Goal: Task Accomplishment & Management: Manage account settings

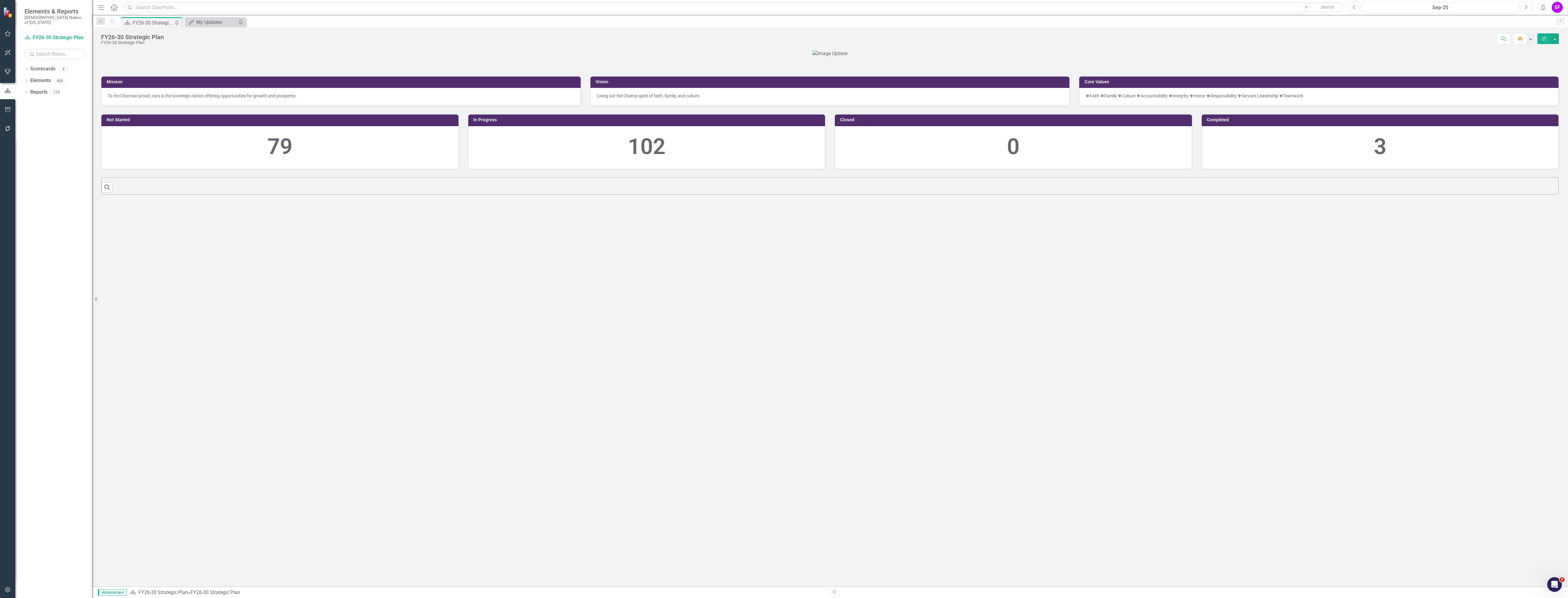
click at [99, 9] on icon "Menu" at bounding box center [100, 7] width 8 height 7
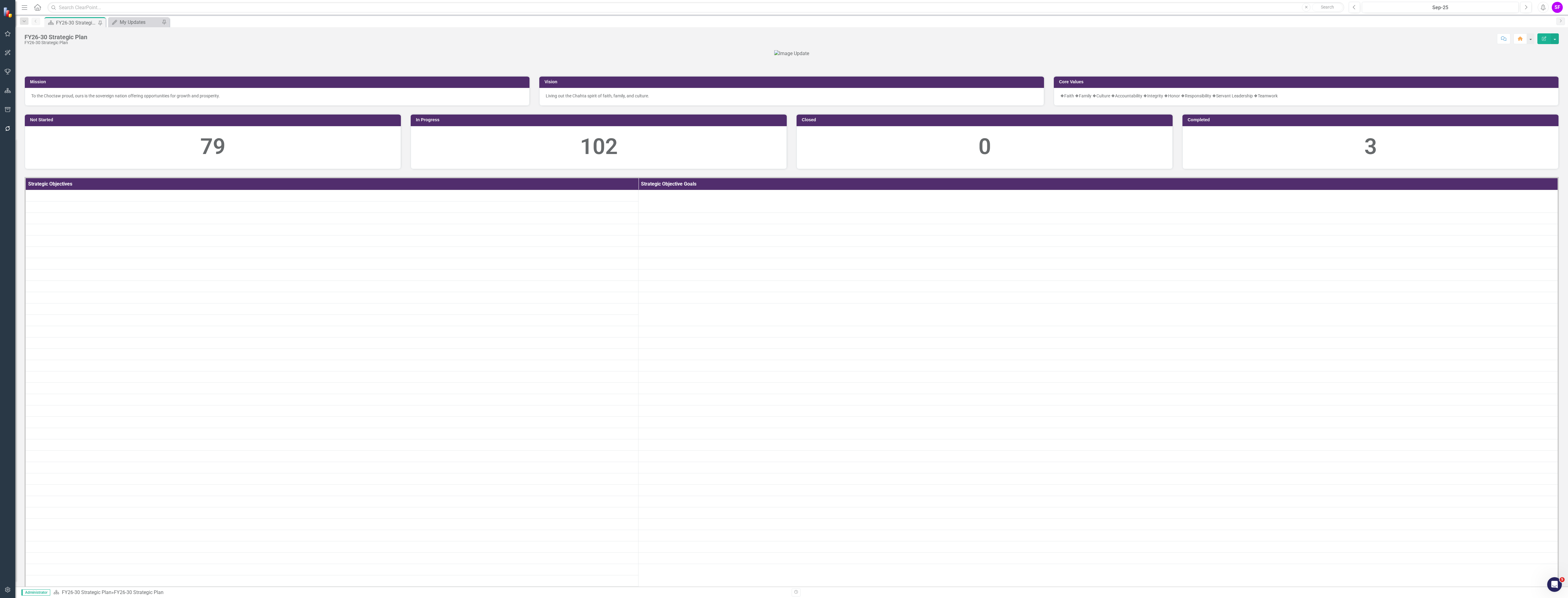
click at [21, 8] on icon "Menu" at bounding box center [24, 7] width 8 height 7
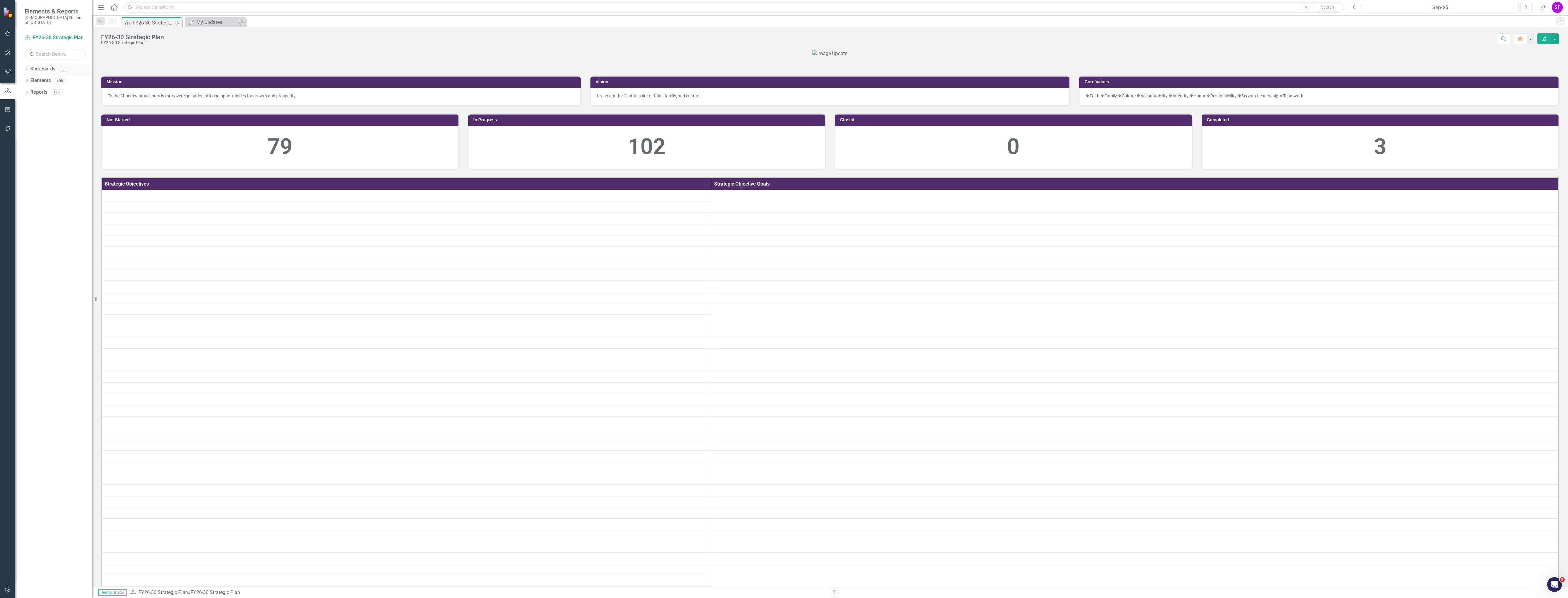
click at [46, 66] on link "Scorecards" at bounding box center [43, 69] width 25 height 7
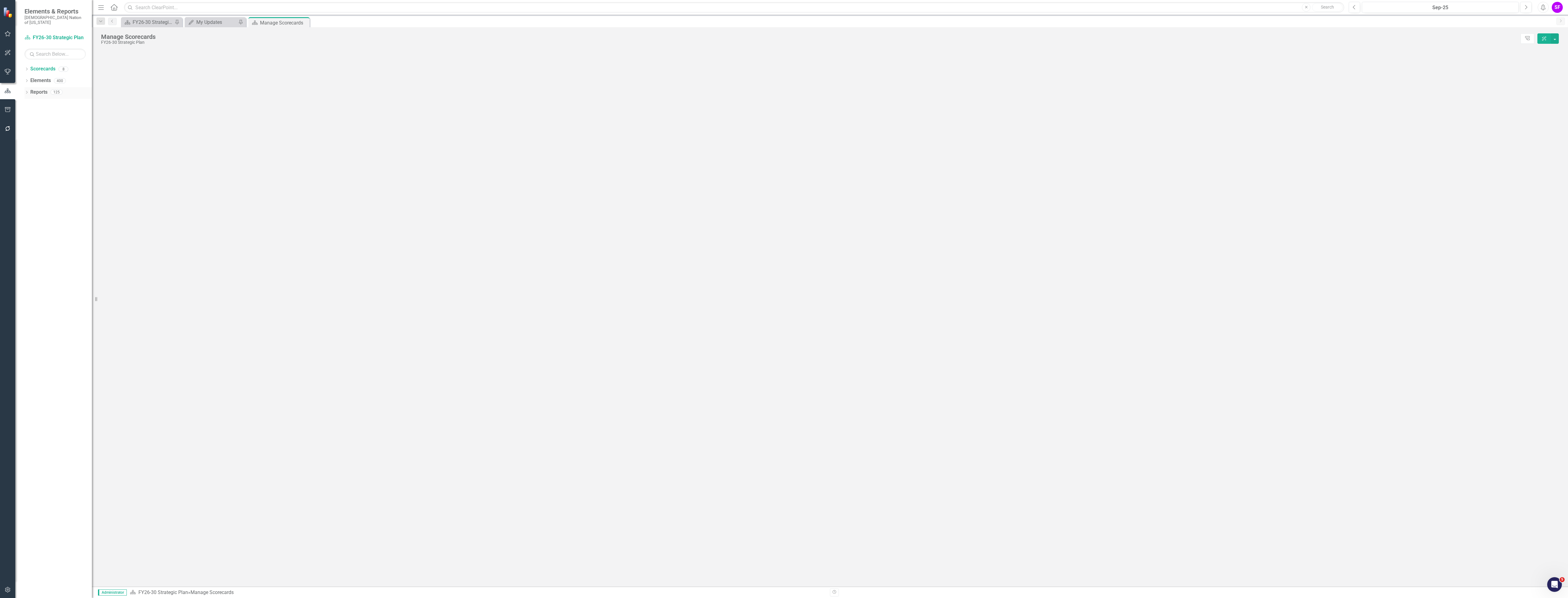
click at [47, 89] on link "Reports" at bounding box center [39, 92] width 17 height 7
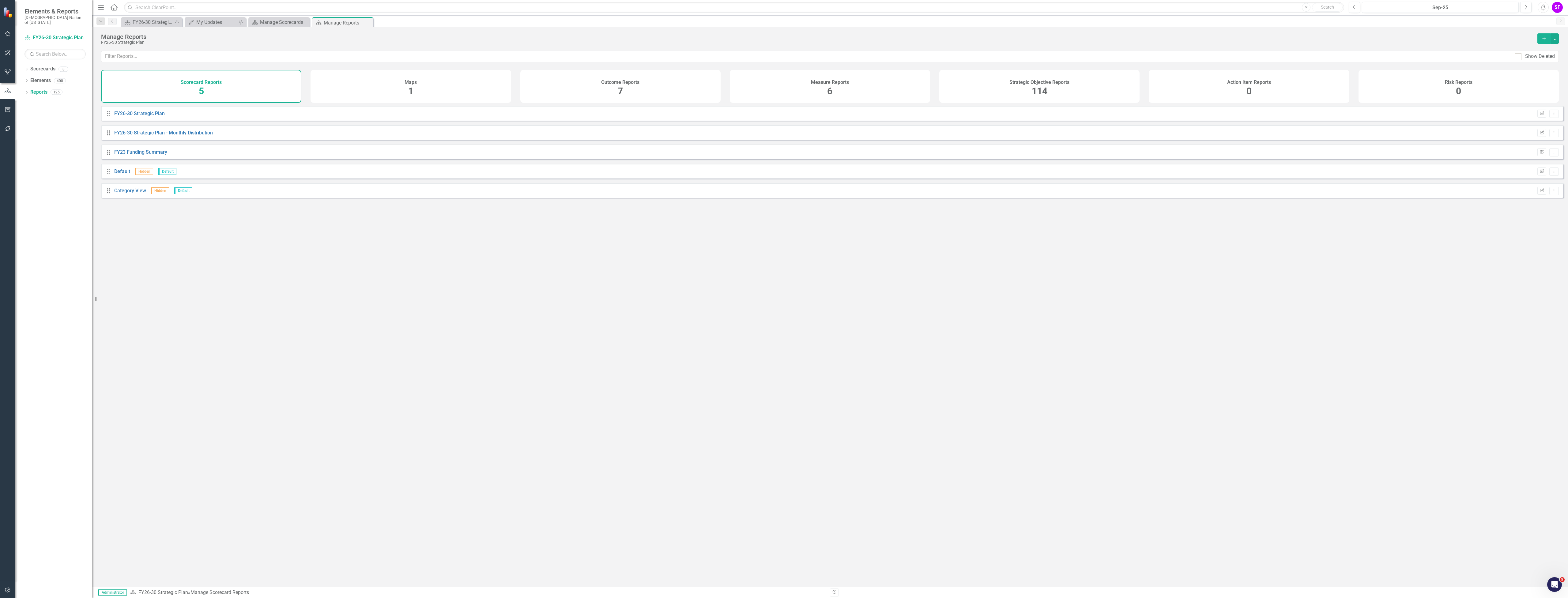
click at [1049, 81] on h4 "Strategic Objective Reports" at bounding box center [1039, 82] width 60 height 5
click at [570, 54] on input "text" at bounding box center [807, 57] width 1410 height 12
type input "Quarterly"
click at [139, 136] on link "Quarterly report - test" at bounding box center [138, 133] width 47 height 6
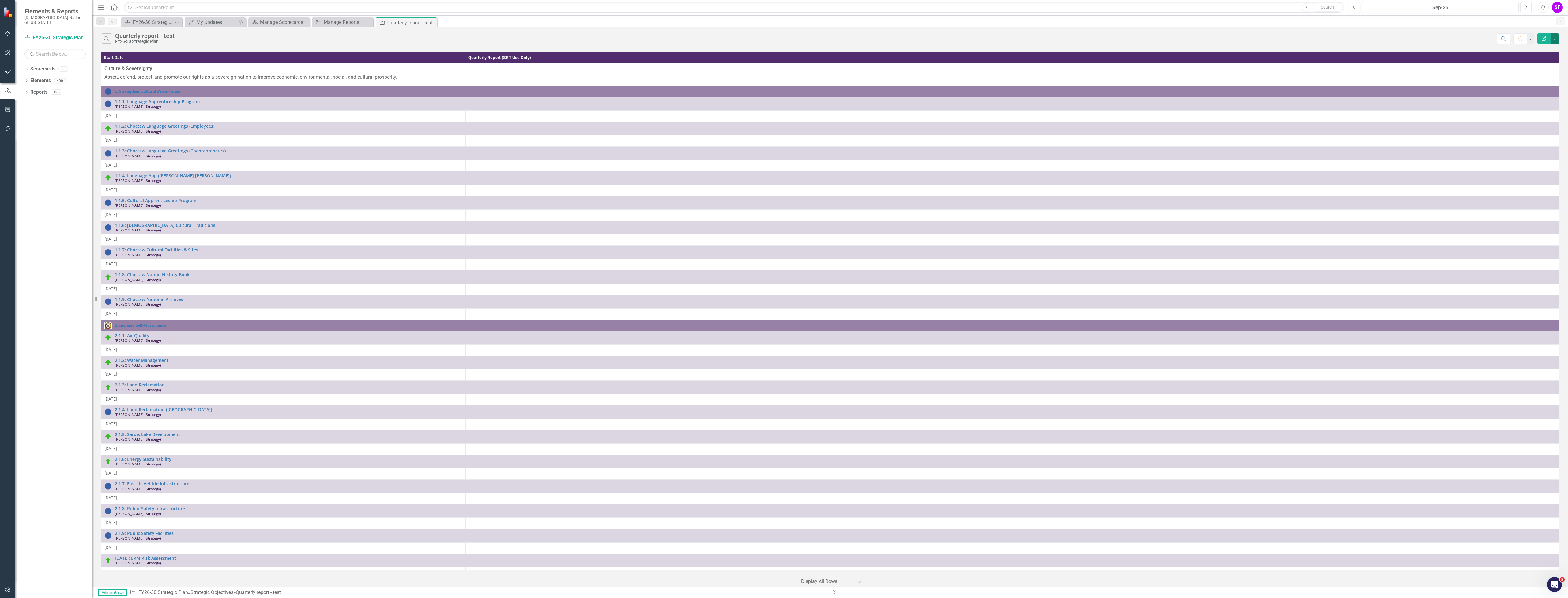
click at [1554, 41] on button "button" at bounding box center [1555, 39] width 8 height 11
click at [1548, 51] on link "Edit Report Edit Report" at bounding box center [1534, 50] width 48 height 12
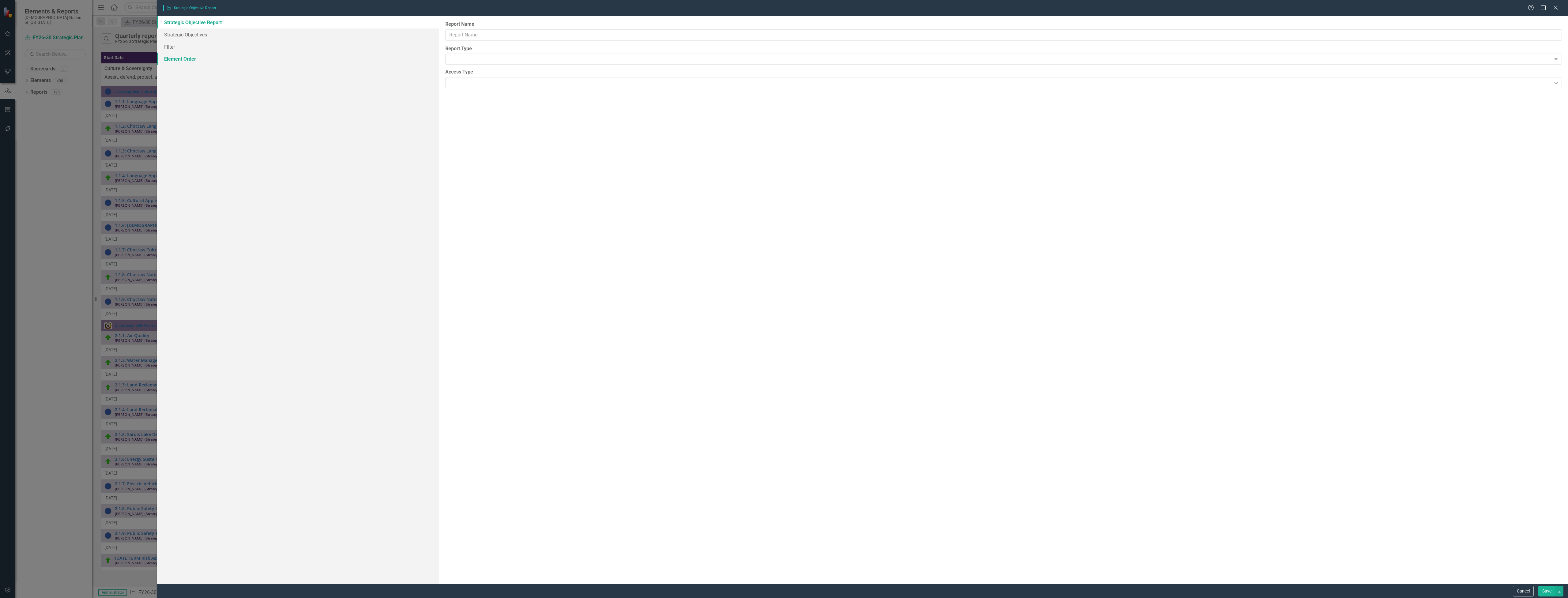
type input "Quarterly report - test"
click at [192, 26] on link "Strategic Objective Report" at bounding box center [298, 23] width 282 height 12
click at [184, 33] on link "Columns" at bounding box center [298, 35] width 282 height 12
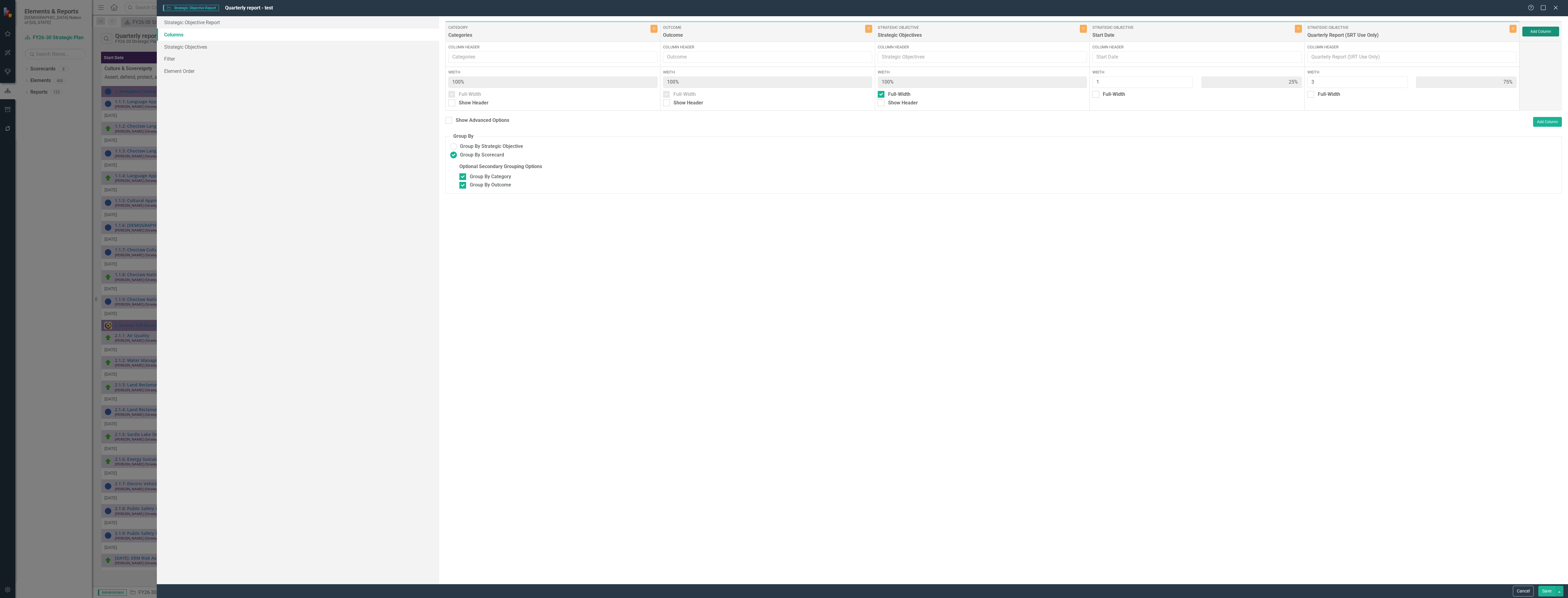
click at [1544, 29] on button "Add Column" at bounding box center [1541, 32] width 37 height 10
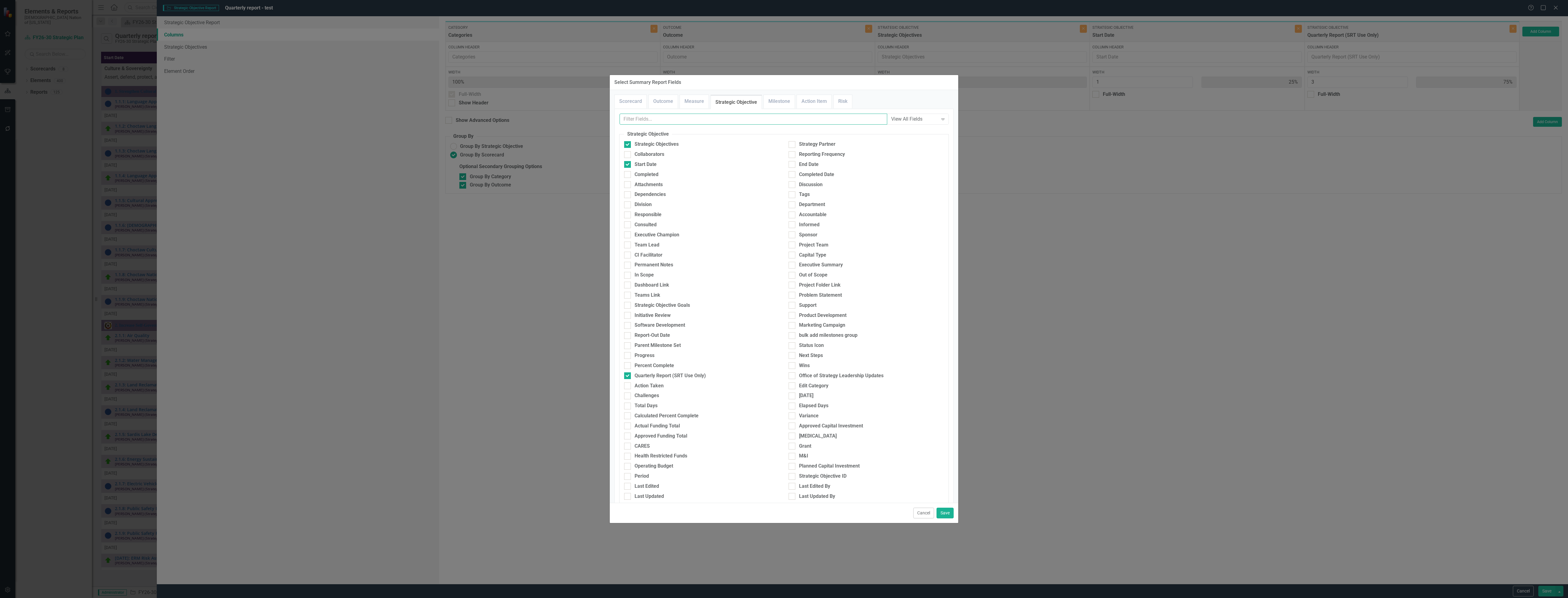
click at [702, 120] on input "text" at bounding box center [754, 119] width 268 height 12
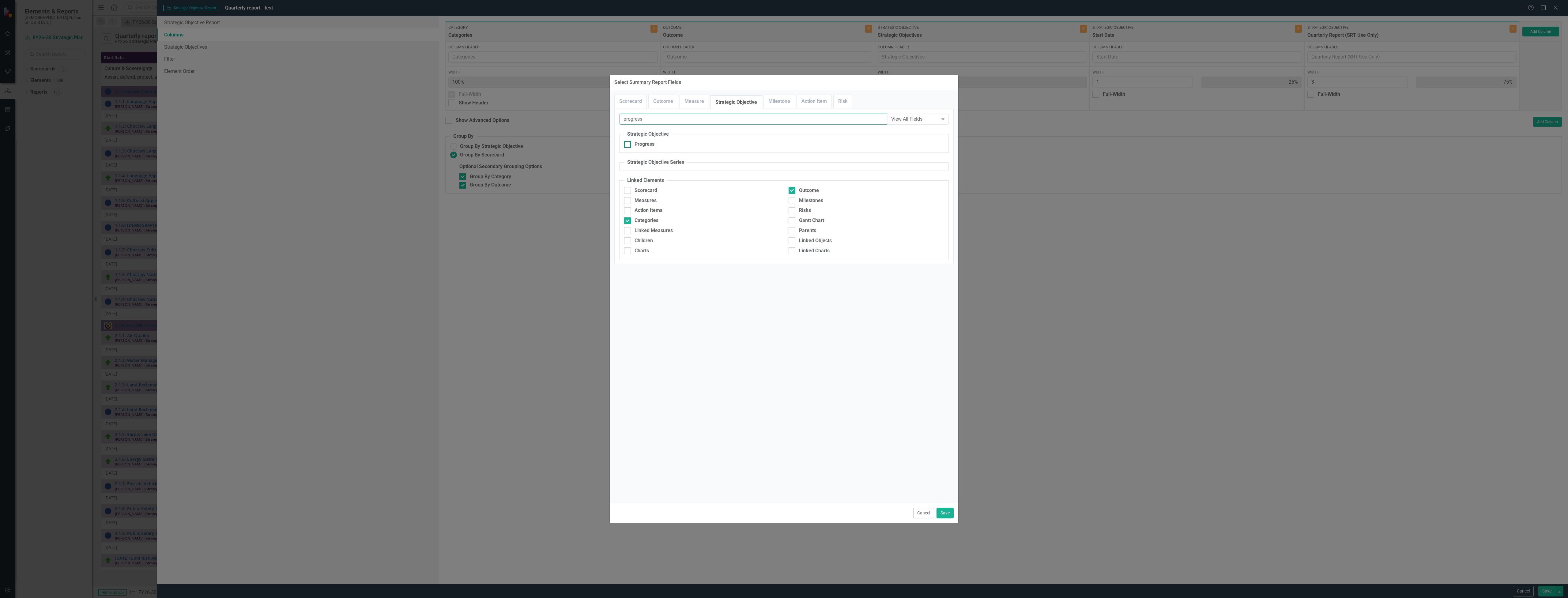
type input "progress"
click at [649, 145] on div "Progress" at bounding box center [644, 144] width 20 height 7
click at [628, 145] on input "Progress" at bounding box center [626, 143] width 4 height 4
checkbox input "true"
click at [945, 510] on button "Save" at bounding box center [945, 513] width 17 height 11
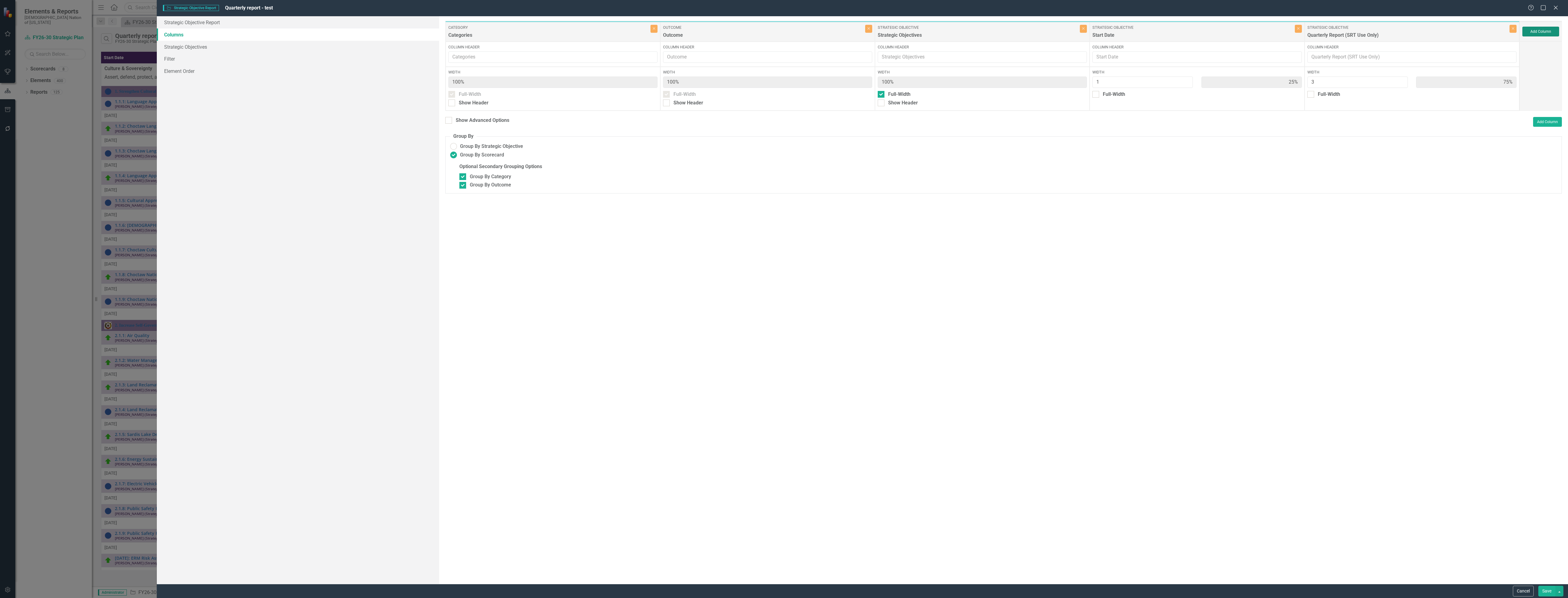
type input "20%"
type input "60%"
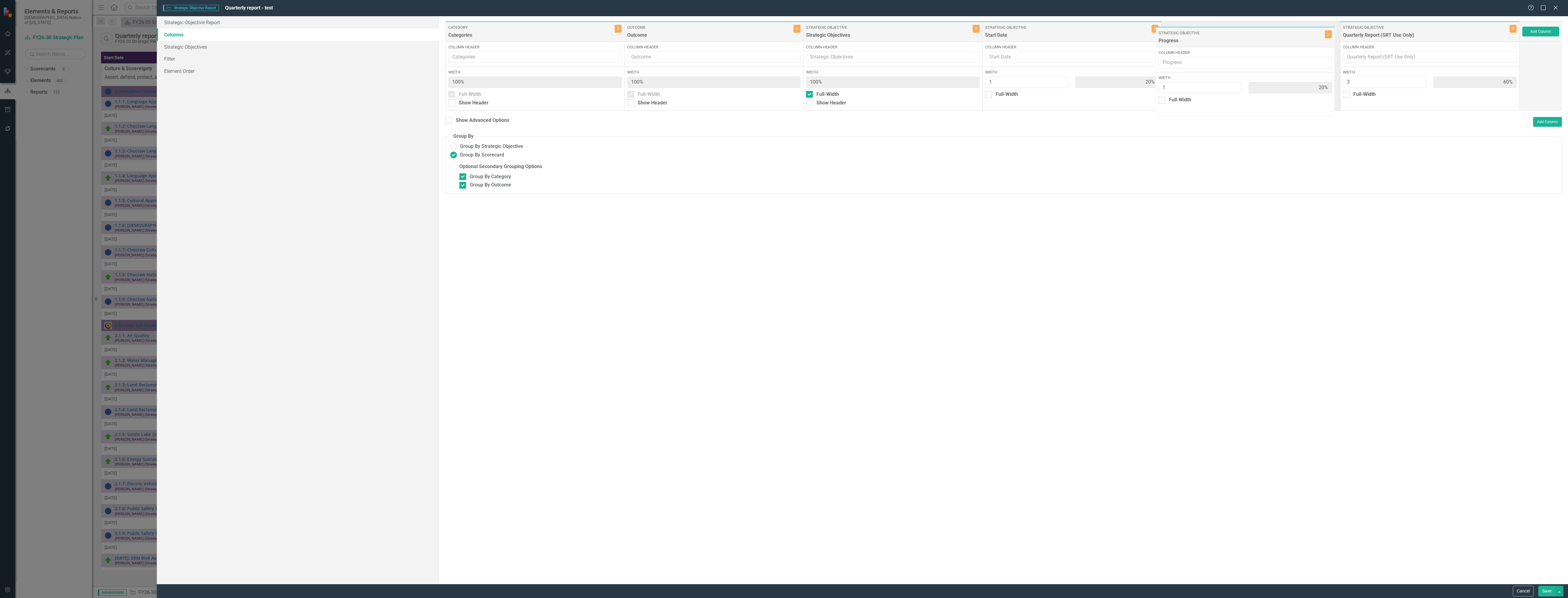
drag, startPoint x: 1386, startPoint y: 27, endPoint x: 1202, endPoint y: 33, distance: 184.1
click at [1202, 33] on div "Category Categories Close Column Header Width 100% Full-Width Show Header Outco…" at bounding box center [982, 66] width 1074 height 90
click at [1549, 595] on button "Save" at bounding box center [1547, 591] width 17 height 11
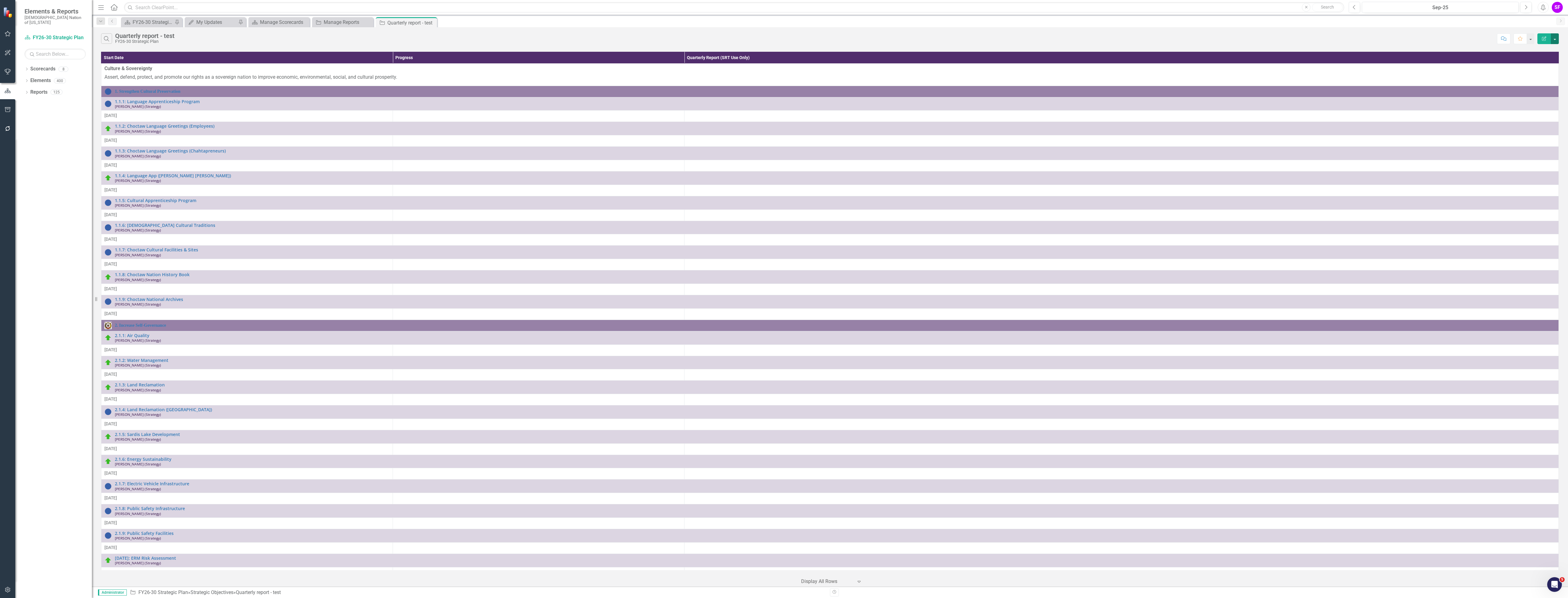
click at [1556, 41] on button "button" at bounding box center [1555, 39] width 8 height 11
click at [1552, 47] on link "Edit Report Edit Report" at bounding box center [1534, 50] width 48 height 12
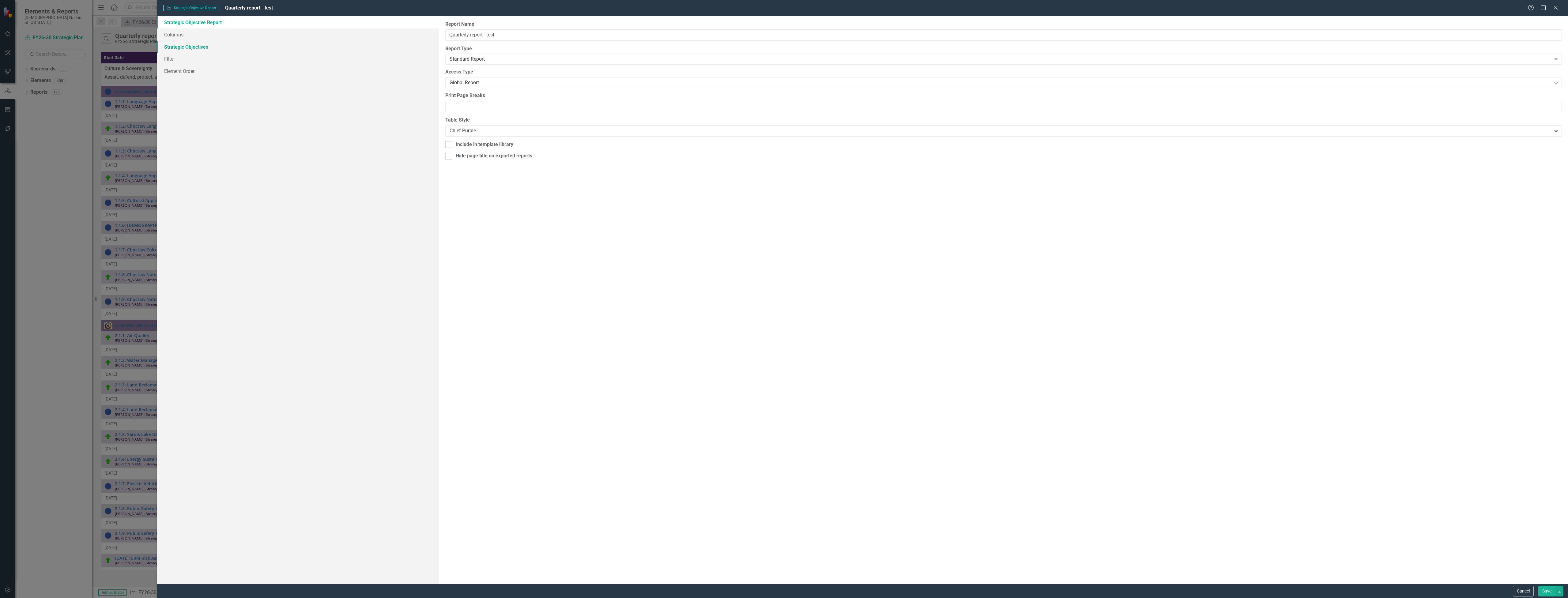
click at [236, 42] on link "Strategic Objectives" at bounding box center [298, 47] width 282 height 12
click at [237, 36] on link "Columns" at bounding box center [298, 35] width 282 height 12
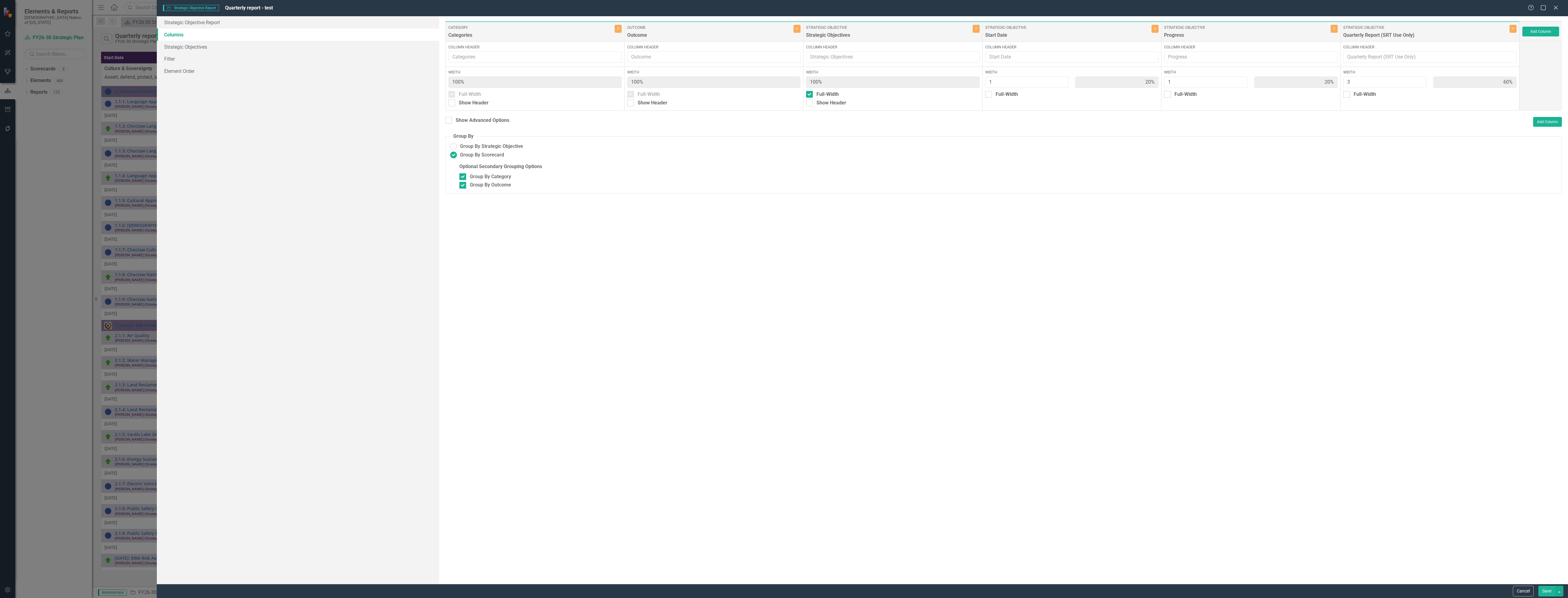
drag, startPoint x: 1169, startPoint y: 96, endPoint x: 1183, endPoint y: 108, distance: 18.4
click at [1169, 96] on div at bounding box center [1167, 94] width 7 height 7
click at [1168, 95] on input "Full-Width" at bounding box center [1166, 92] width 4 height 4
checkbox input "true"
type input "25%"
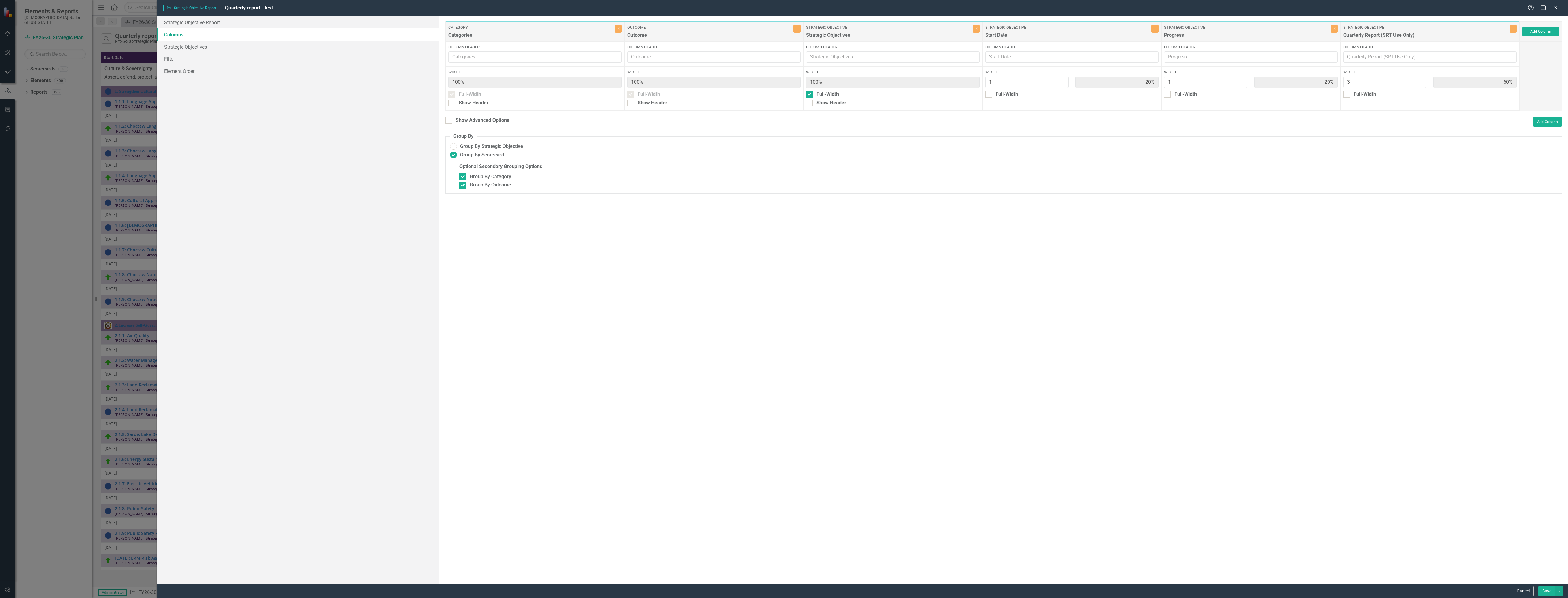
type input "100%"
type input "75%"
click at [1547, 589] on button "Save" at bounding box center [1547, 591] width 17 height 11
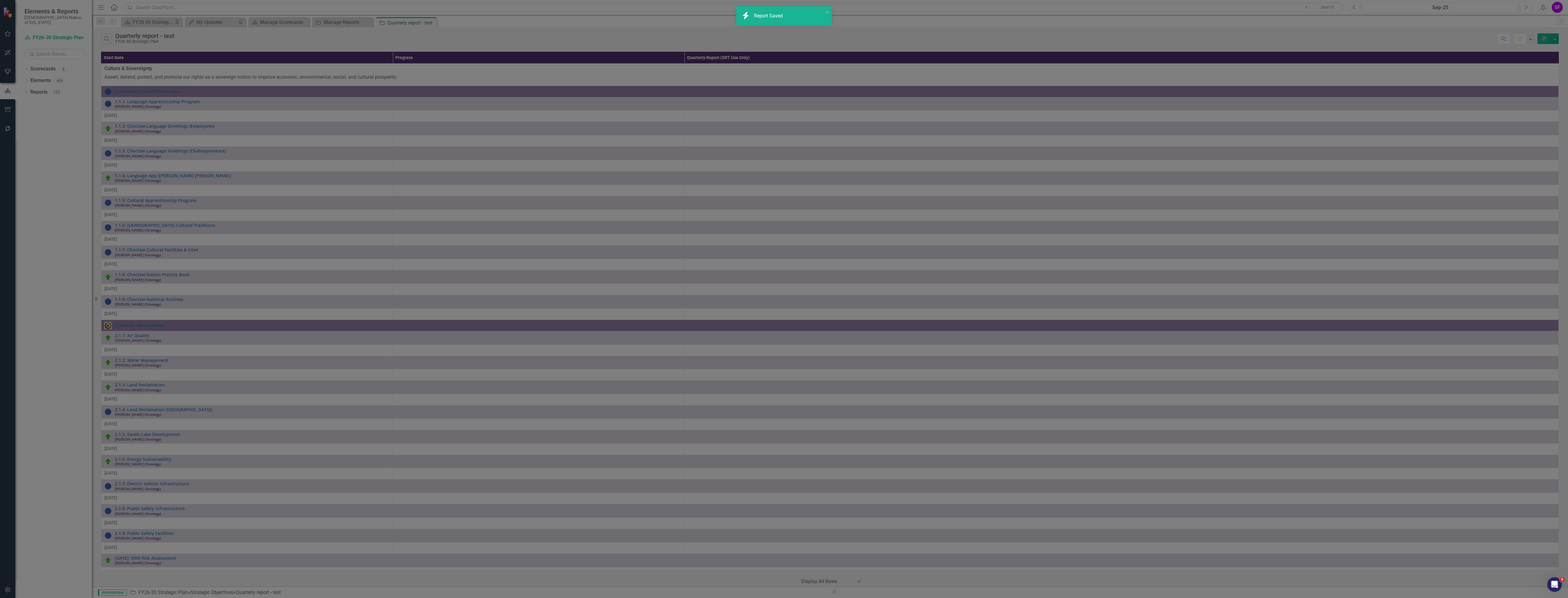
radio input "false"
checkbox input "false"
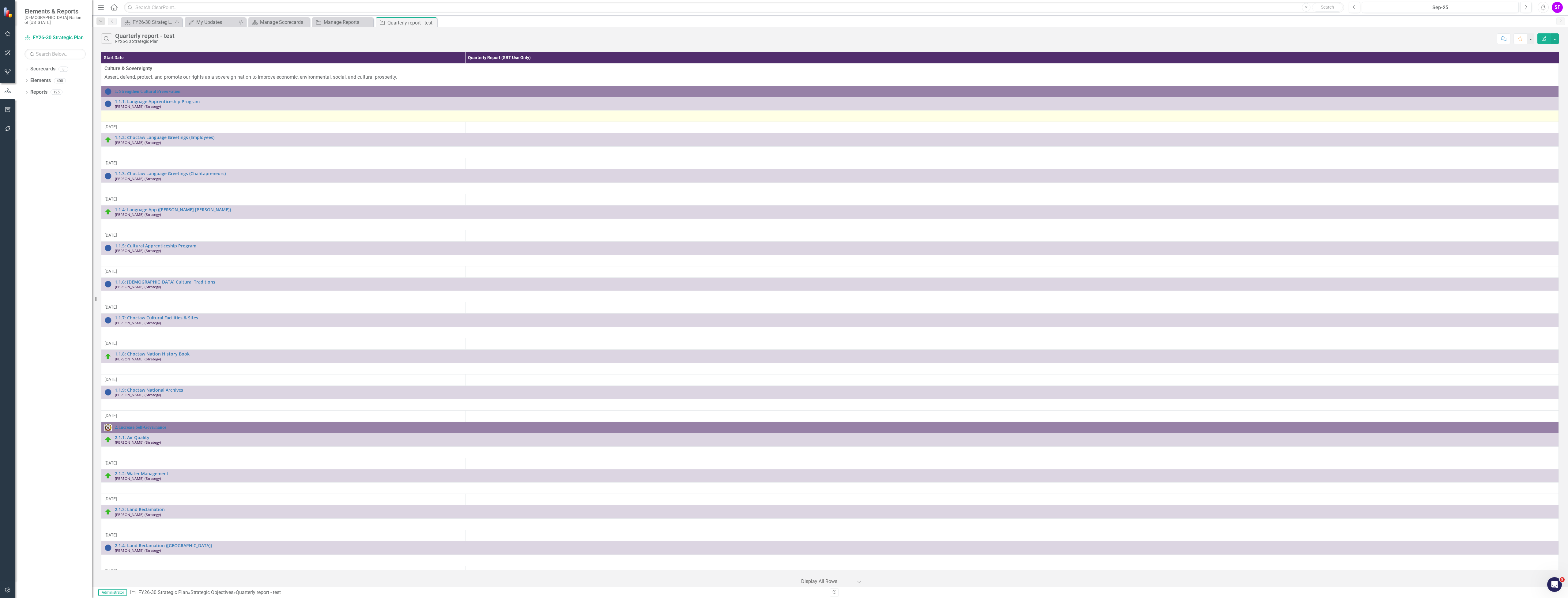
click at [165, 118] on div at bounding box center [830, 116] width 1451 height 7
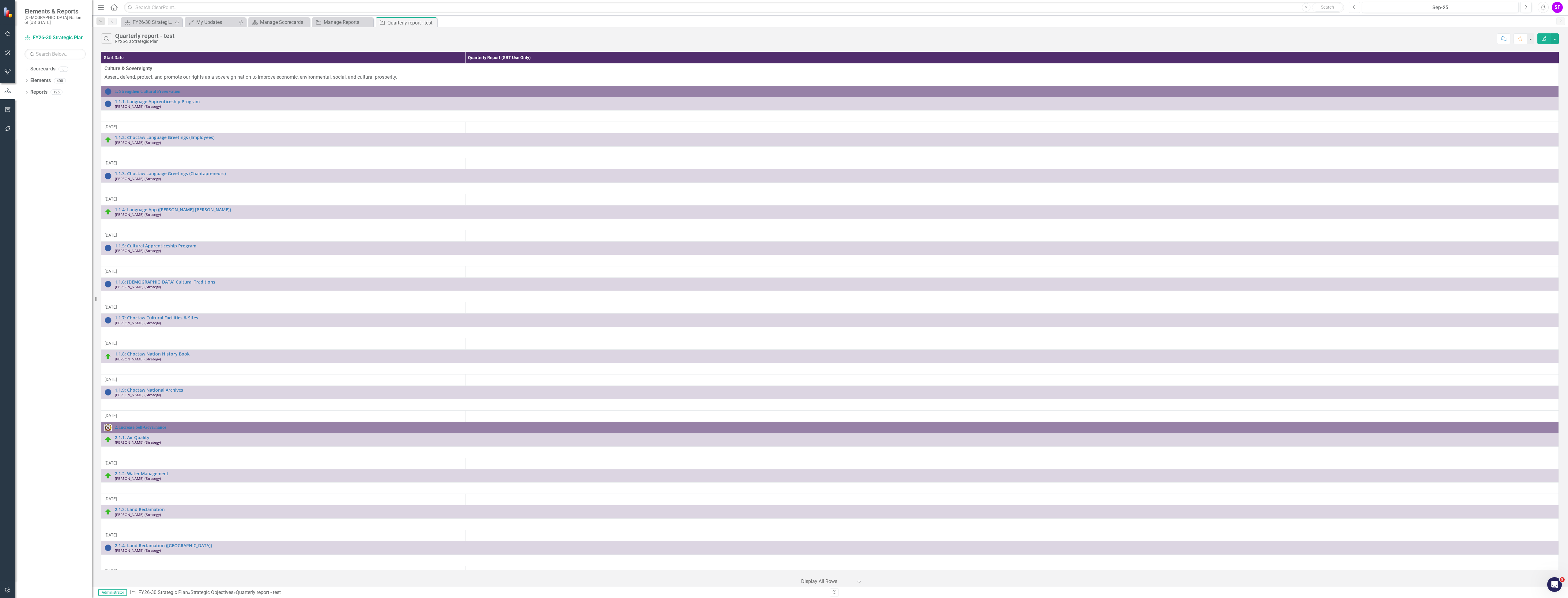
click at [1354, 5] on icon "Previous" at bounding box center [1354, 7] width 4 height 5
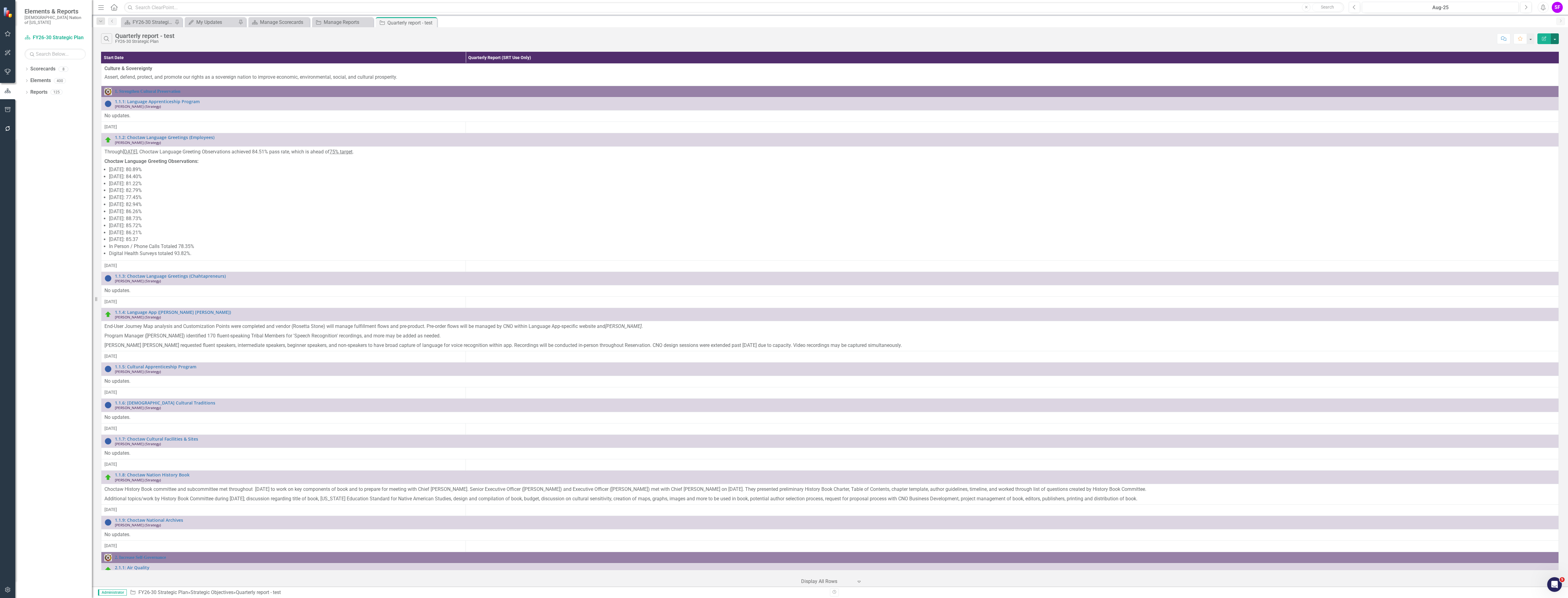
click at [1552, 40] on button "button" at bounding box center [1555, 39] width 8 height 11
click at [1550, 48] on link "Edit Report Edit Report" at bounding box center [1534, 50] width 48 height 12
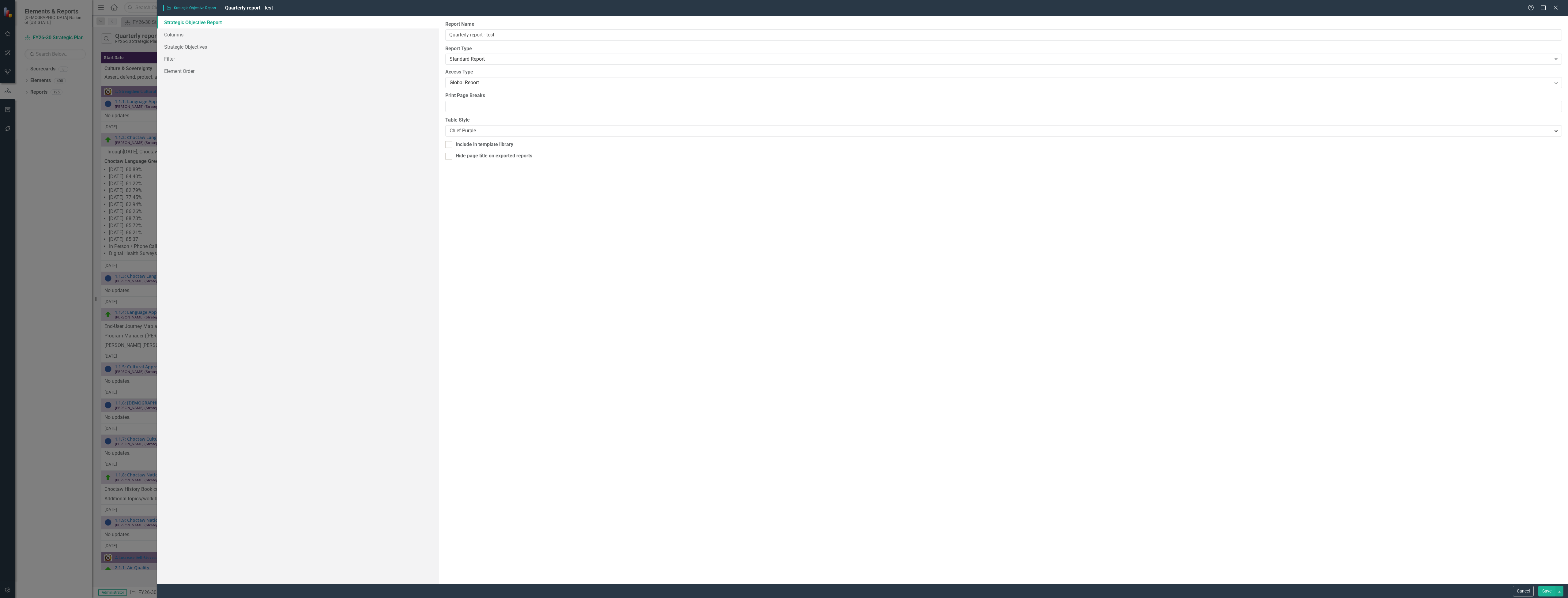
click at [195, 27] on link "Strategic Objective Report" at bounding box center [298, 23] width 282 height 12
click at [193, 32] on link "Columns" at bounding box center [298, 35] width 282 height 12
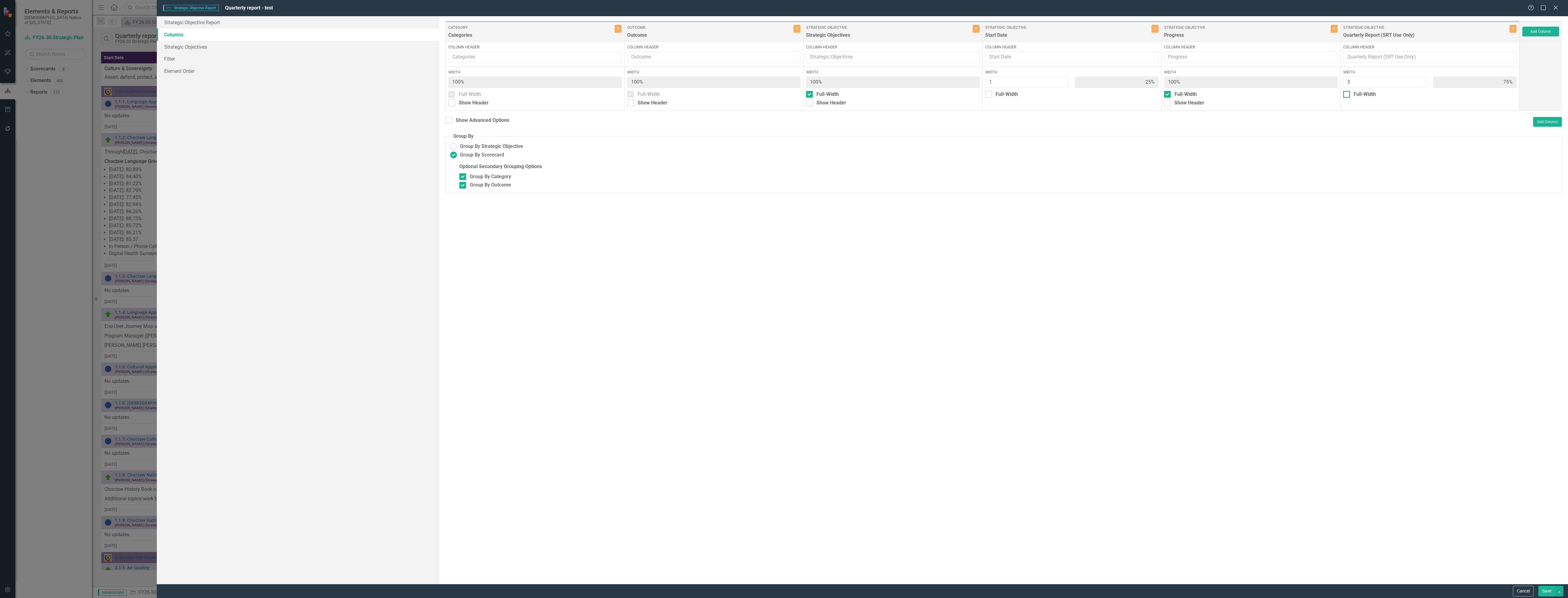
click at [1346, 93] on input "Full-Width" at bounding box center [1345, 92] width 4 height 4
checkbox input "true"
type input "100%"
click at [1547, 593] on button "Save" at bounding box center [1547, 591] width 17 height 11
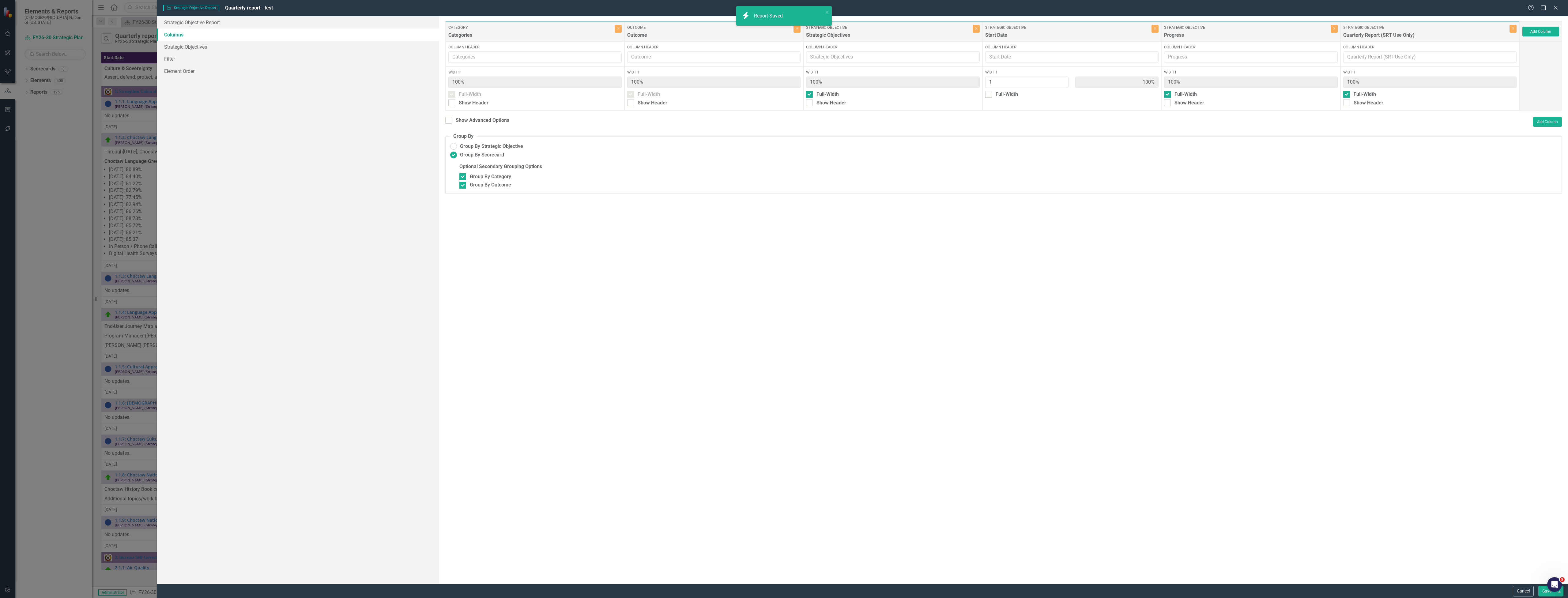
radio input "false"
checkbox input "false"
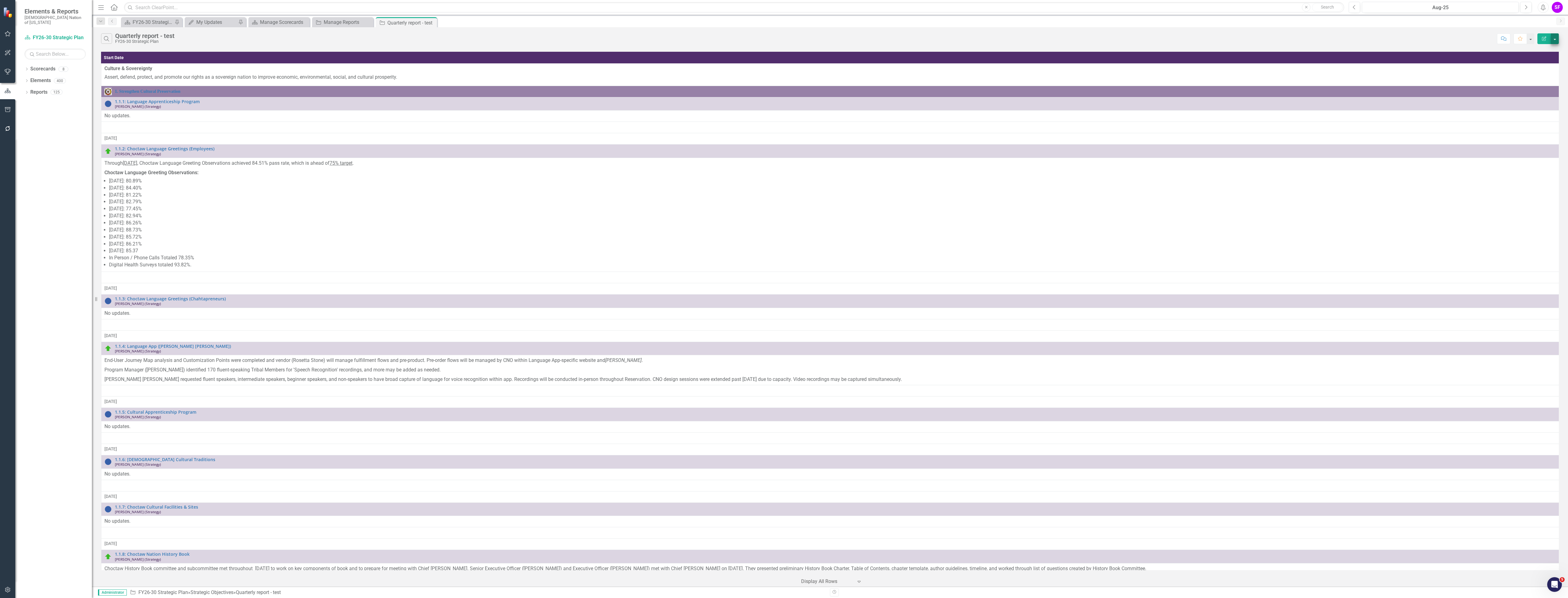
click at [1554, 36] on button "button" at bounding box center [1555, 39] width 8 height 11
click at [1529, 50] on link "Edit Report Edit Report" at bounding box center [1534, 50] width 48 height 12
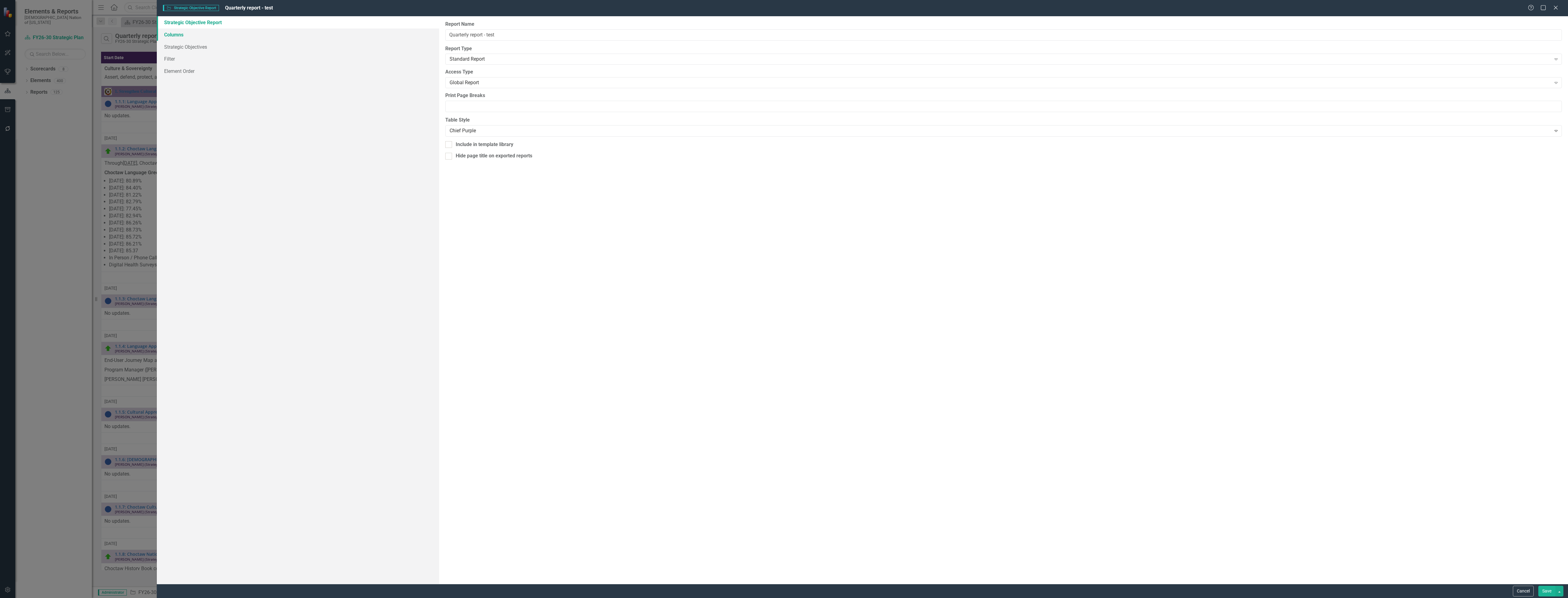
click at [187, 37] on link "Columns" at bounding box center [298, 35] width 282 height 12
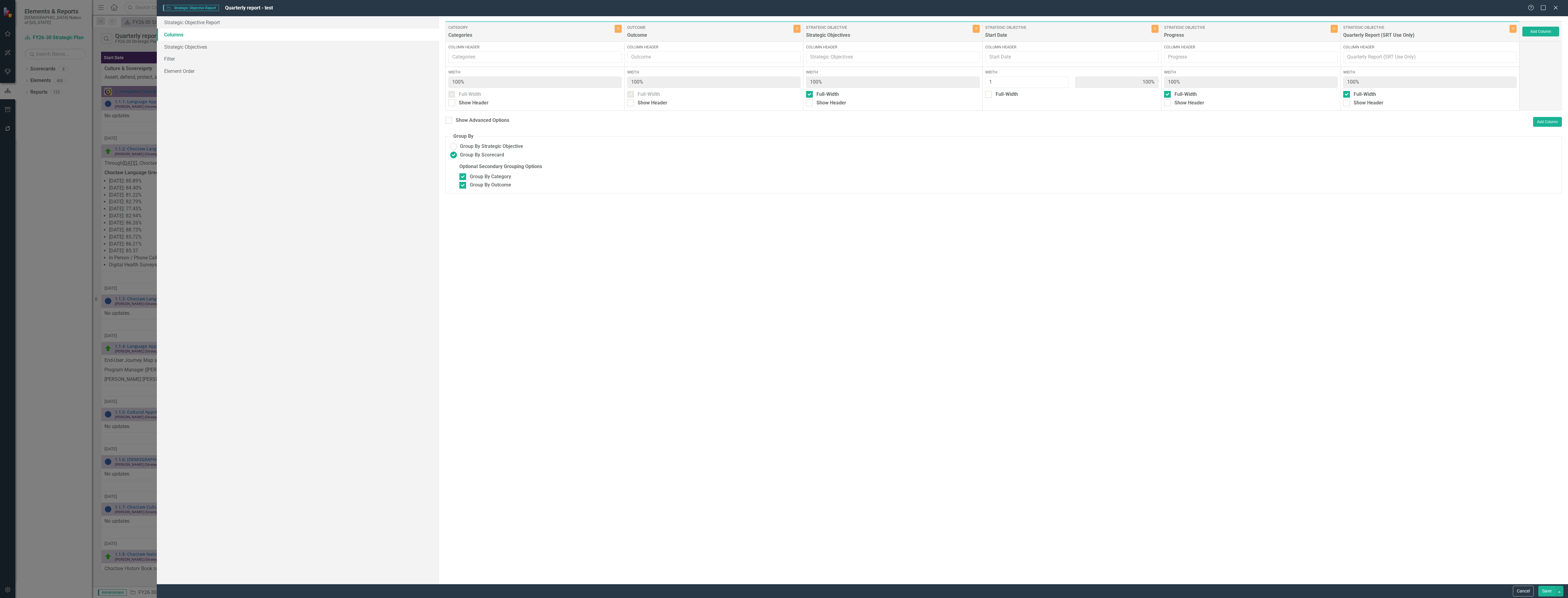
click at [1548, 591] on button "Save" at bounding box center [1547, 591] width 17 height 11
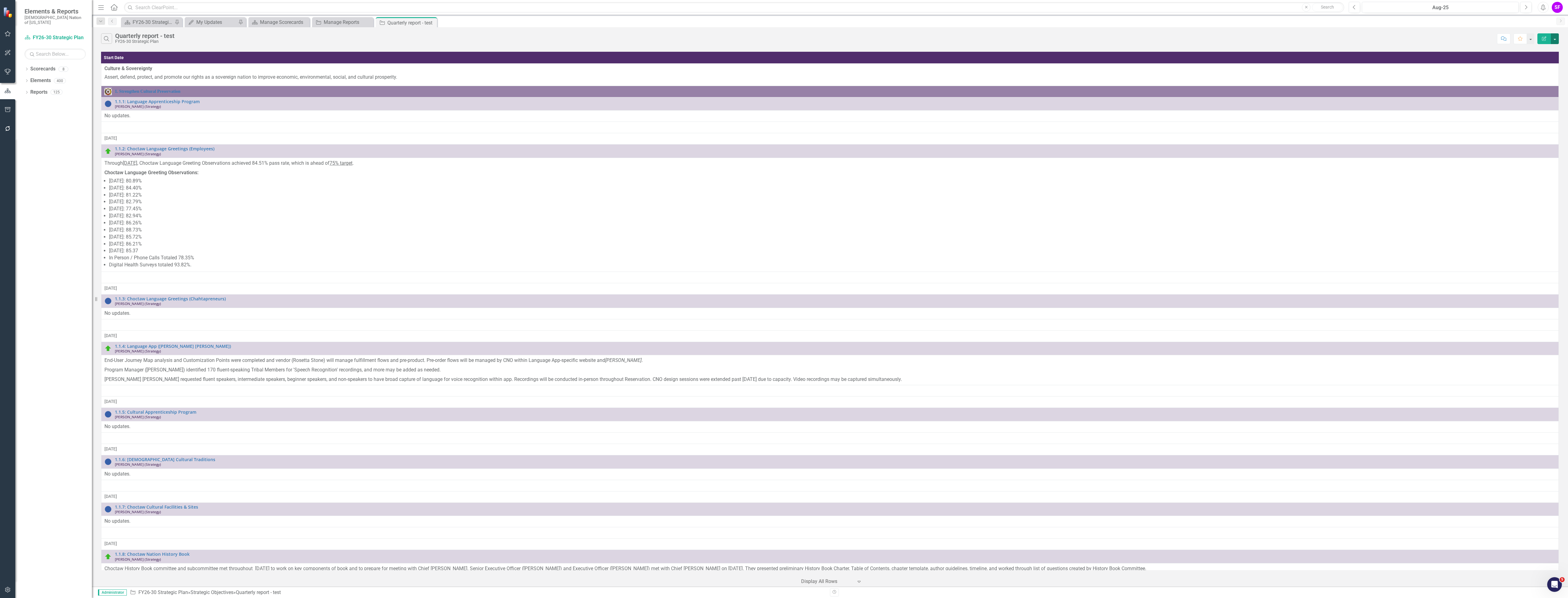
click at [1555, 36] on button "button" at bounding box center [1555, 39] width 8 height 11
click at [1546, 50] on link "Edit Report Edit Report" at bounding box center [1534, 50] width 48 height 12
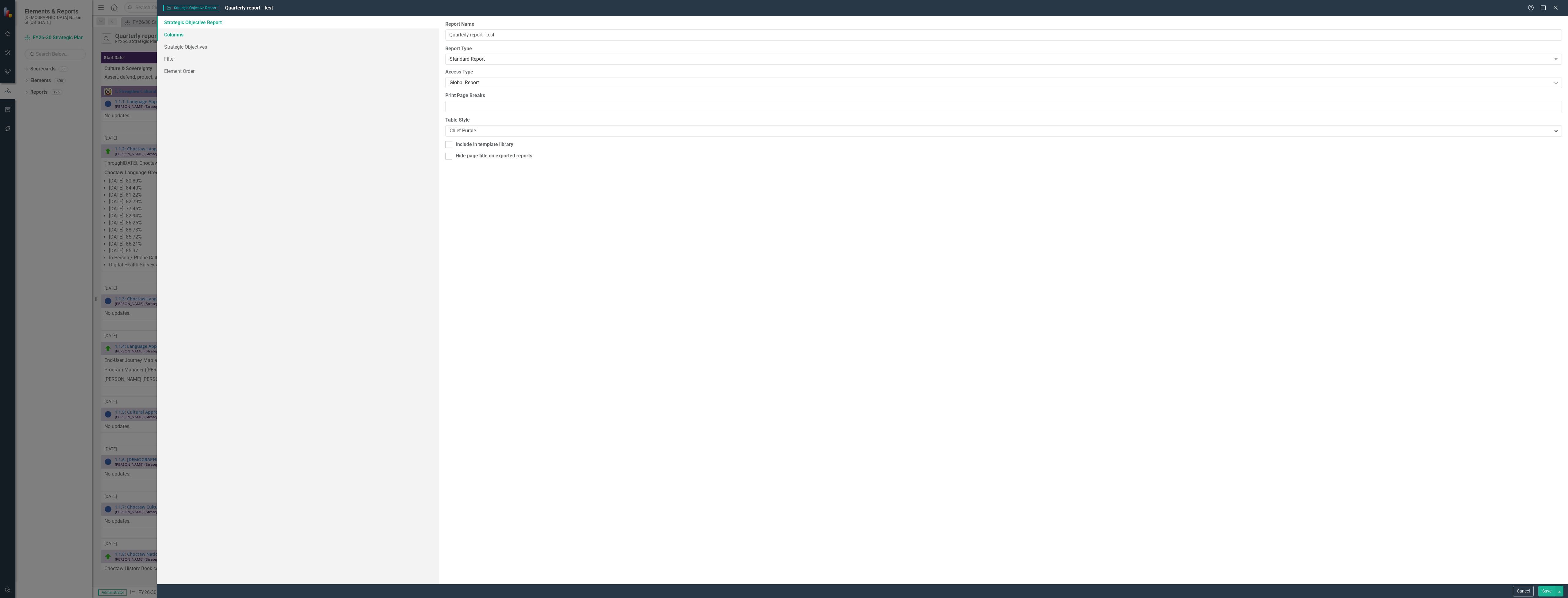
click at [170, 35] on link "Columns" at bounding box center [298, 35] width 282 height 12
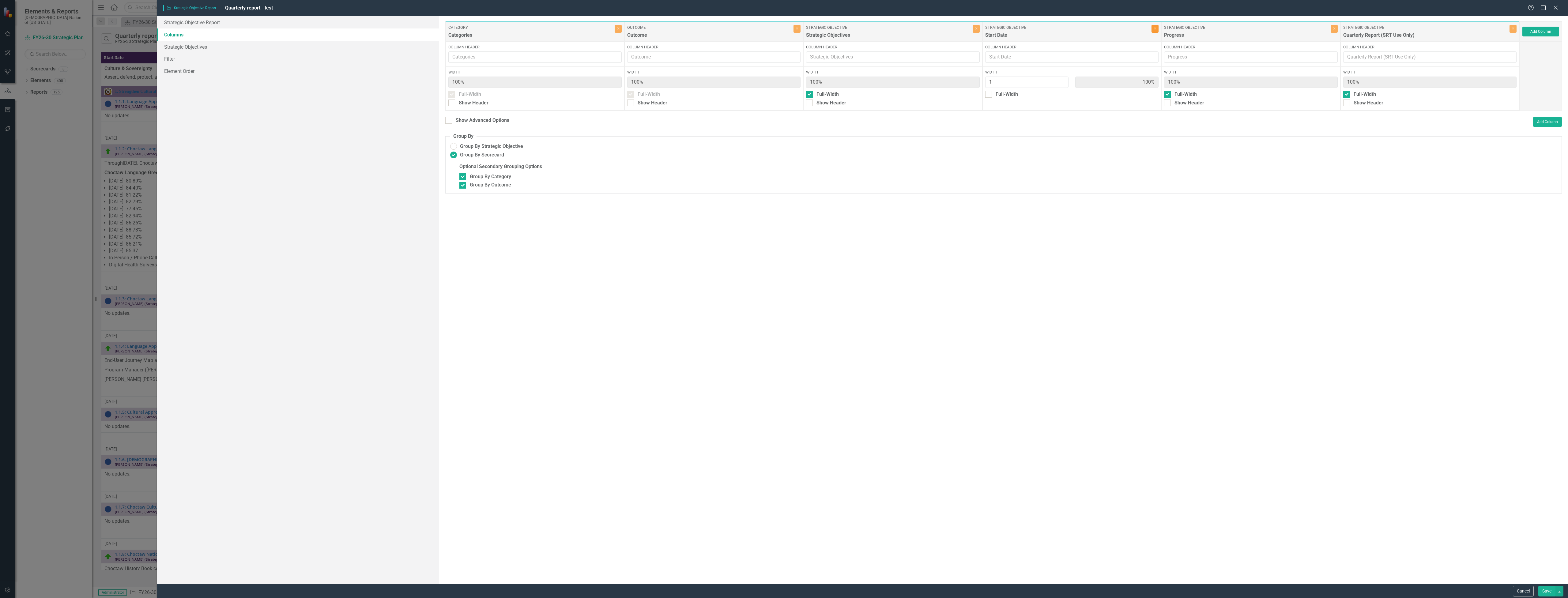
click at [1155, 30] on icon "Close" at bounding box center [1155, 29] width 3 height 4
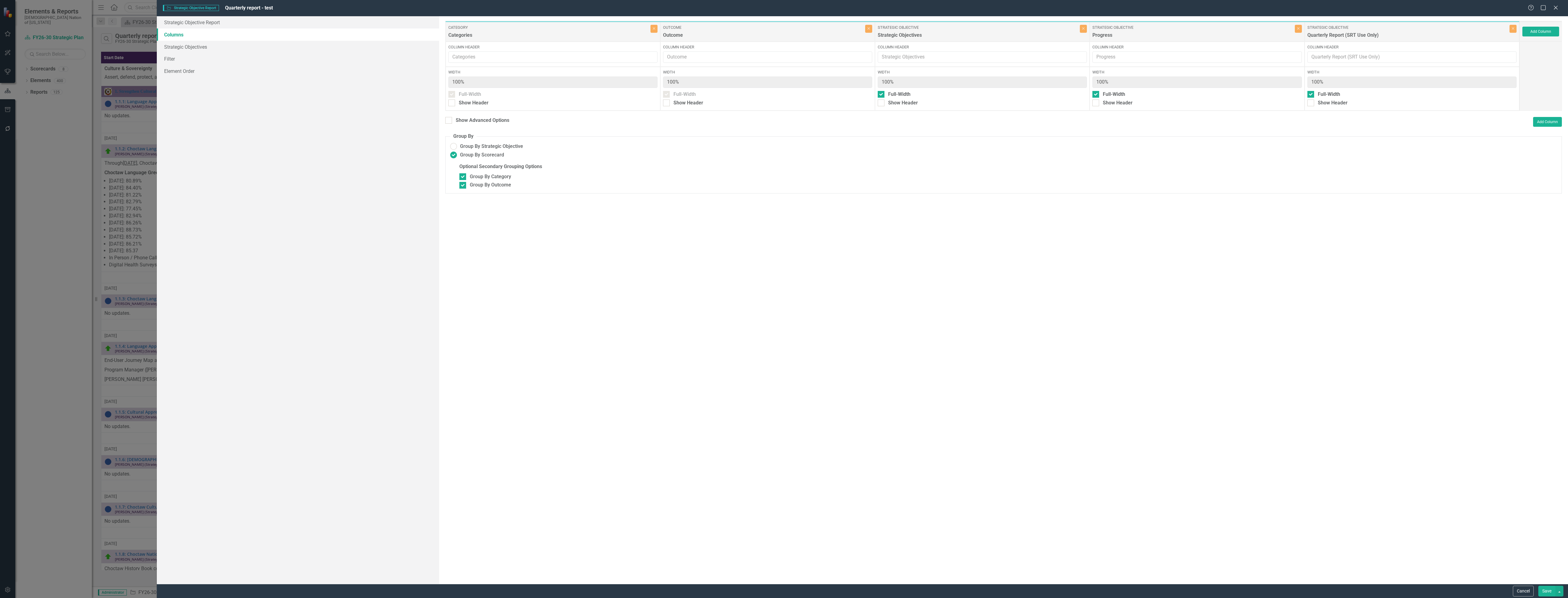
click at [1551, 588] on button "Save" at bounding box center [1547, 591] width 17 height 11
radio input "false"
checkbox input "false"
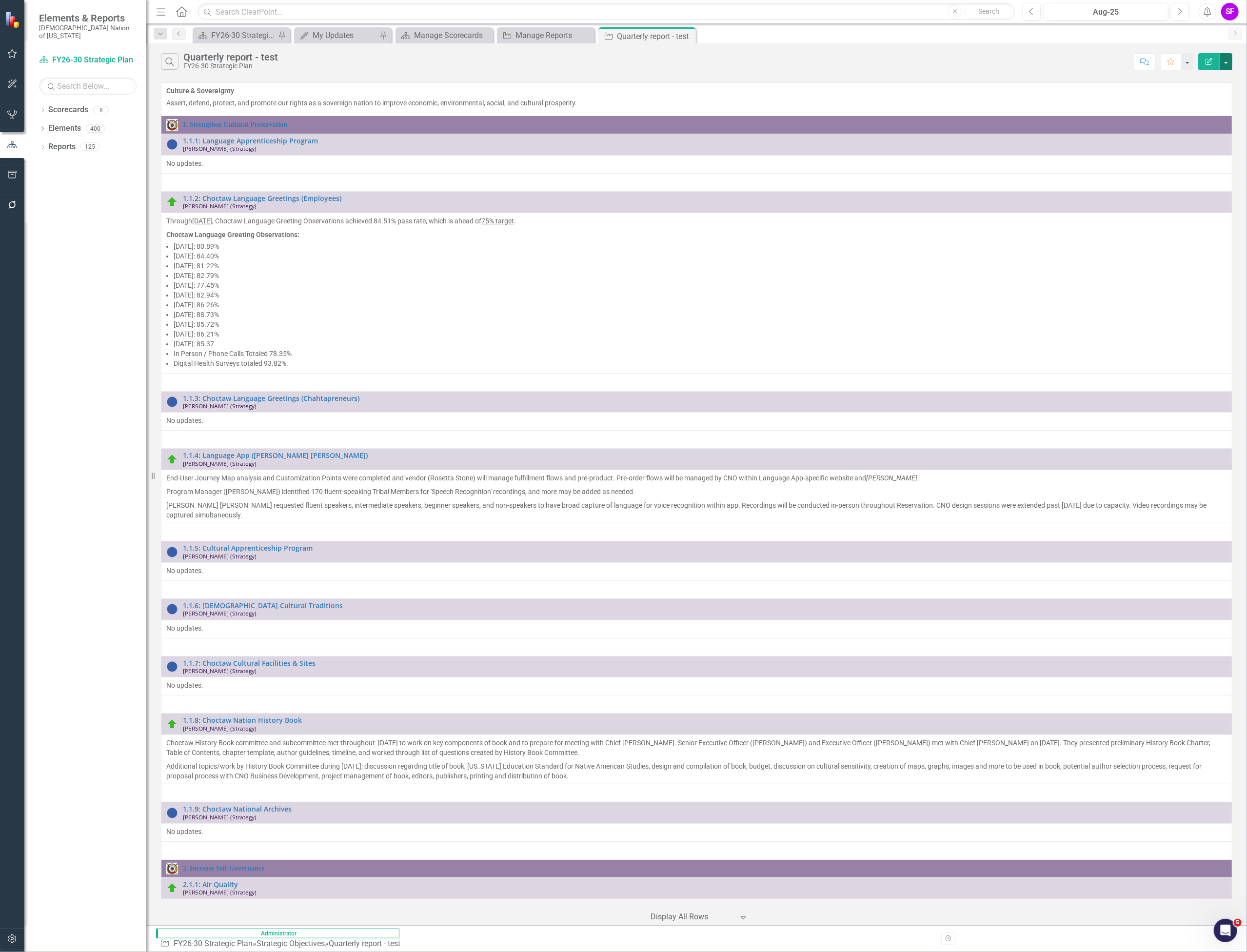
click at [1228, 61] on button "button" at bounding box center [1226, 62] width 13 height 17
click at [1202, 82] on link "Edit Report Edit Report" at bounding box center [1194, 79] width 77 height 18
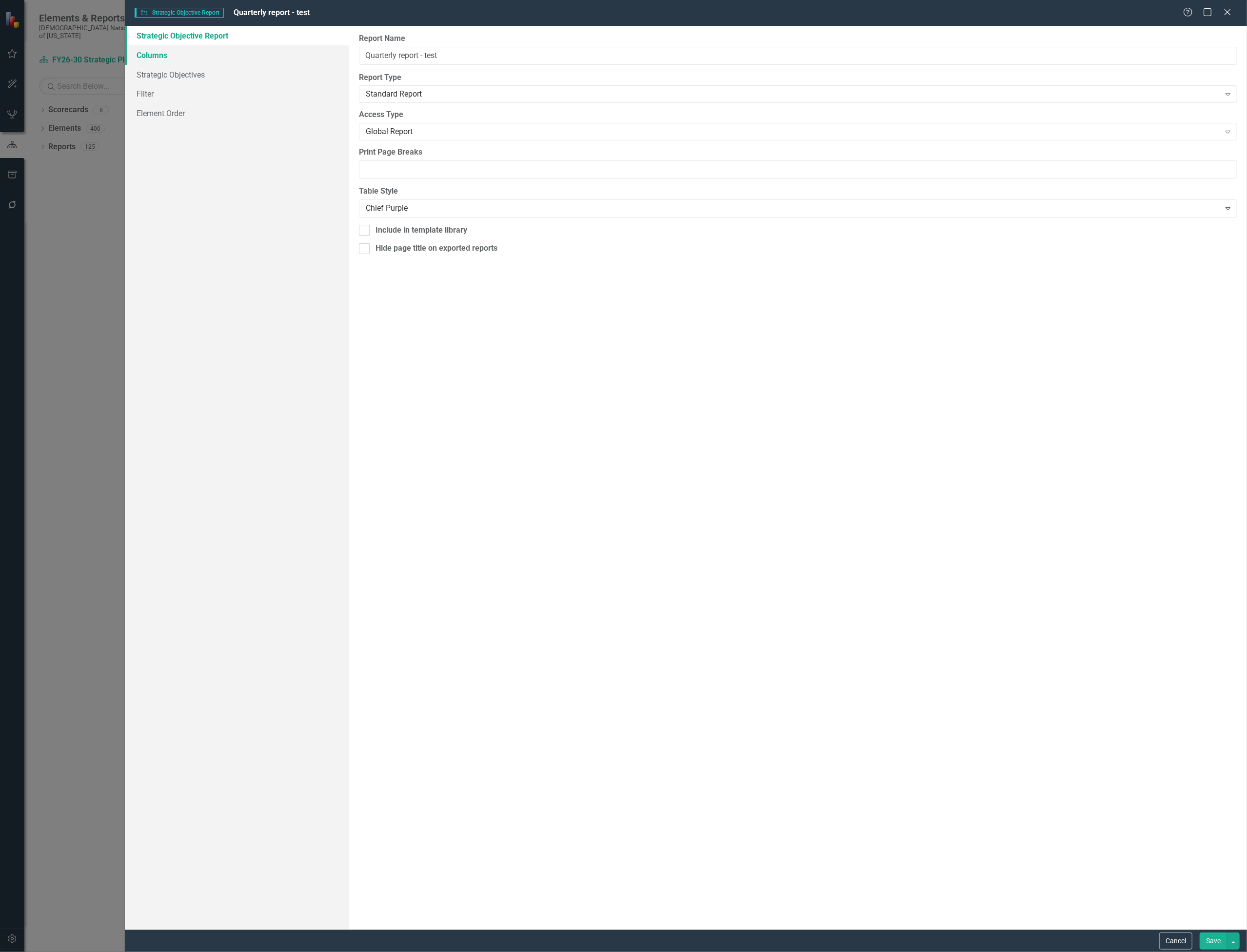
click at [220, 55] on link "Columns" at bounding box center [237, 55] width 224 height 19
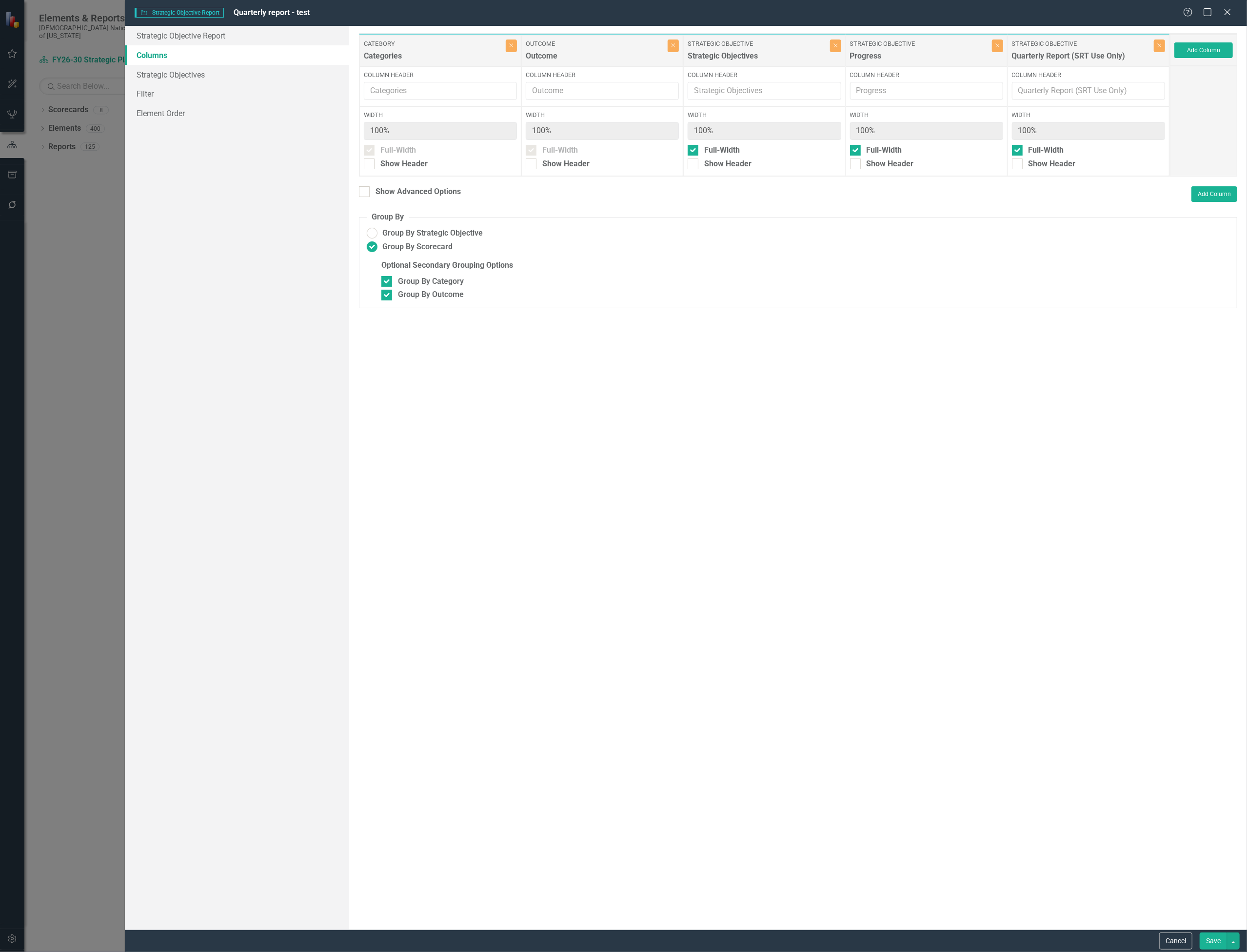
click at [366, 184] on div "To add columns to your report, click on the "Select Columns" button below. All …" at bounding box center [798, 478] width 898 height 904
click at [369, 188] on div at bounding box center [364, 191] width 11 height 11
click at [366, 188] on input "Show Advanced Options" at bounding box center [362, 189] width 7 height 7
checkbox input "true"
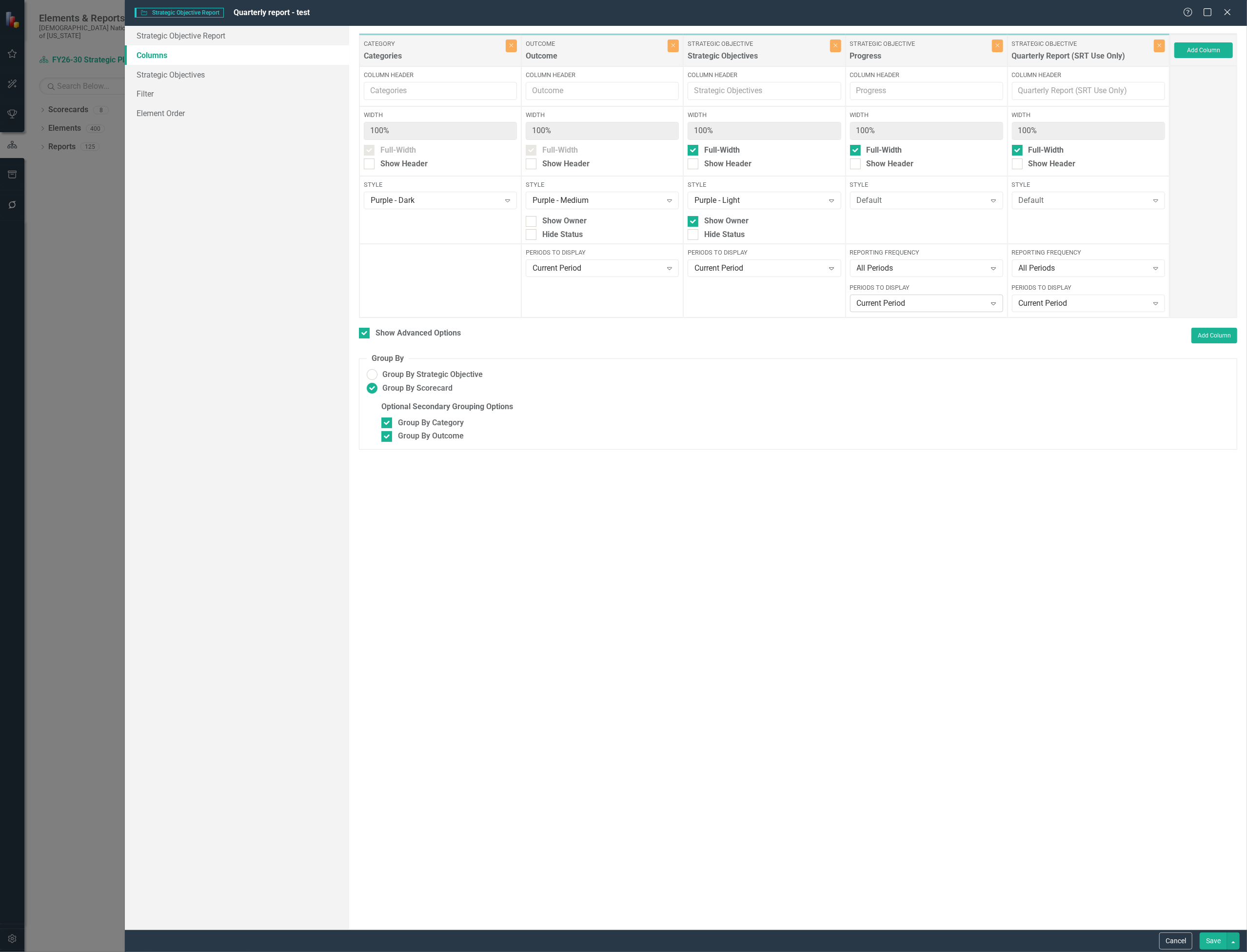
click at [983, 298] on div "Current Period" at bounding box center [921, 303] width 129 height 12
click at [963, 319] on input "number" at bounding box center [927, 328] width 153 height 18
type input "3"
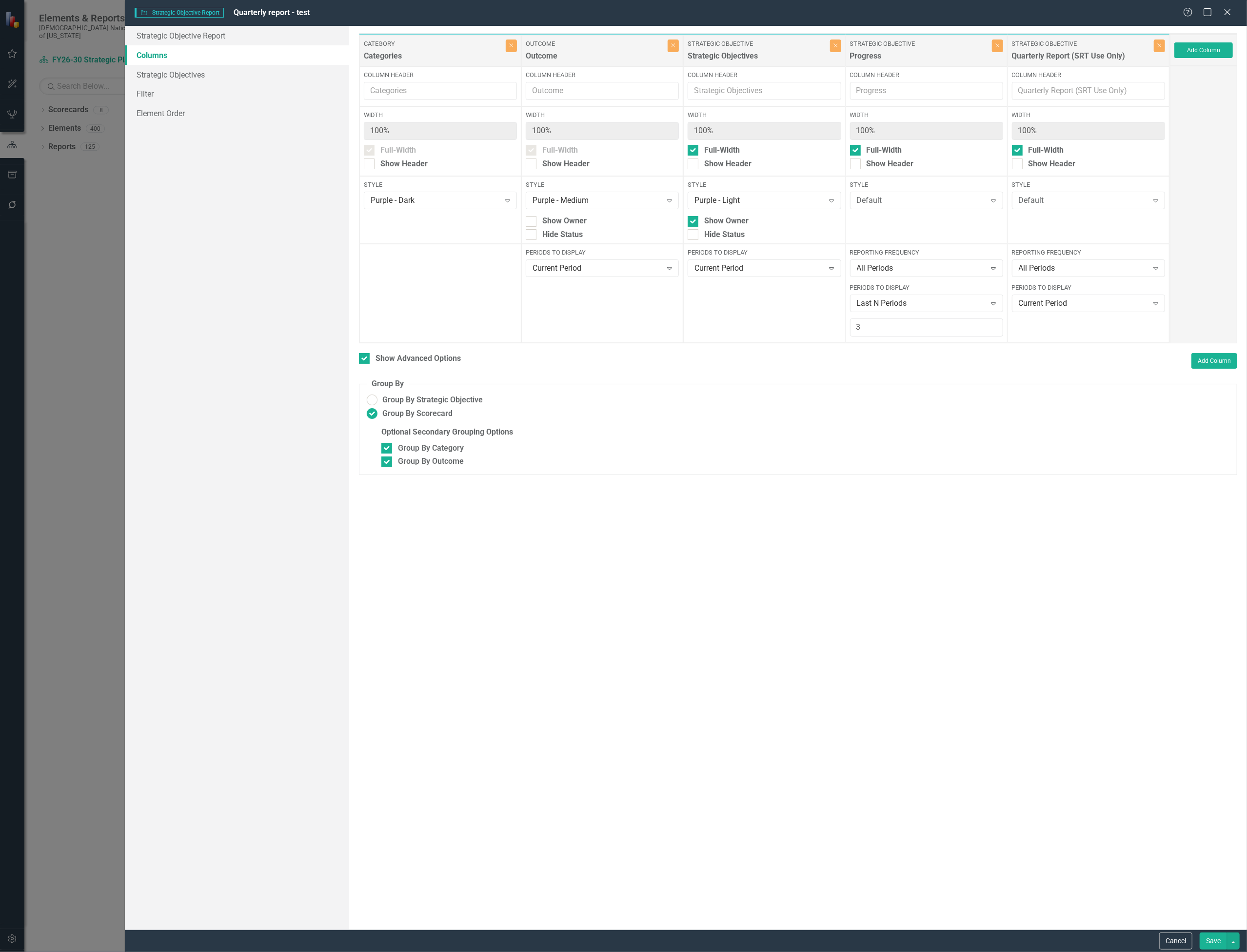
click at [1217, 942] on button "Save" at bounding box center [1214, 941] width 27 height 17
checkbox input "false"
radio input "false"
checkbox input "false"
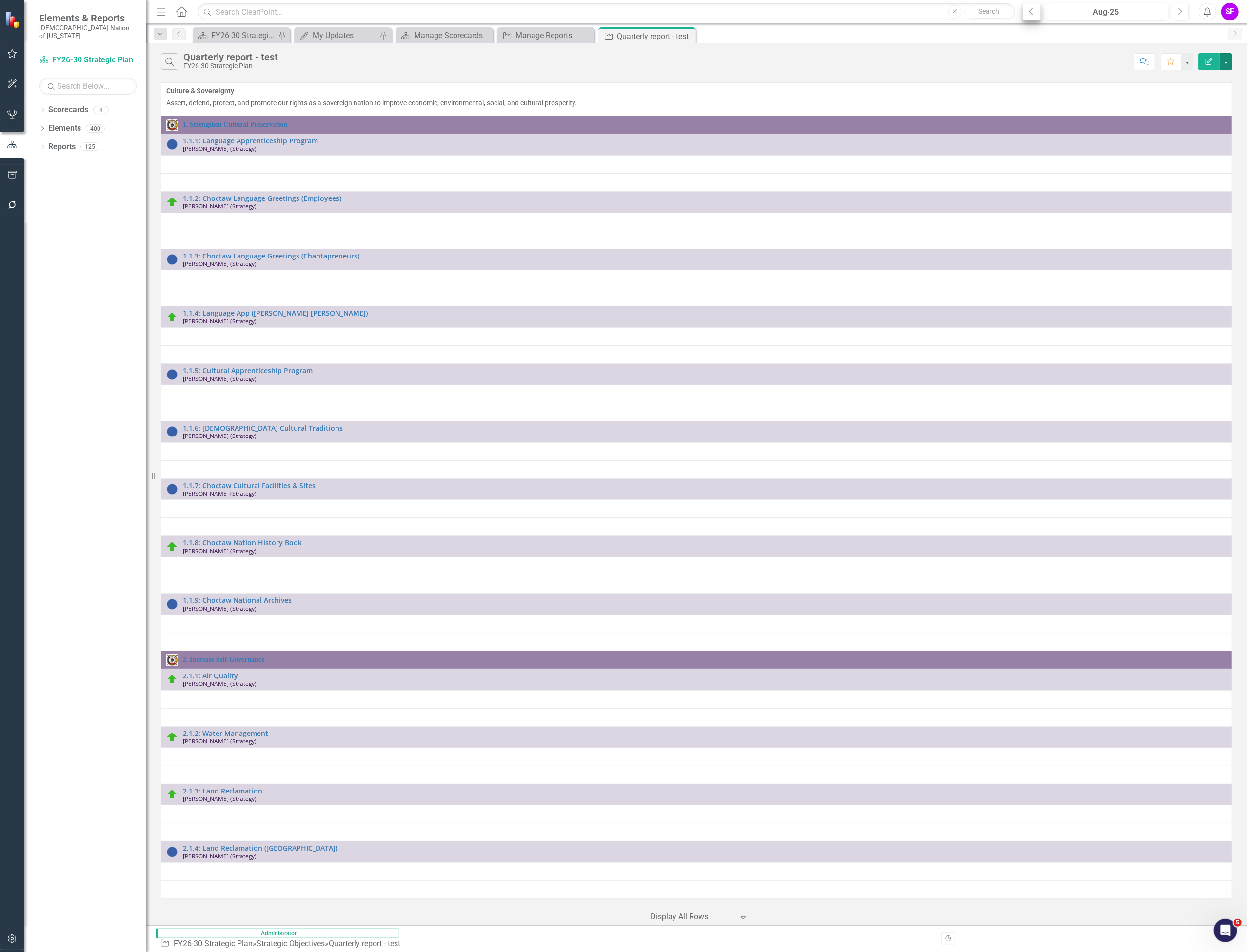
scroll to position [651, 0]
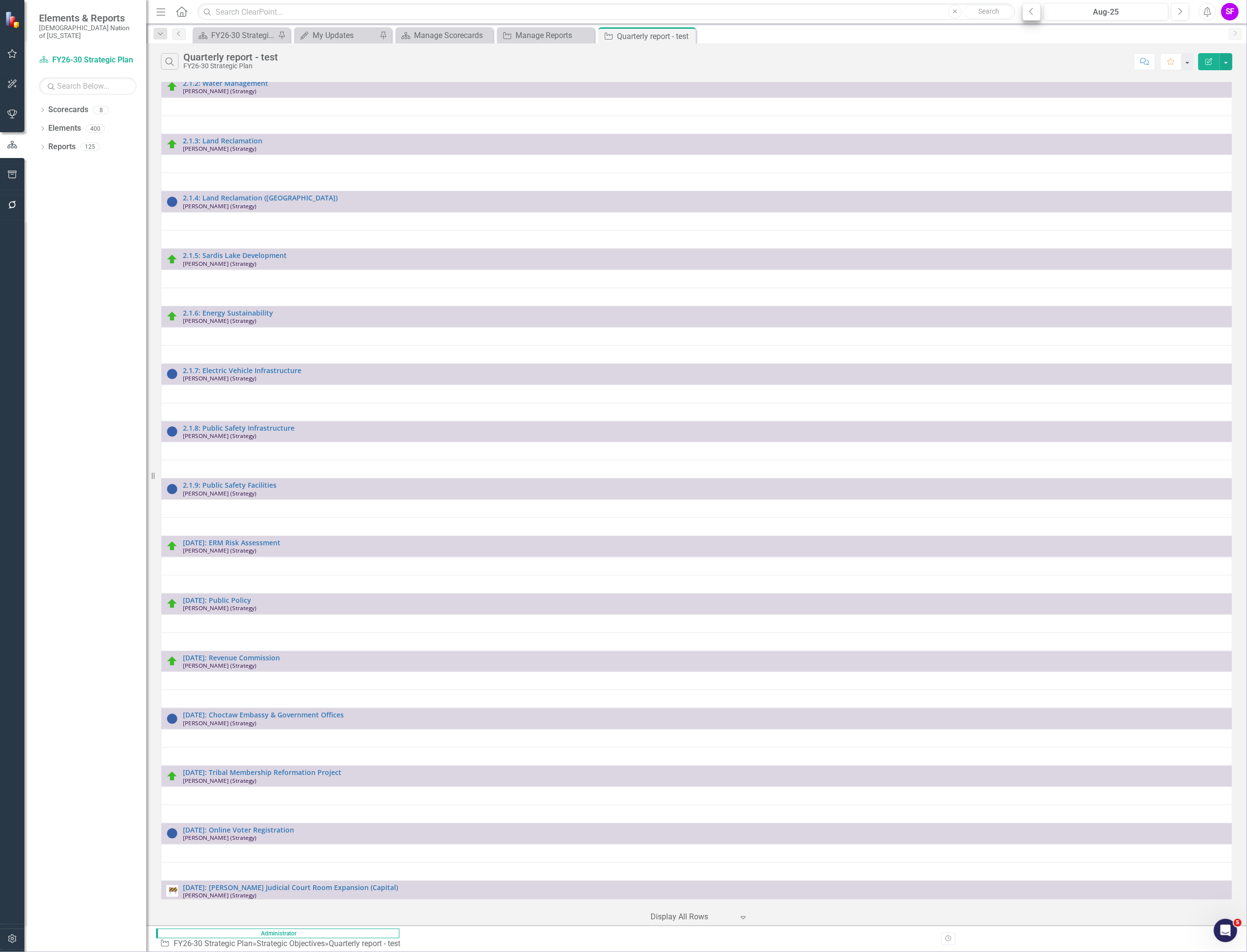
click at [1037, 11] on button "Previous" at bounding box center [1032, 12] width 18 height 17
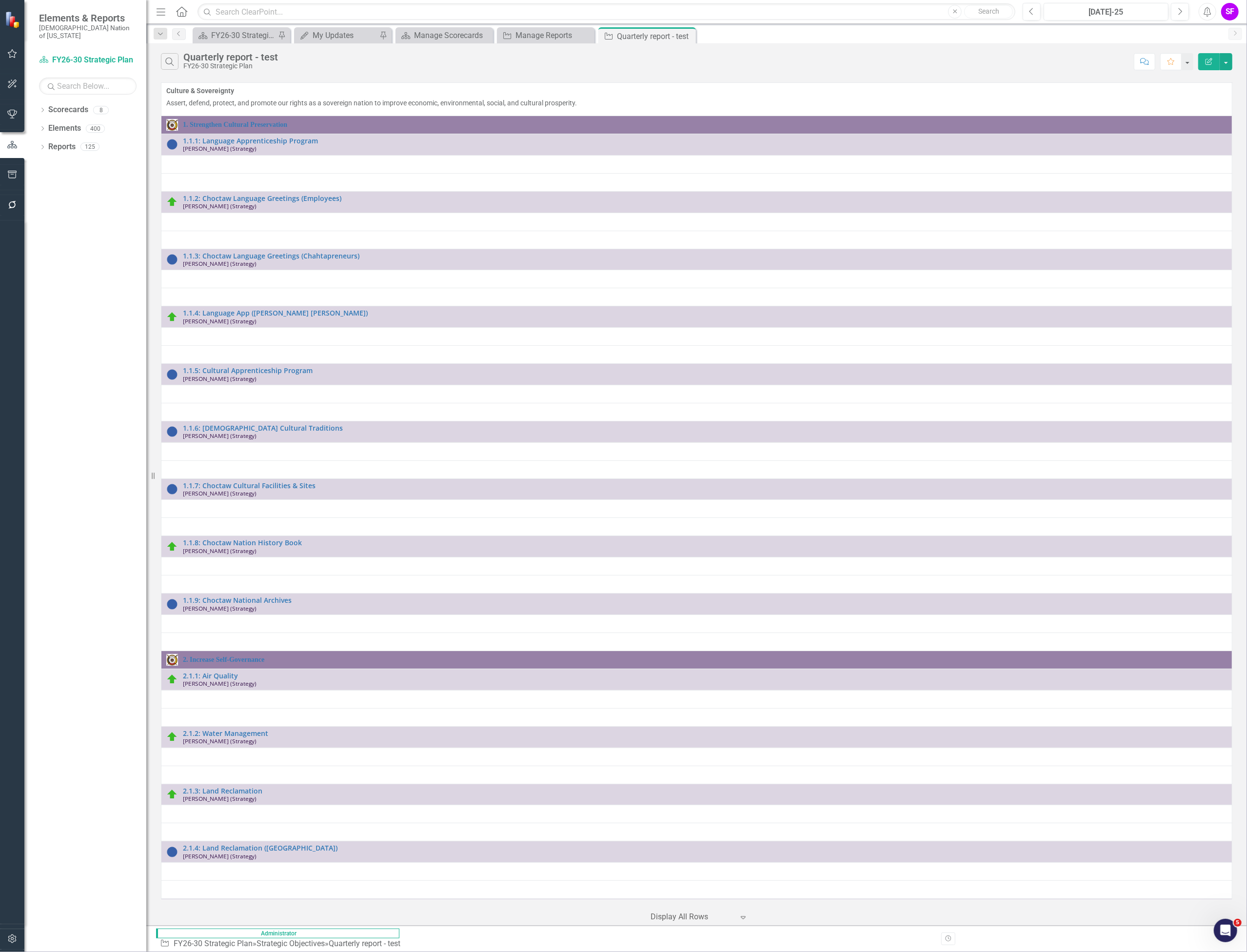
click at [754, 167] on td at bounding box center [697, 164] width 1071 height 18
click at [756, 165] on td at bounding box center [697, 164] width 1071 height 18
click at [1228, 62] on button "button" at bounding box center [1226, 62] width 13 height 17
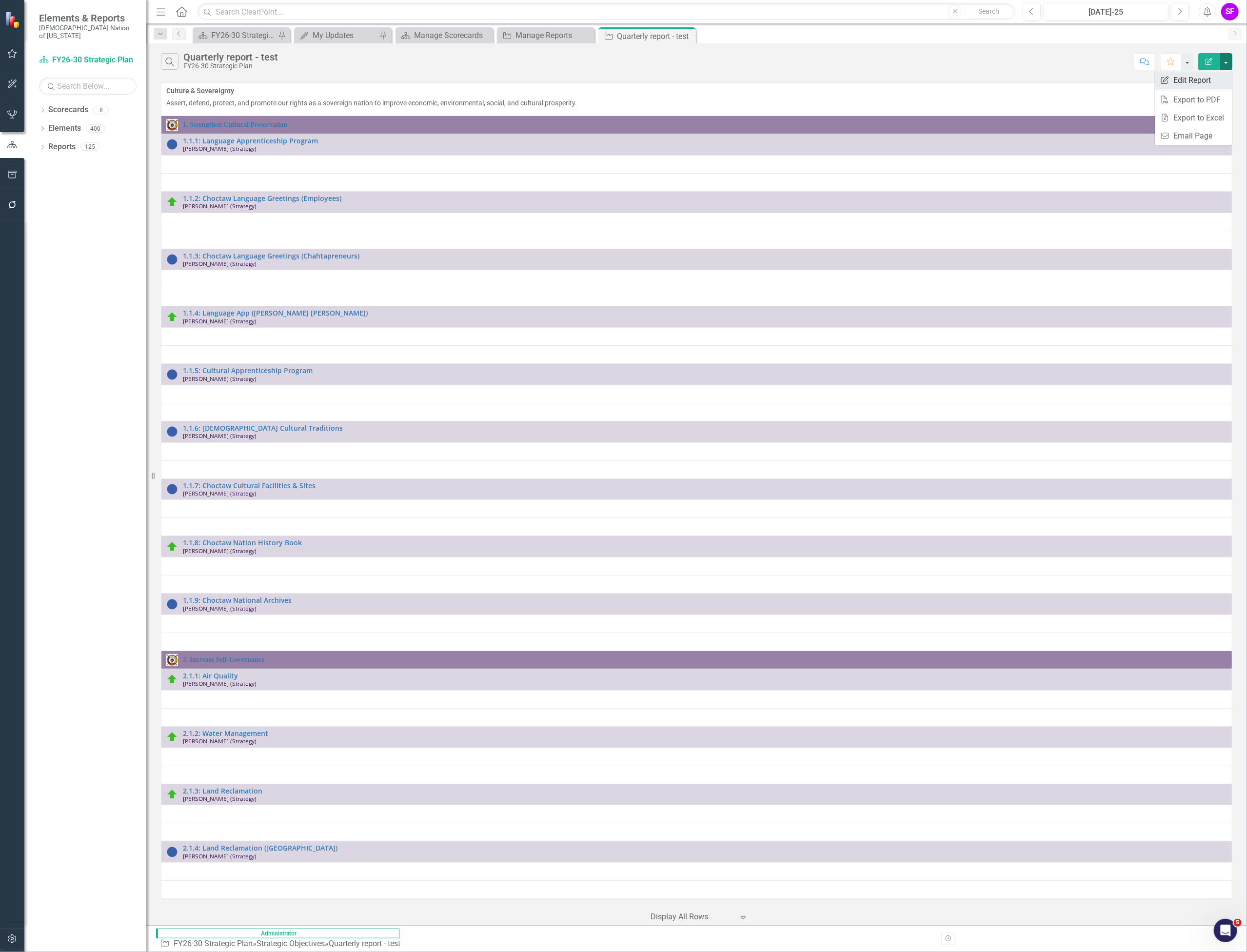
click at [1212, 86] on link "Edit Report Edit Report" at bounding box center [1194, 79] width 77 height 18
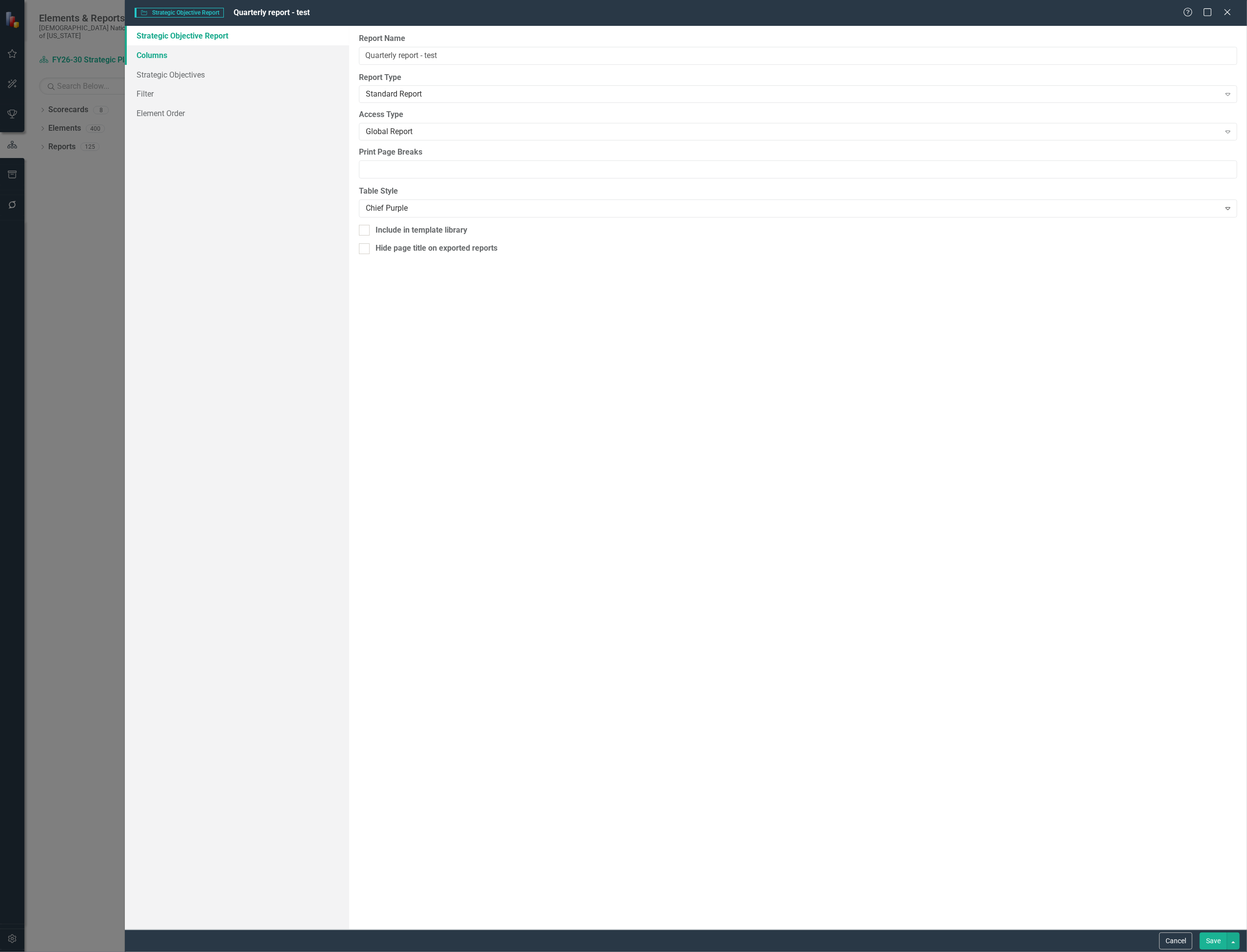
click at [213, 53] on link "Columns" at bounding box center [237, 55] width 224 height 19
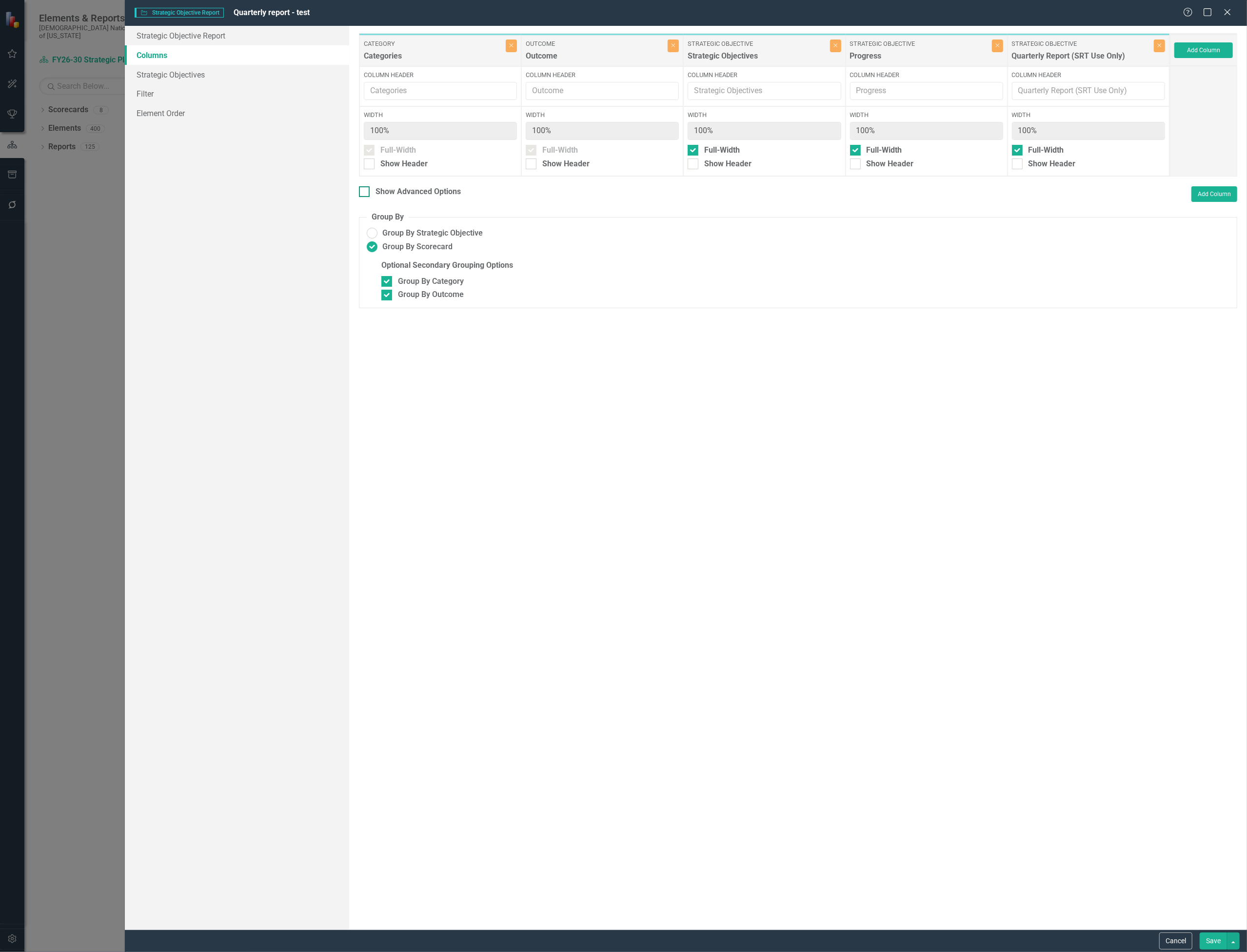
click at [398, 187] on div "Show Advanced Options" at bounding box center [418, 192] width 85 height 12
click at [366, 187] on input "Show Advanced Options" at bounding box center [362, 189] width 7 height 7
checkbox input "true"
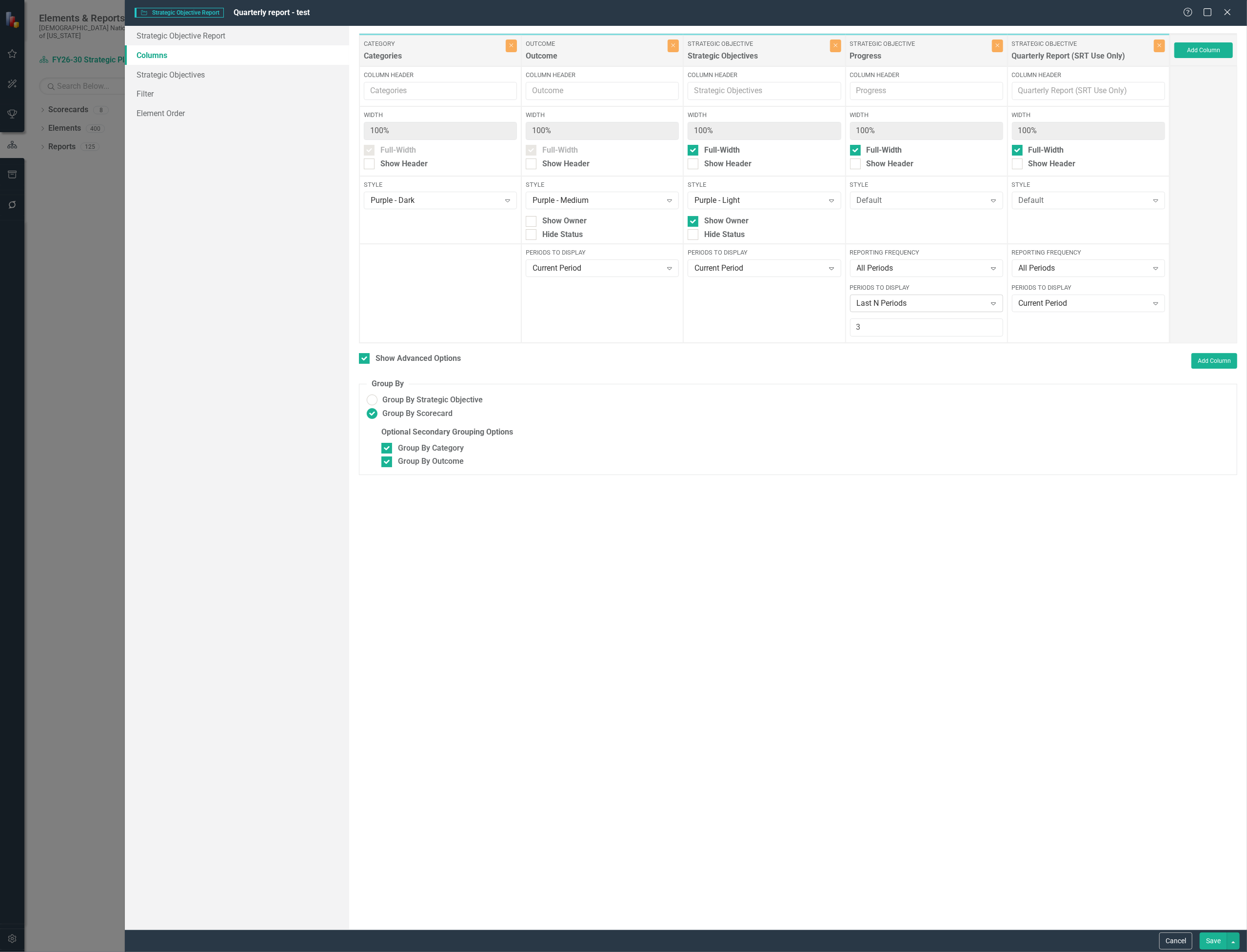
click at [939, 301] on div "Last N Periods" at bounding box center [921, 303] width 129 height 12
click at [1096, 429] on label "Optional Secondary Grouping Options" at bounding box center [805, 432] width 848 height 12
click at [1211, 944] on button "Save" at bounding box center [1214, 941] width 27 height 17
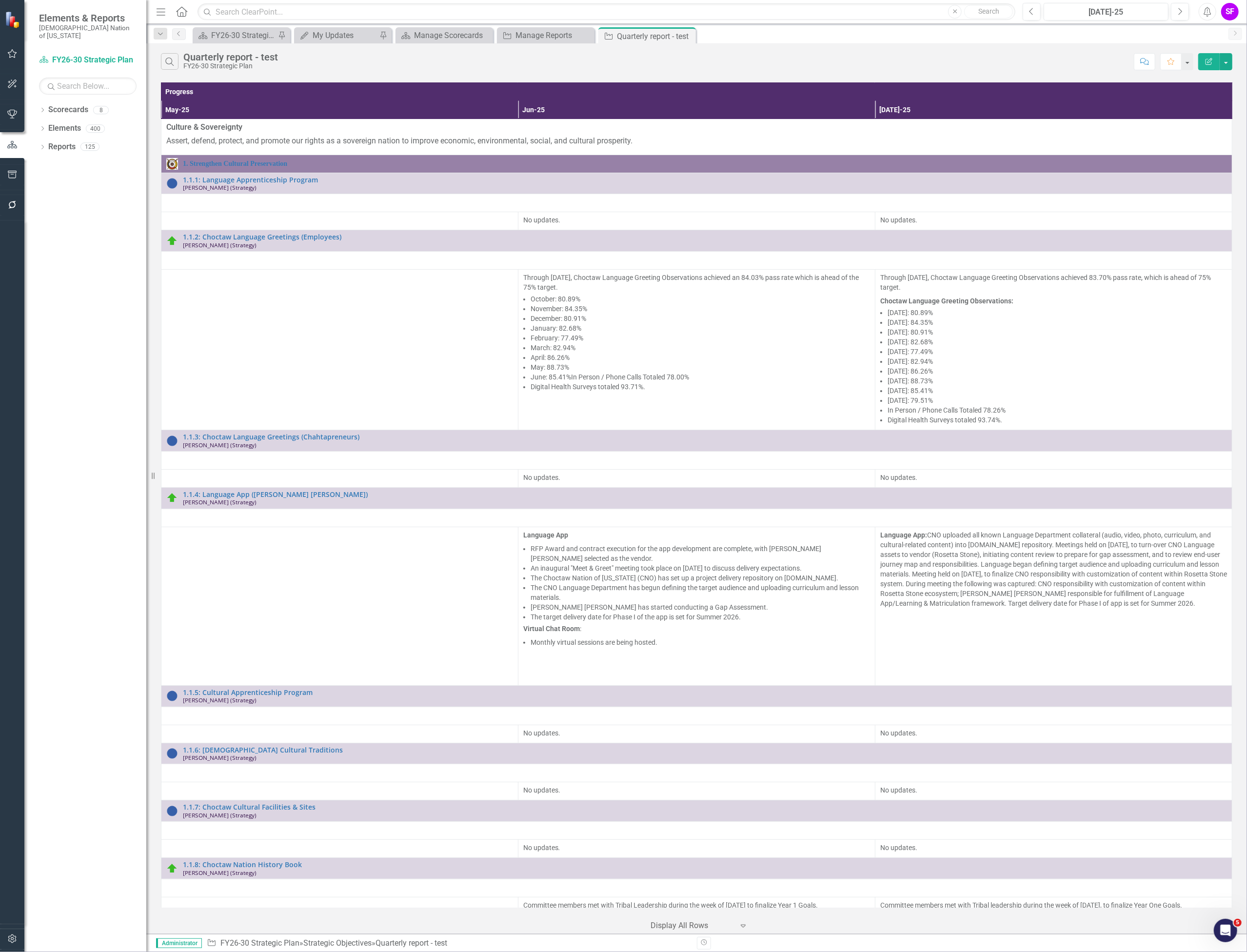
click at [1233, 62] on div "Search Quarterly report - test FY26-30 Strategic Plan Comment Favorite Edit Rep…" at bounding box center [697, 59] width 1102 height 32
click at [1227, 62] on button "button" at bounding box center [1226, 62] width 13 height 17
click at [1218, 74] on link "Edit Report Edit Report" at bounding box center [1194, 79] width 77 height 18
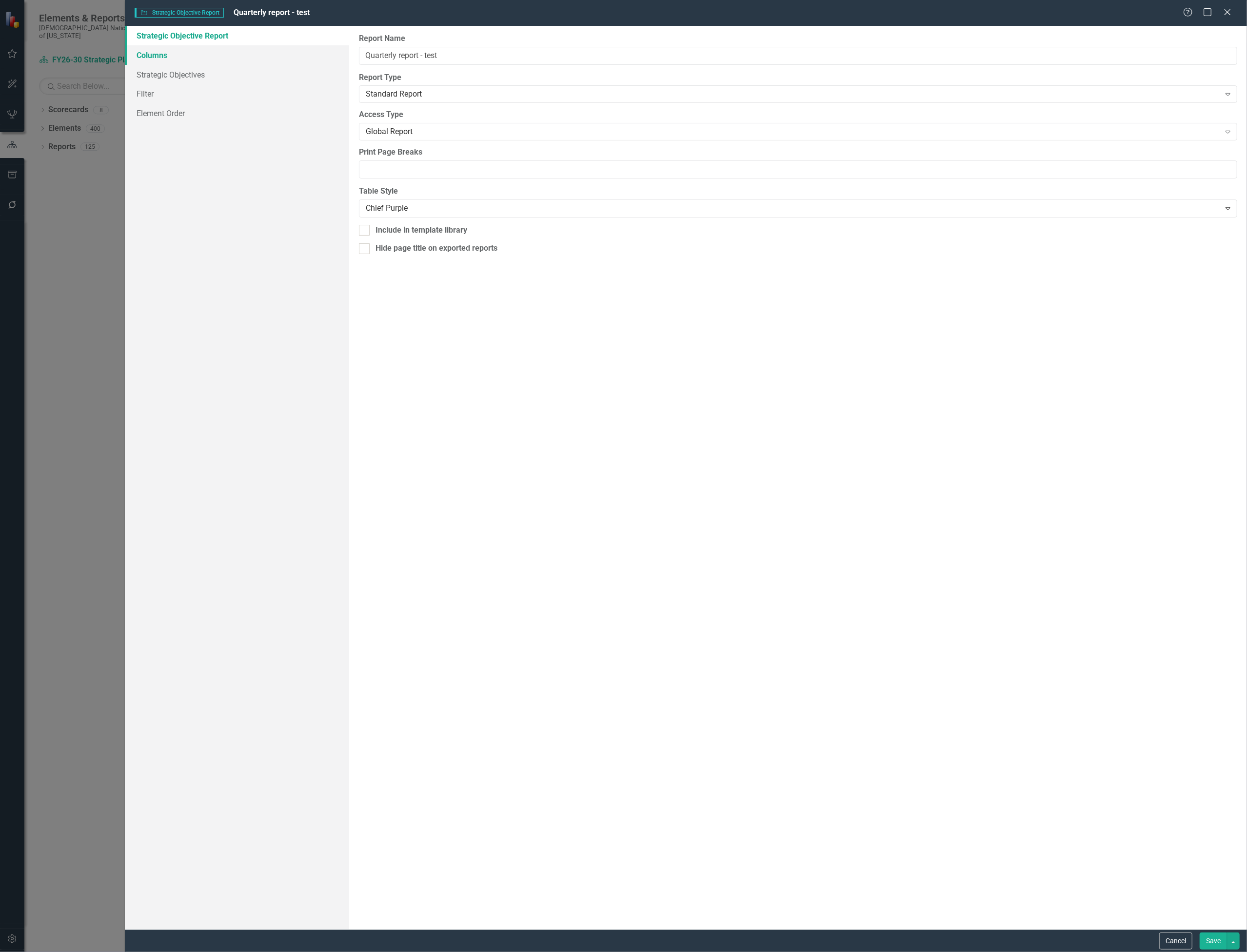
click at [151, 46] on link "Columns" at bounding box center [237, 55] width 224 height 19
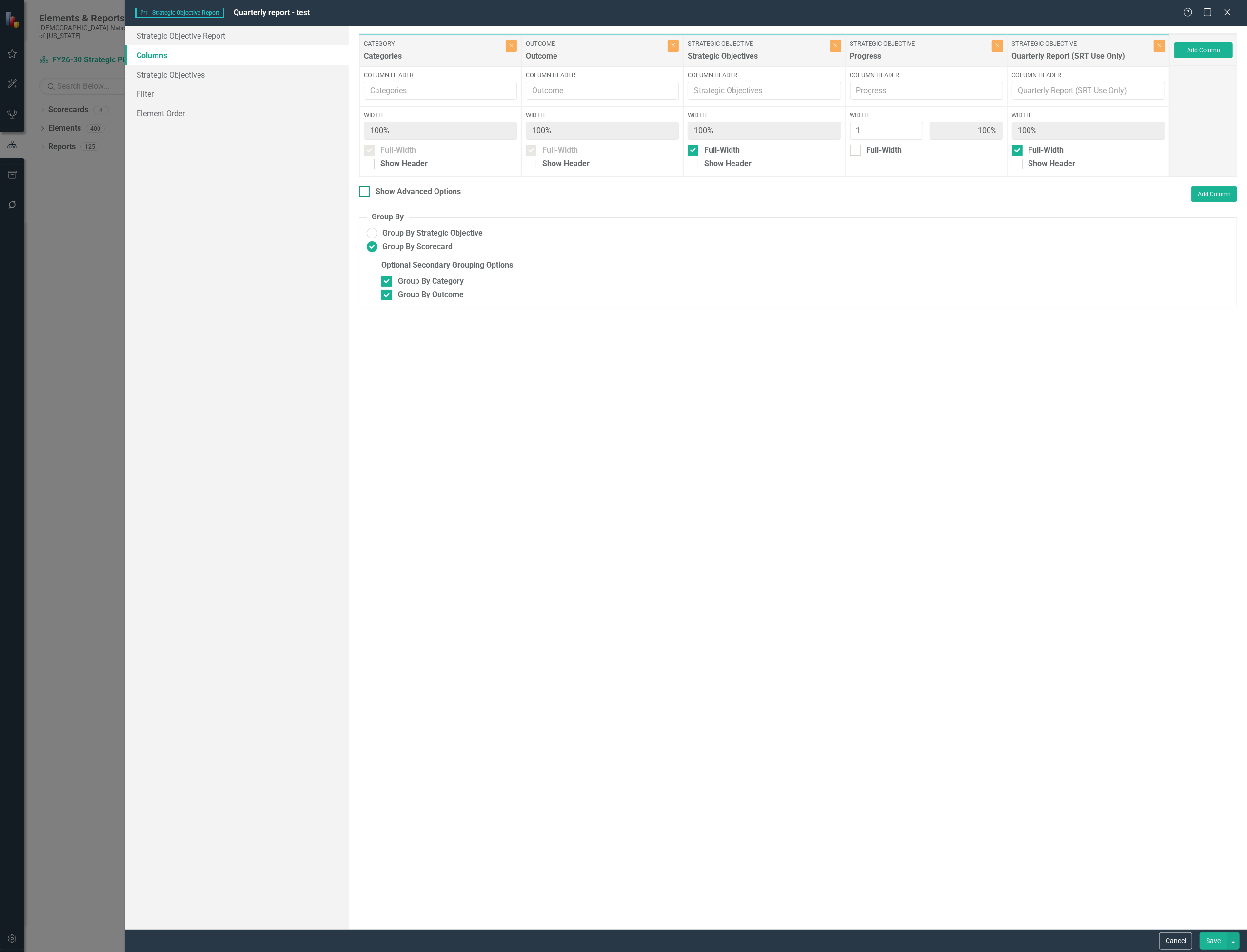
click at [366, 194] on div at bounding box center [364, 191] width 11 height 11
click at [366, 193] on input "Show Advanced Options" at bounding box center [362, 189] width 7 height 7
checkbox input "true"
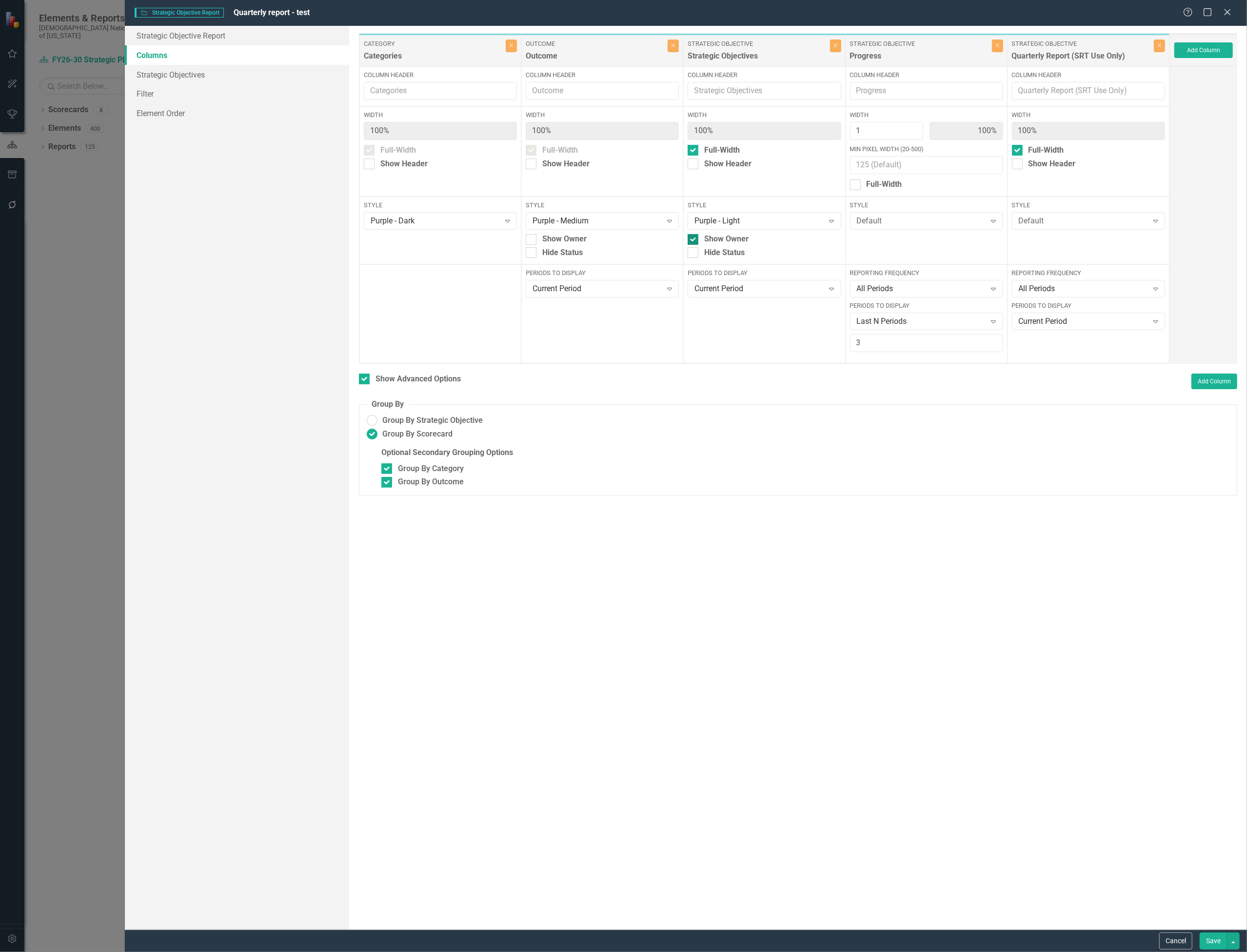
click at [703, 239] on div "Show Owner" at bounding box center [764, 239] width 153 height 12
click at [694, 239] on input "Show Owner" at bounding box center [690, 238] width 7 height 7
checkbox input "false"
click at [1206, 934] on button "Save" at bounding box center [1214, 941] width 27 height 17
checkbox input "false"
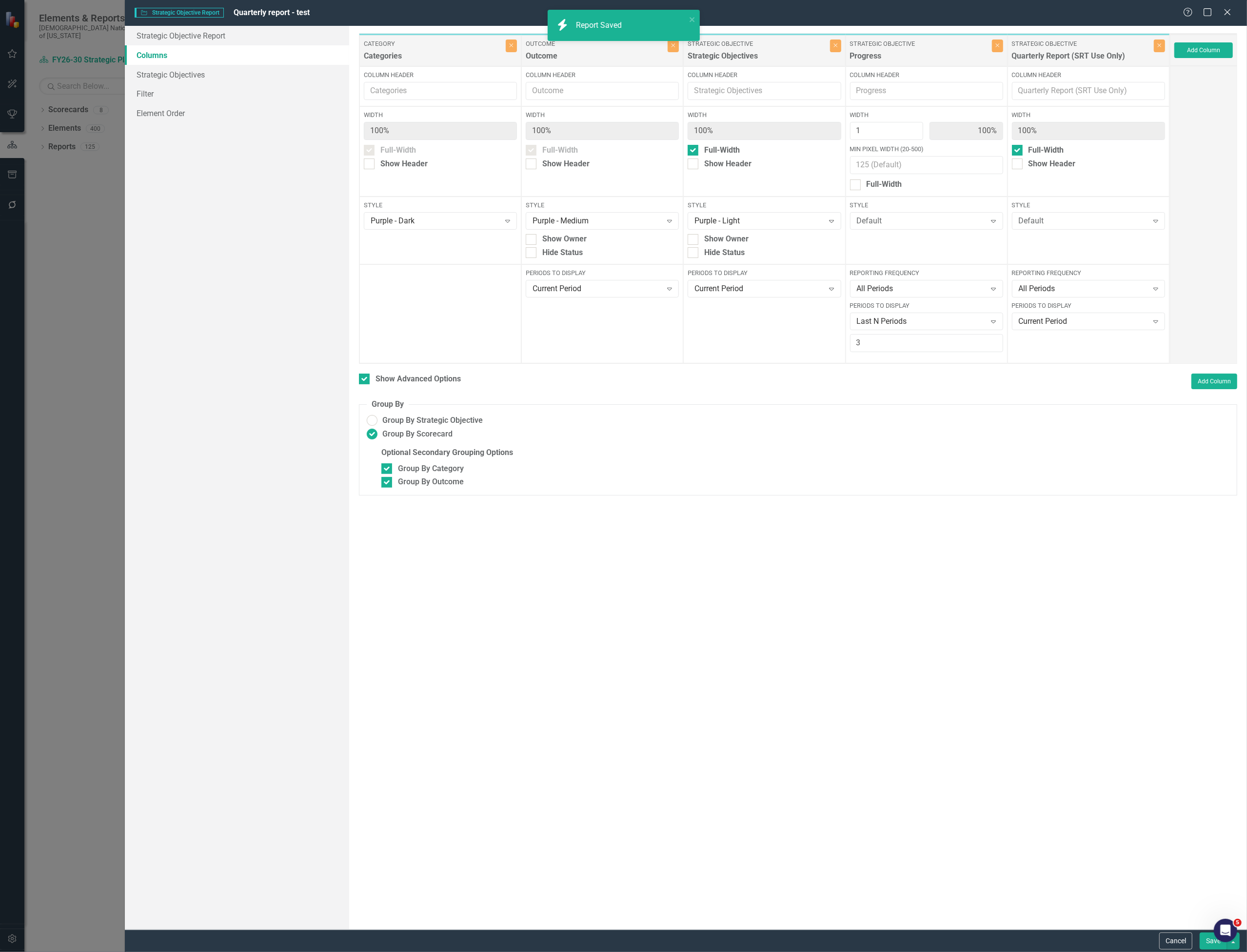
radio input "false"
checkbox input "false"
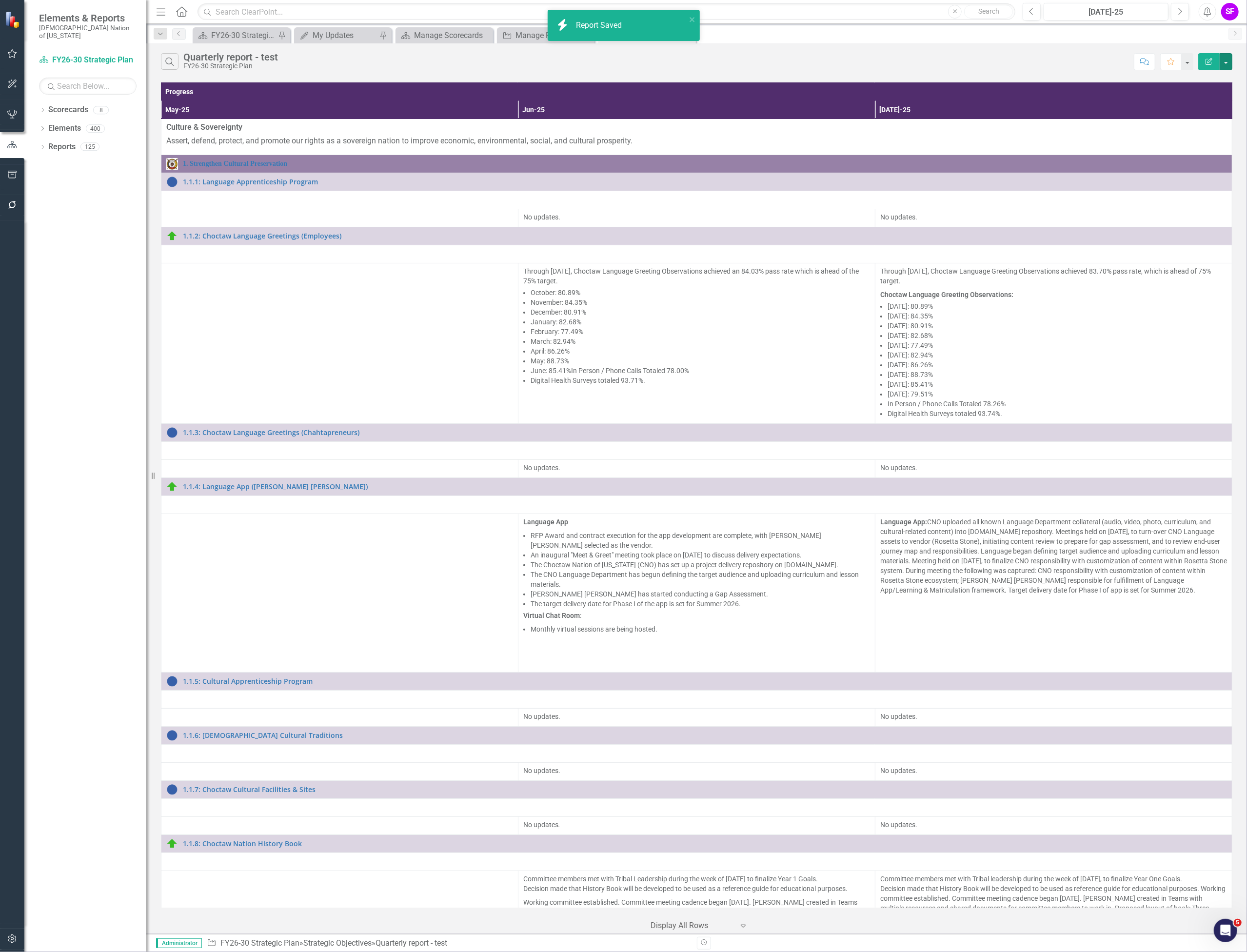
click at [1228, 68] on button "button" at bounding box center [1226, 62] width 13 height 17
click at [0, 0] on link "Edit Report Edit Report" at bounding box center [0, 0] width 0 height 0
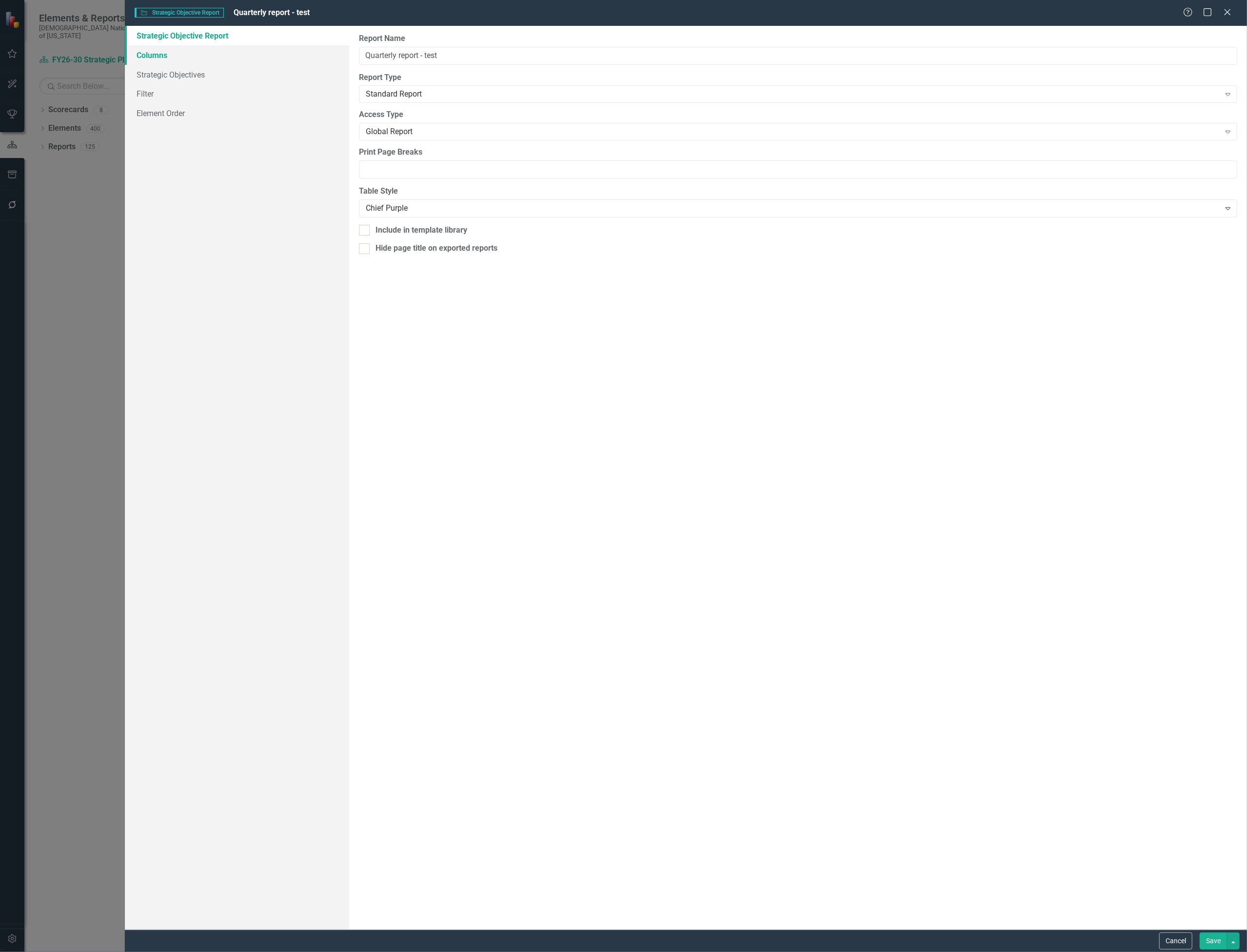
click at [162, 57] on link "Columns" at bounding box center [237, 55] width 224 height 19
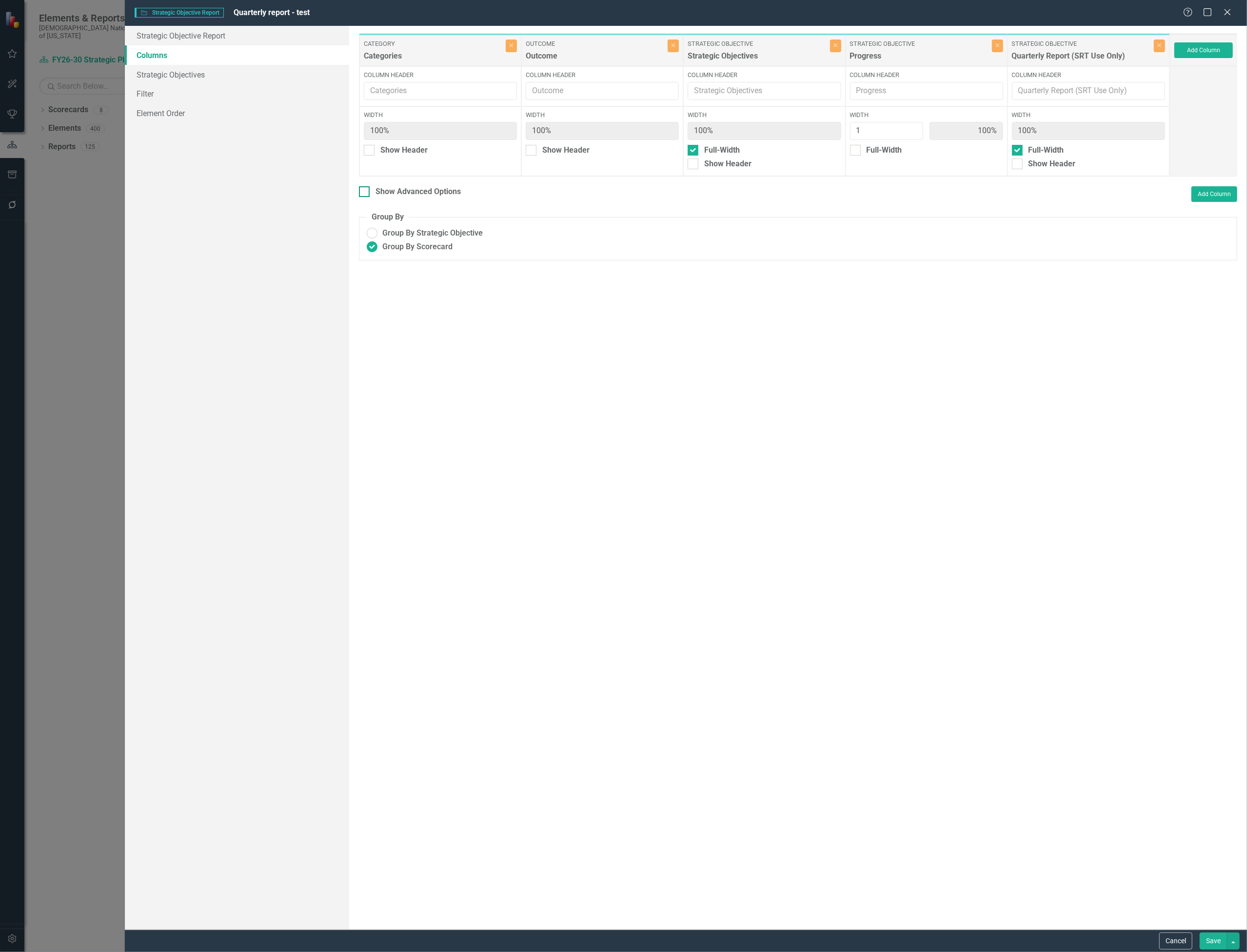
click at [425, 195] on div "Show Advanced Options" at bounding box center [418, 192] width 85 height 12
click at [366, 193] on input "Show Advanced Options" at bounding box center [362, 189] width 7 height 7
checkbox input "true"
click at [163, 89] on link "Filter" at bounding box center [237, 94] width 224 height 19
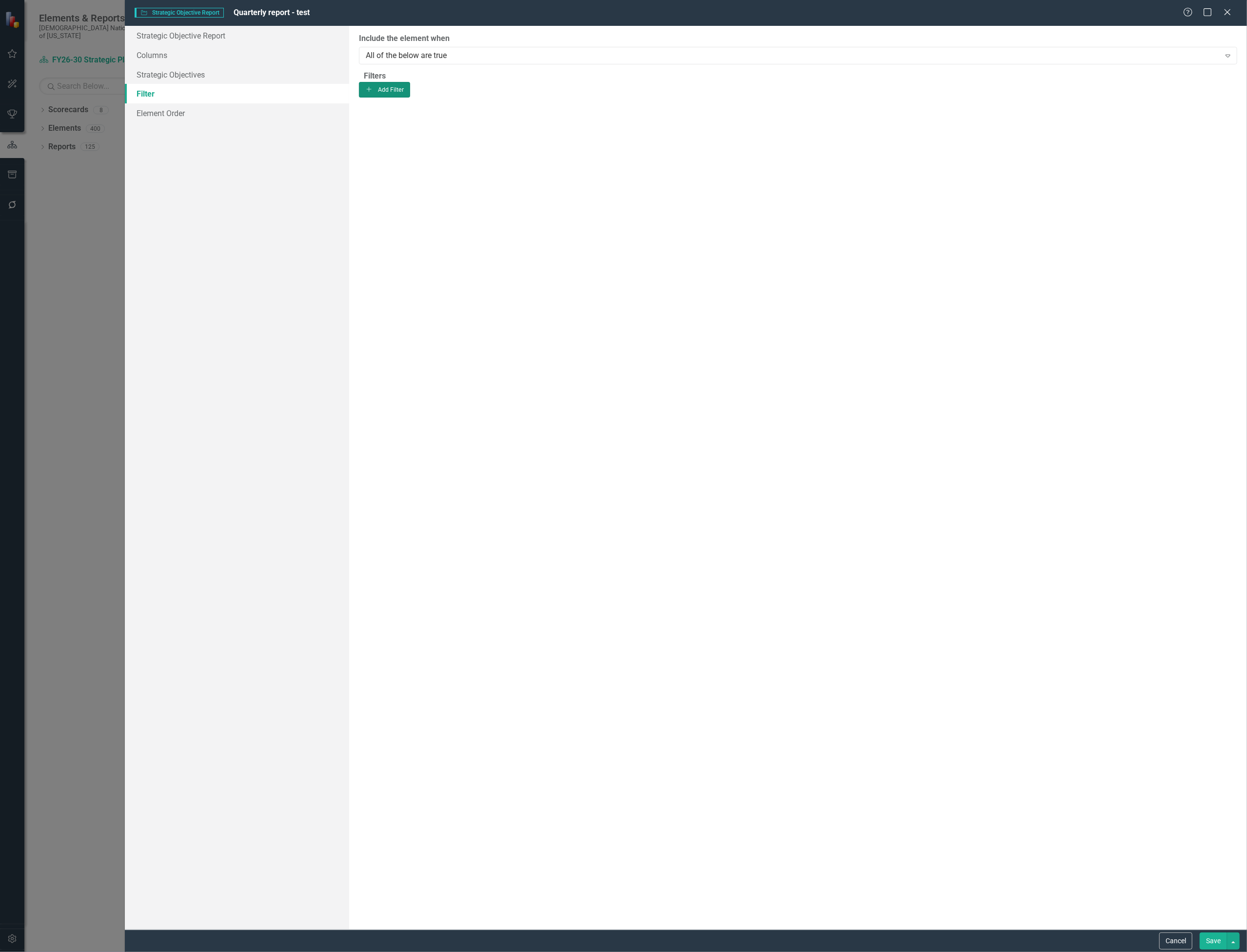
click at [410, 98] on button "Add Add Filter" at bounding box center [384, 90] width 51 height 16
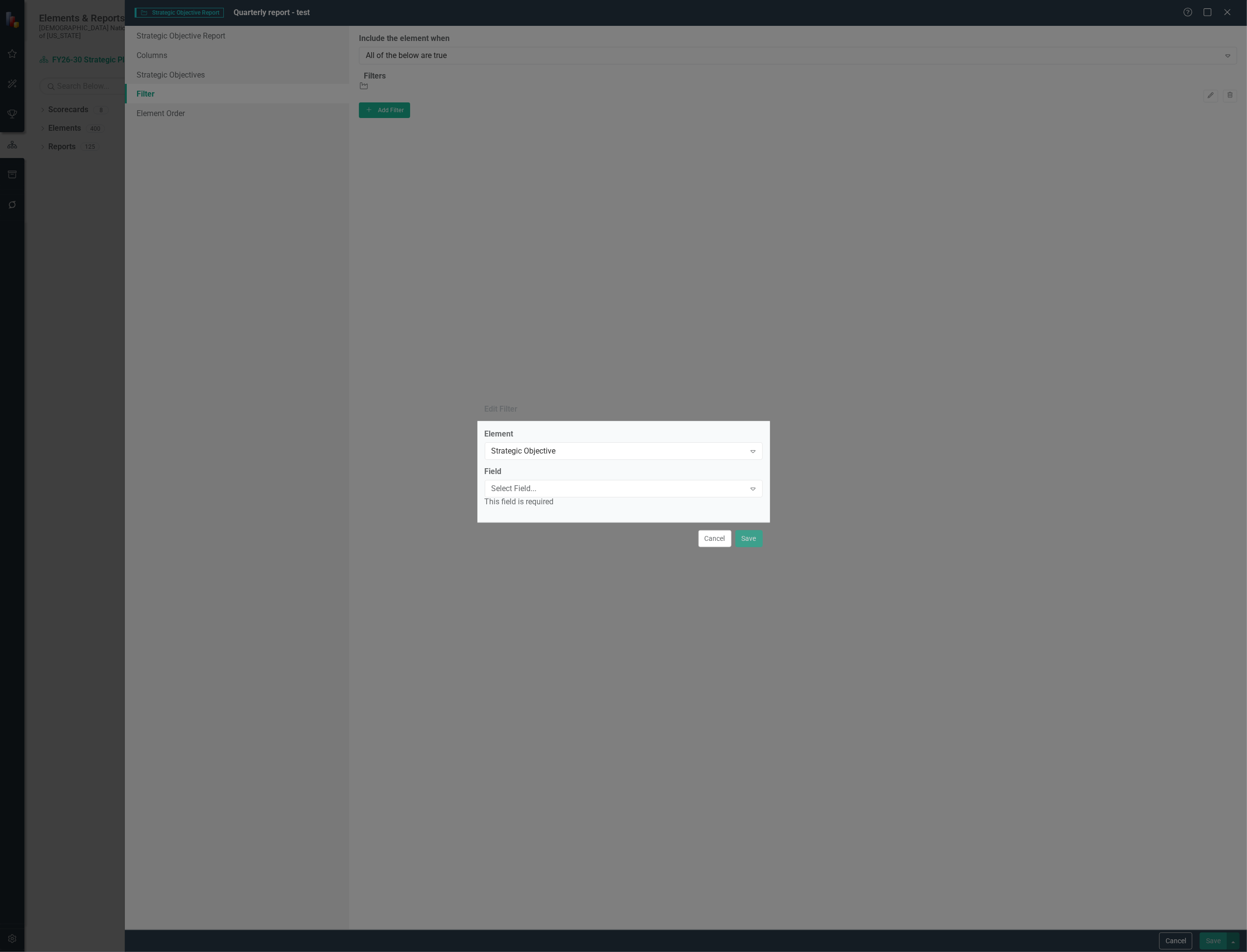
click at [617, 483] on div "Select Field..." at bounding box center [619, 489] width 254 height 12
click at [589, 952] on div "Status" at bounding box center [625, 961] width 1231 height 12
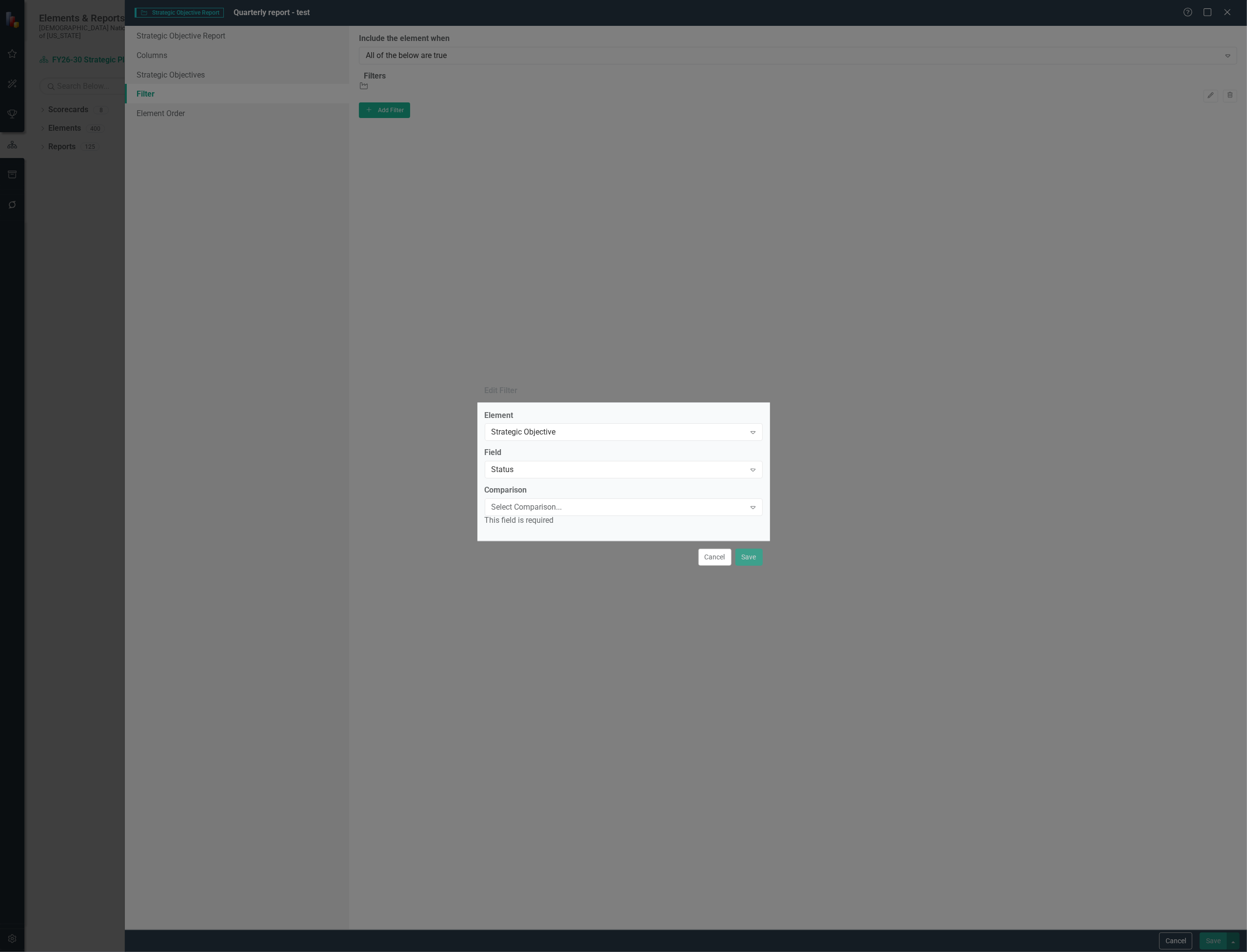
click at [667, 497] on div "Comparison Select Comparison... Expand This field is required" at bounding box center [624, 505] width 278 height 42
click at [668, 503] on div "Select Comparison..." at bounding box center [619, 508] width 254 height 12
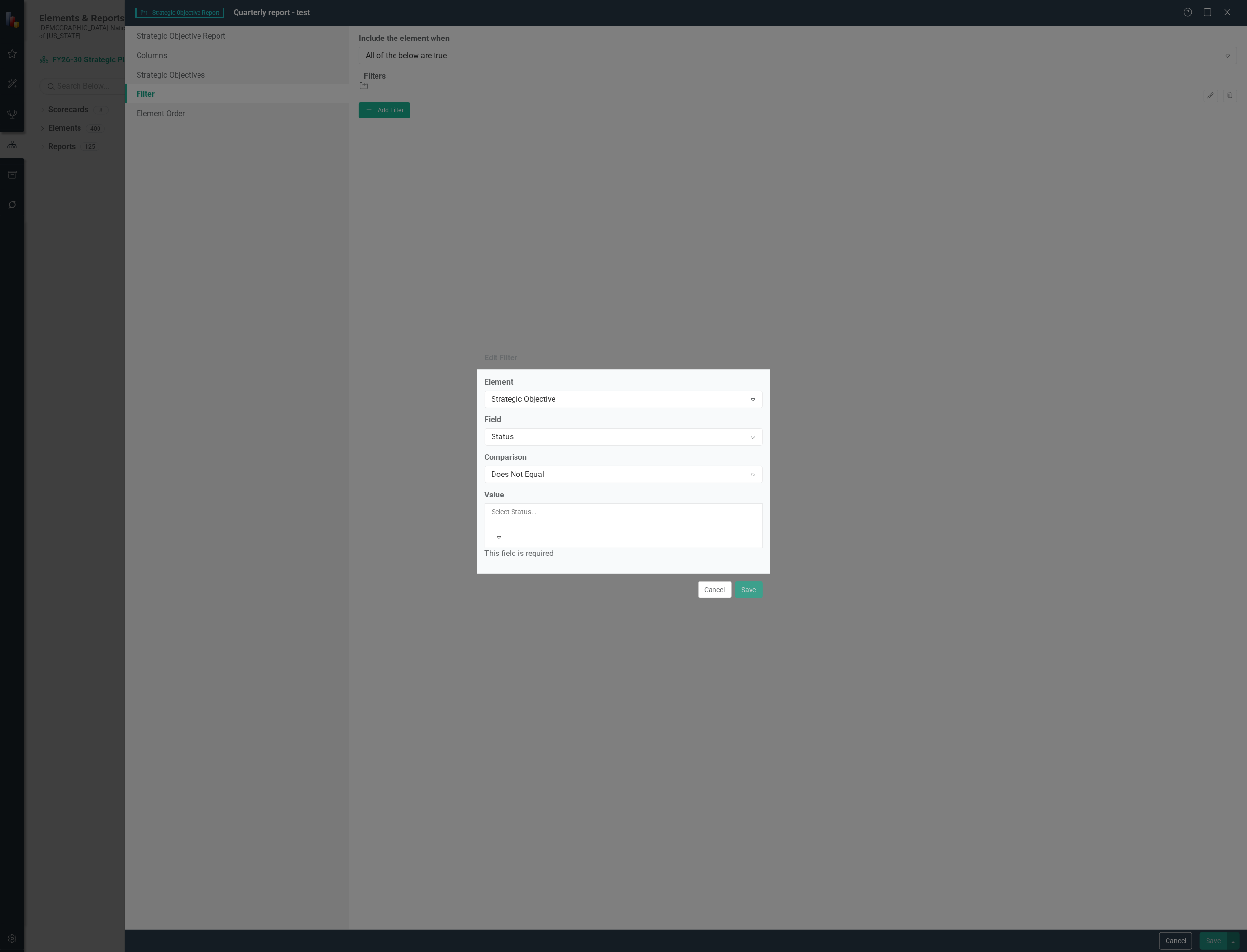
click at [494, 526] on div at bounding box center [494, 524] width 2 height 12
click at [496, 543] on div at bounding box center [496, 550] width 2 height 14
click at [613, 952] on div "Not Defined" at bounding box center [625, 968] width 1231 height 27
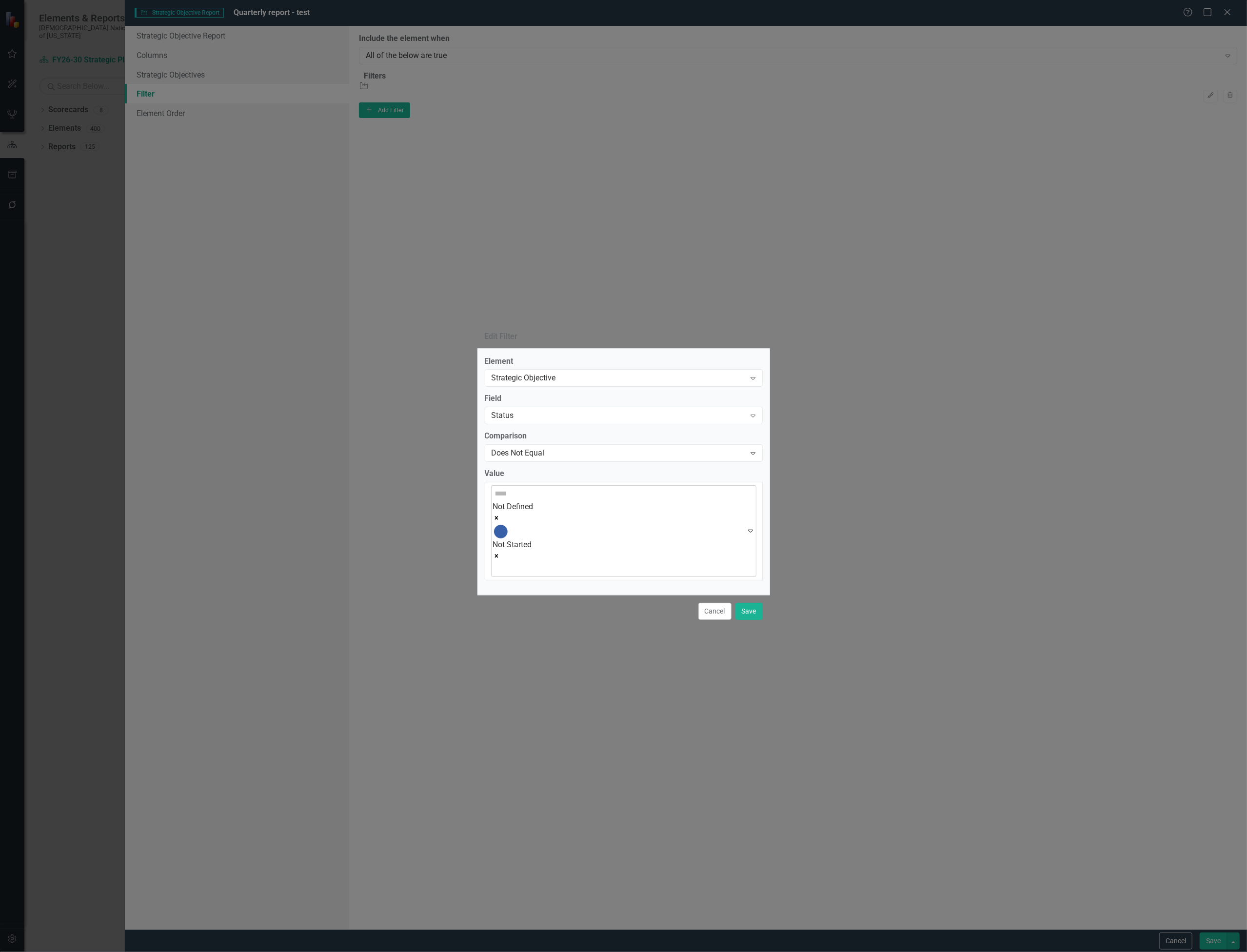
click at [496, 562] on div at bounding box center [496, 569] width 2 height 14
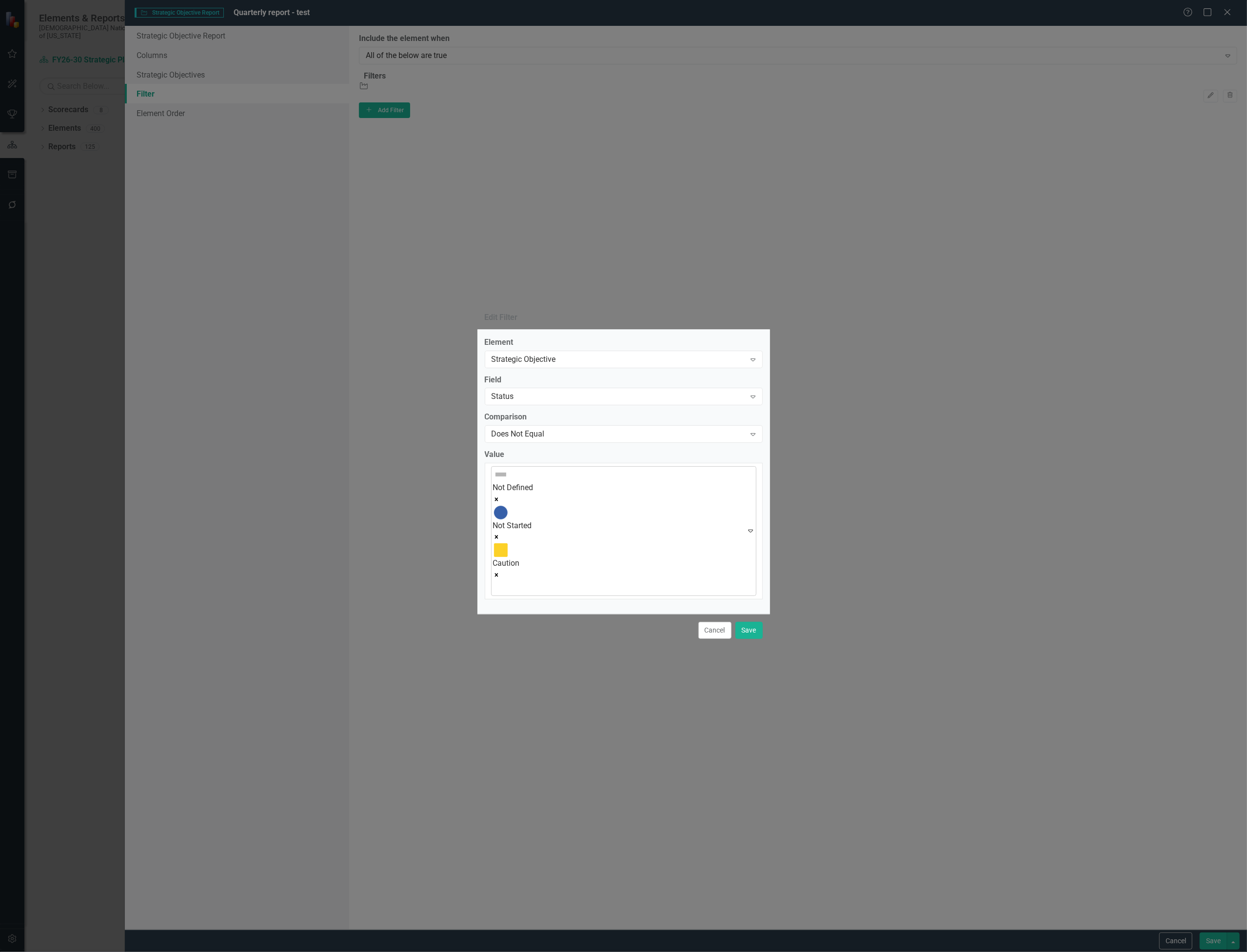
click at [496, 582] on div at bounding box center [496, 588] width 2 height 14
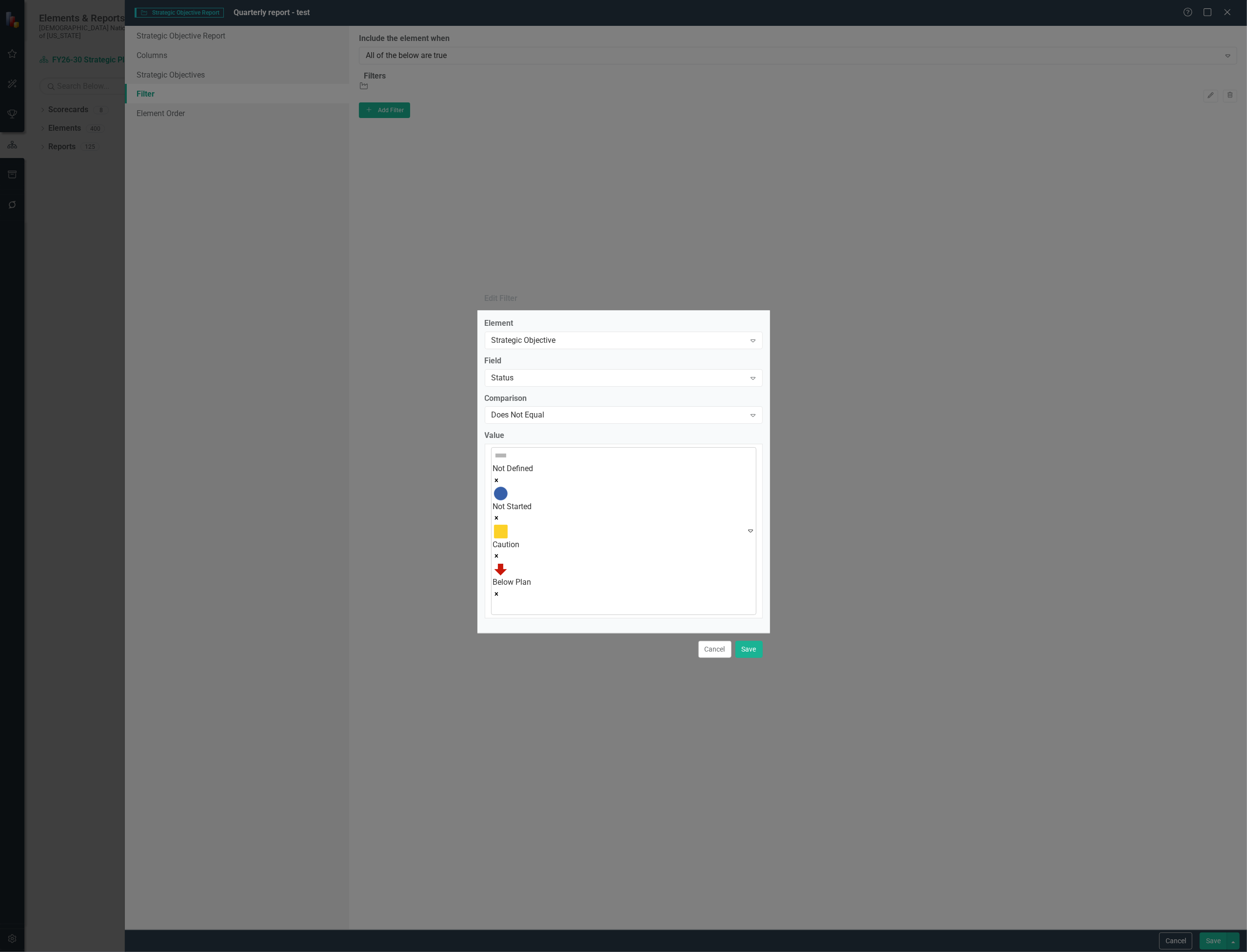
click at [496, 600] on div at bounding box center [496, 607] width 2 height 14
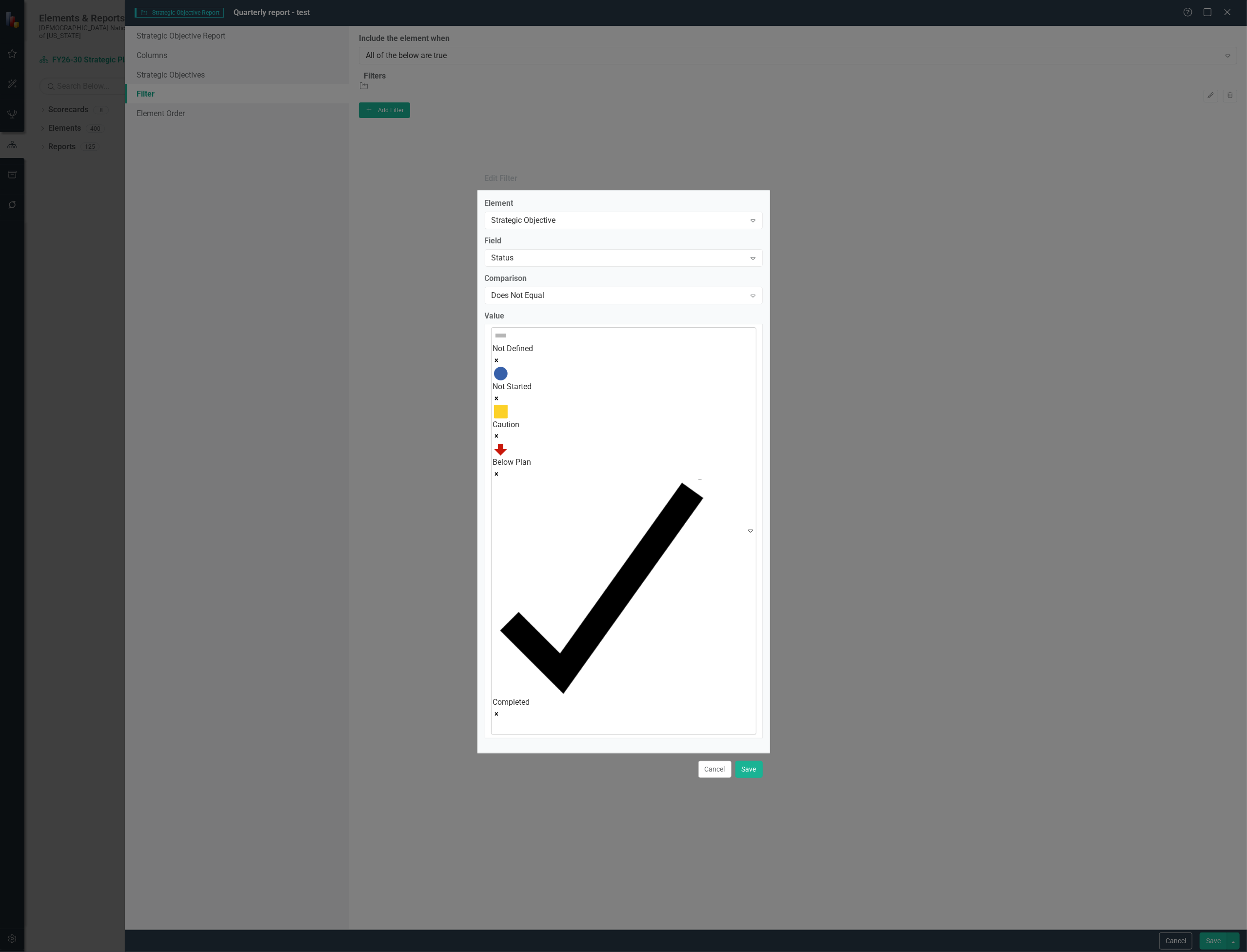
click at [496, 720] on div at bounding box center [496, 727] width 2 height 14
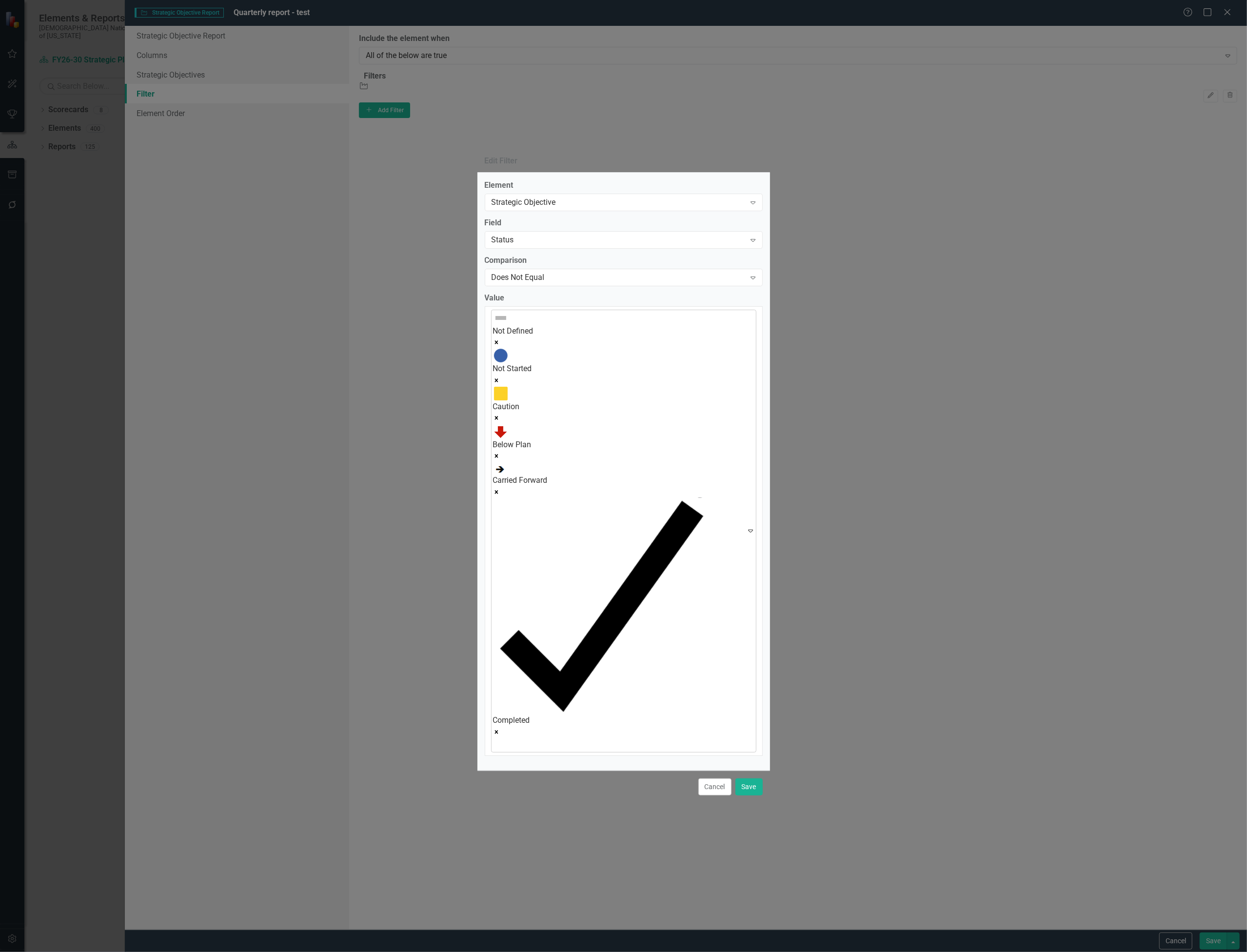
click at [496, 739] on div at bounding box center [496, 746] width 2 height 14
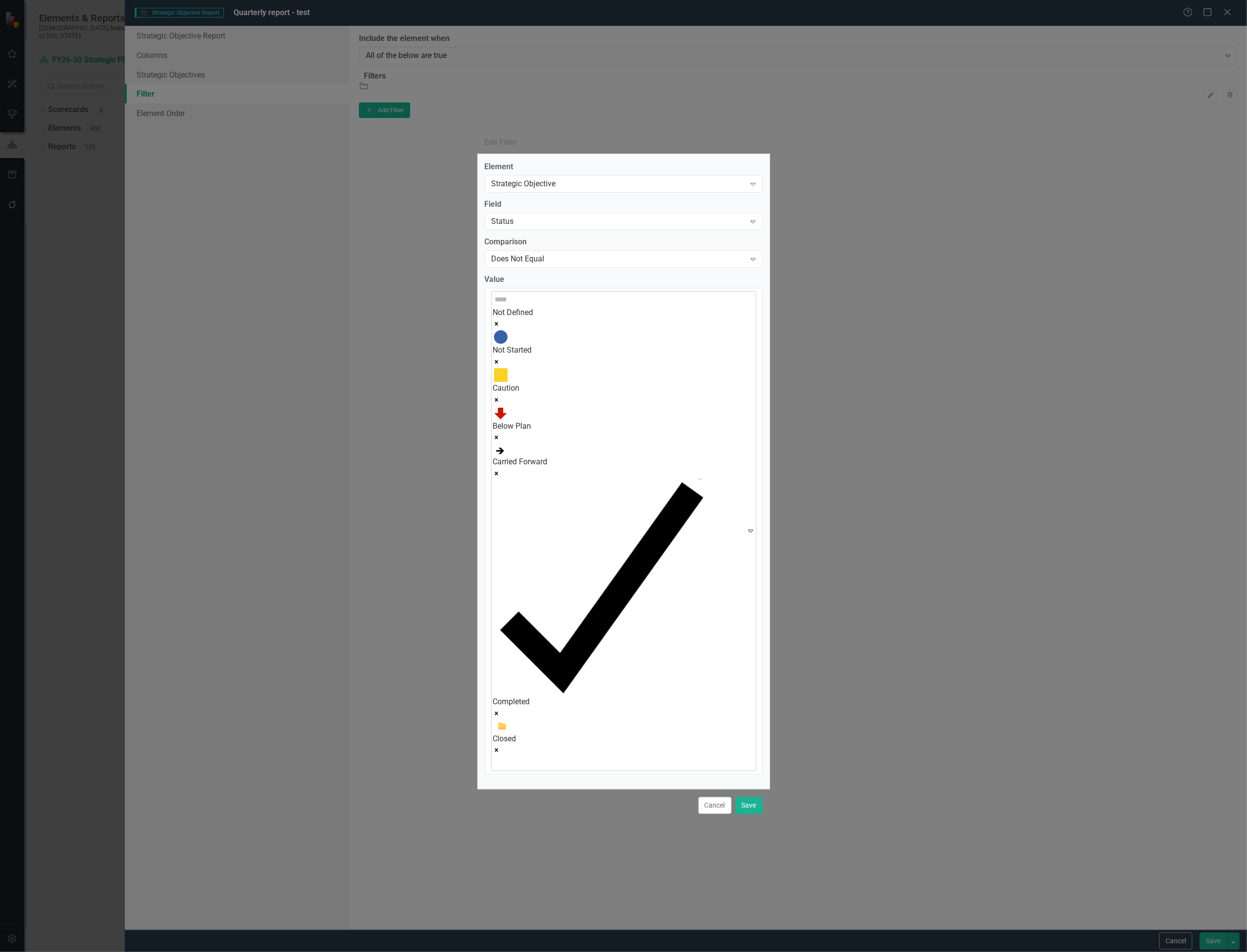
click at [496, 756] on div at bounding box center [496, 763] width 2 height 14
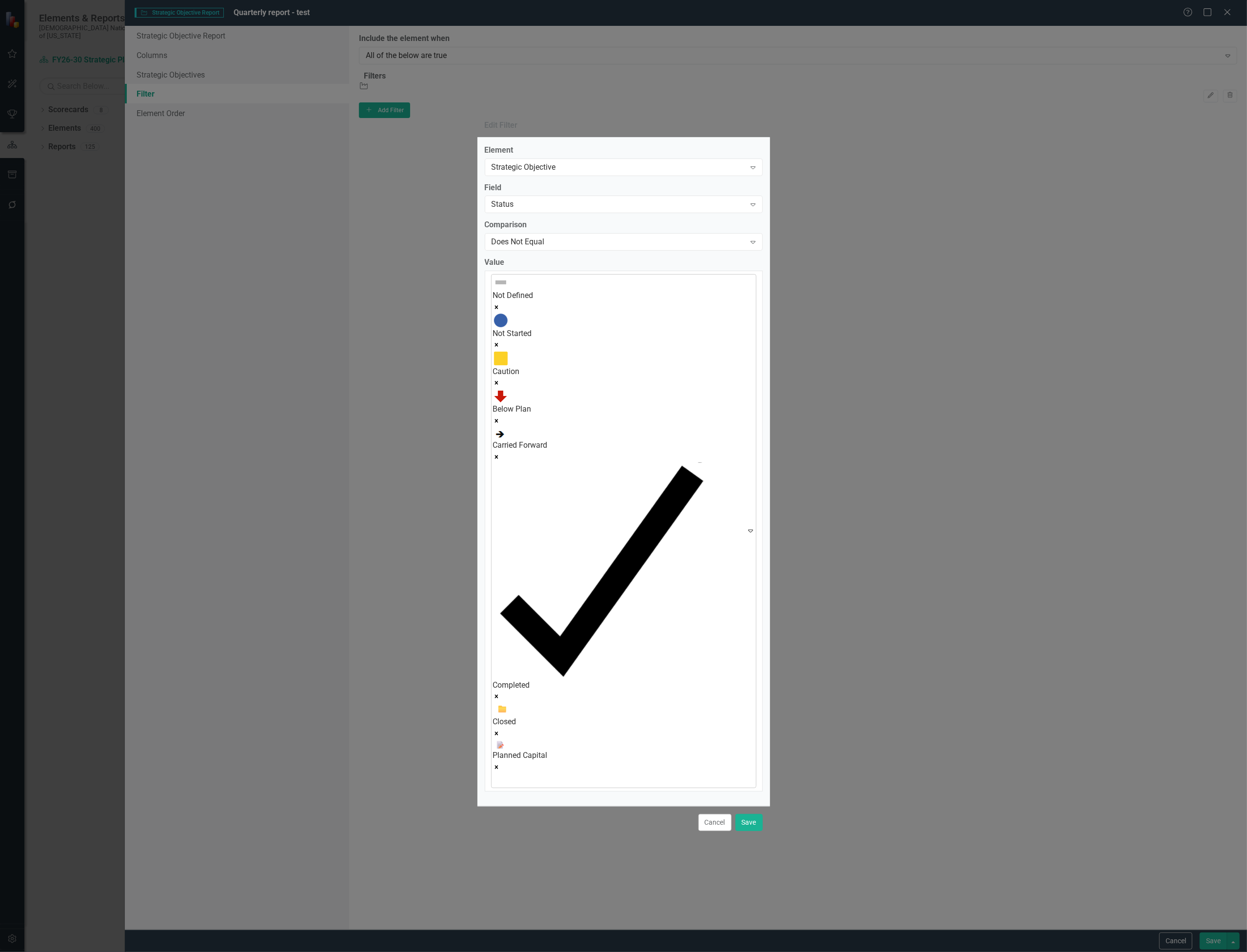
click at [496, 774] on div at bounding box center [496, 780] width 2 height 14
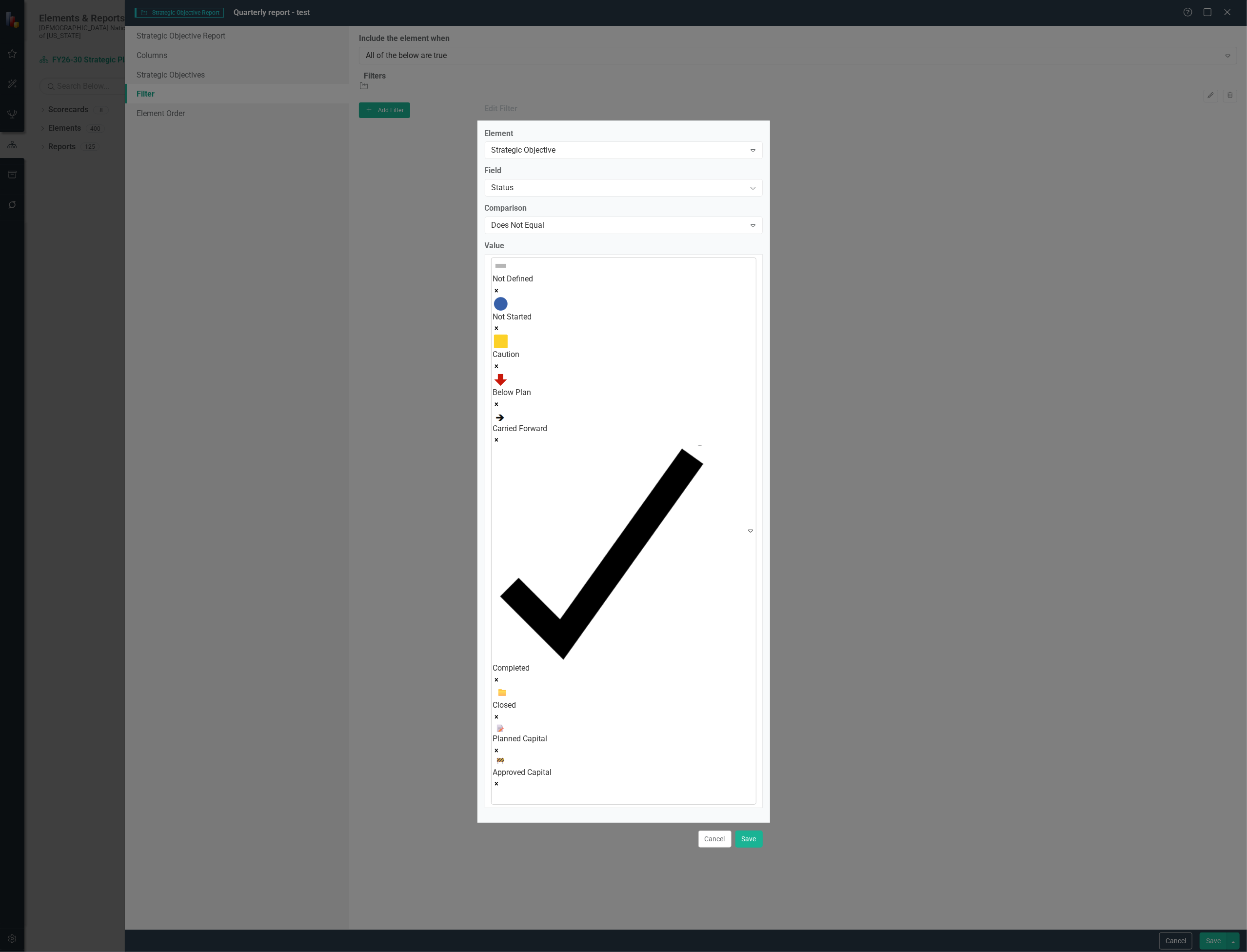
click at [496, 790] on div at bounding box center [496, 797] width 2 height 14
click at [500, 369] on icon "Remove [object Object]" at bounding box center [496, 365] width 7 height 7
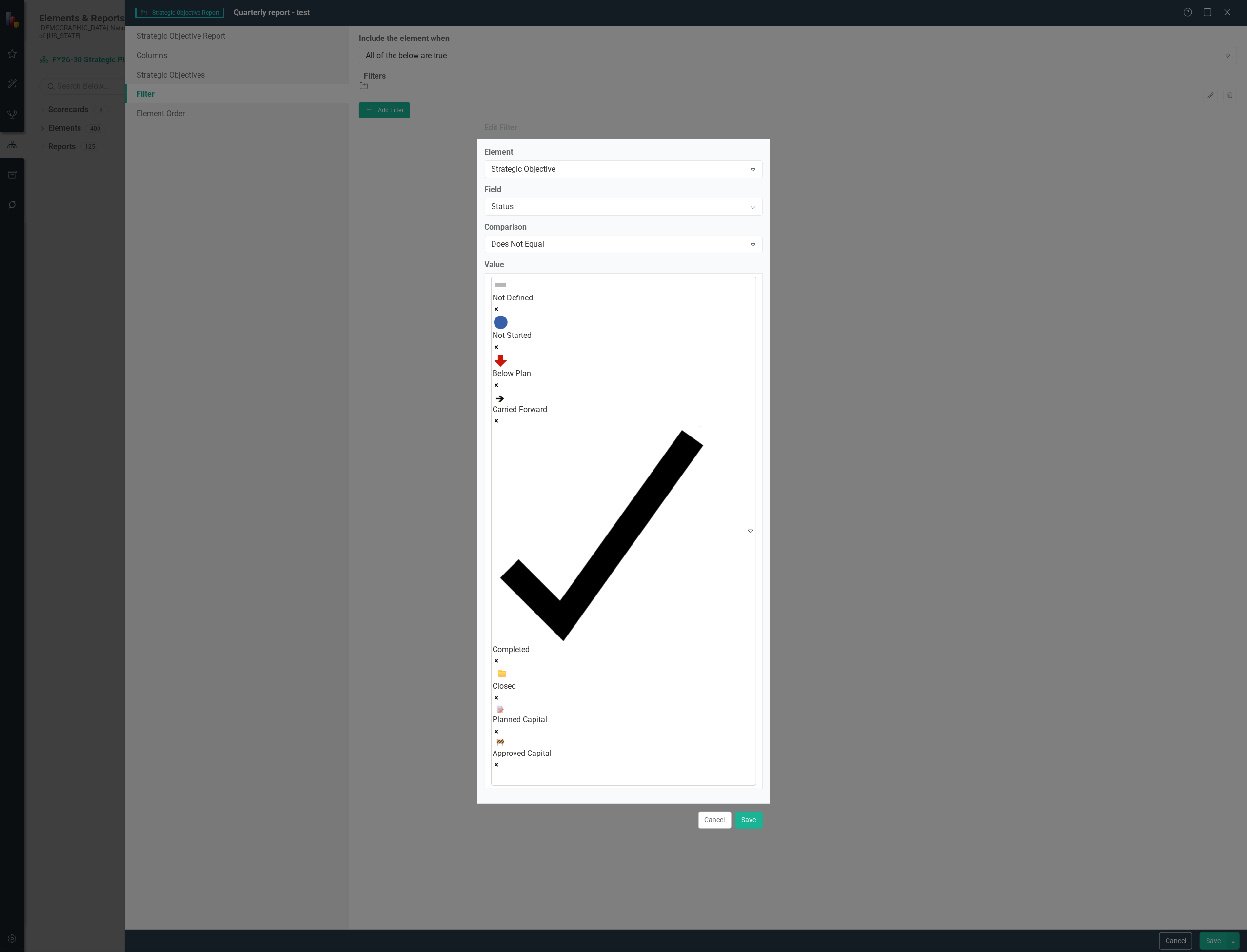
click at [639, 353] on div "Not Started" at bounding box center [599, 333] width 212 height 38
click at [500, 351] on icon "Remove [object Object]" at bounding box center [496, 347] width 7 height 7
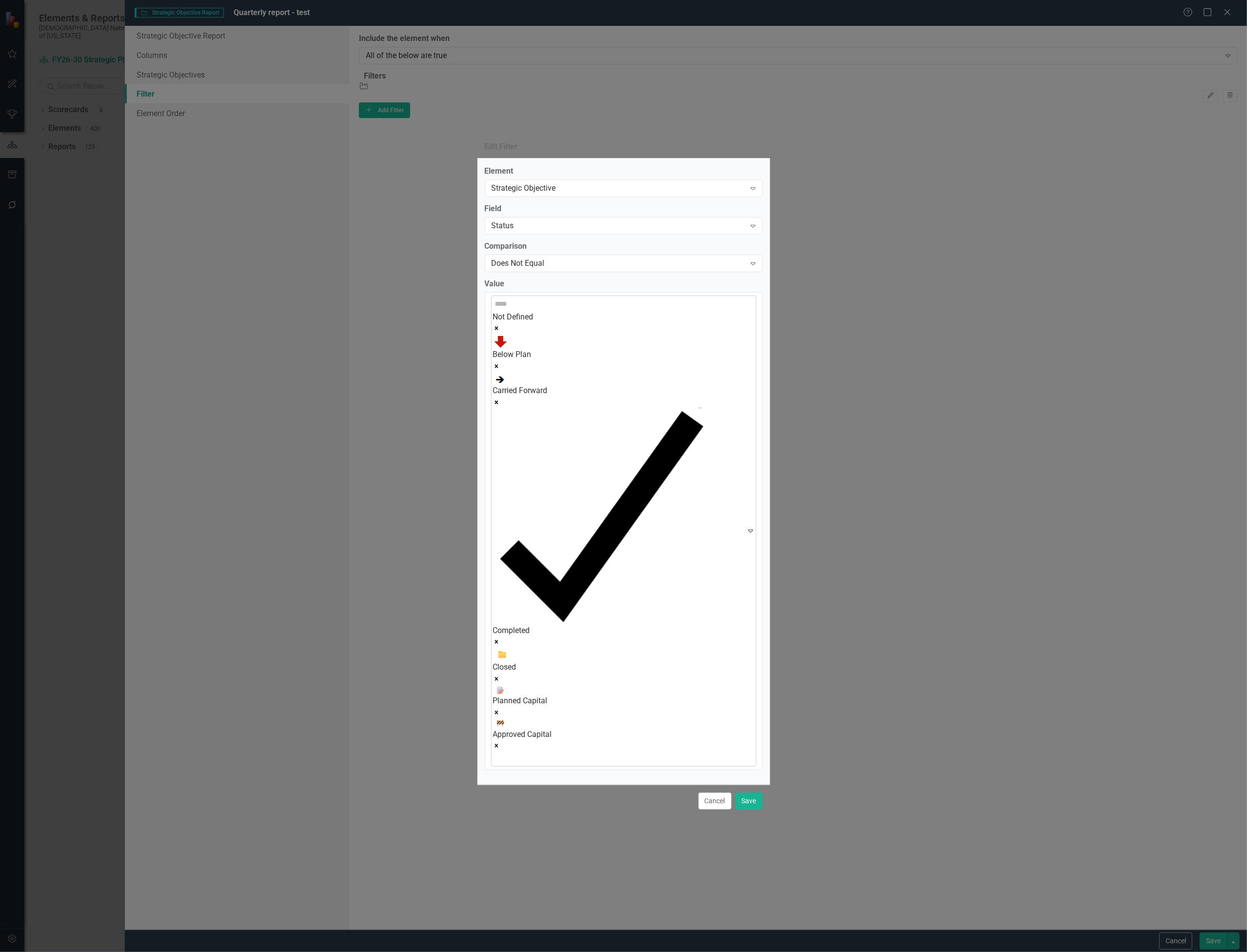
click at [498, 367] on icon "Remove [object Object]" at bounding box center [496, 366] width 4 height 4
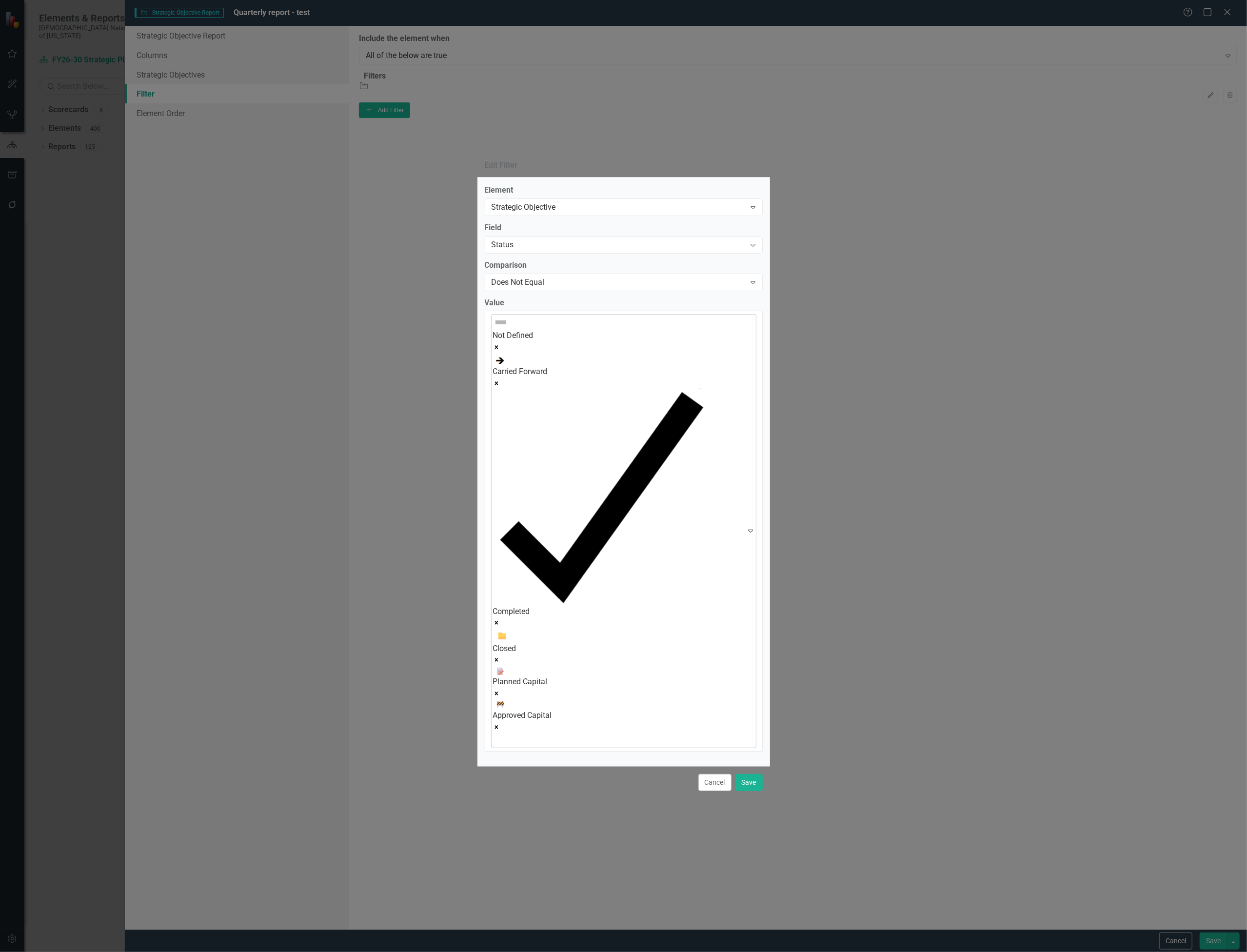
click at [498, 385] on icon "Remove [object Object]" at bounding box center [496, 383] width 4 height 4
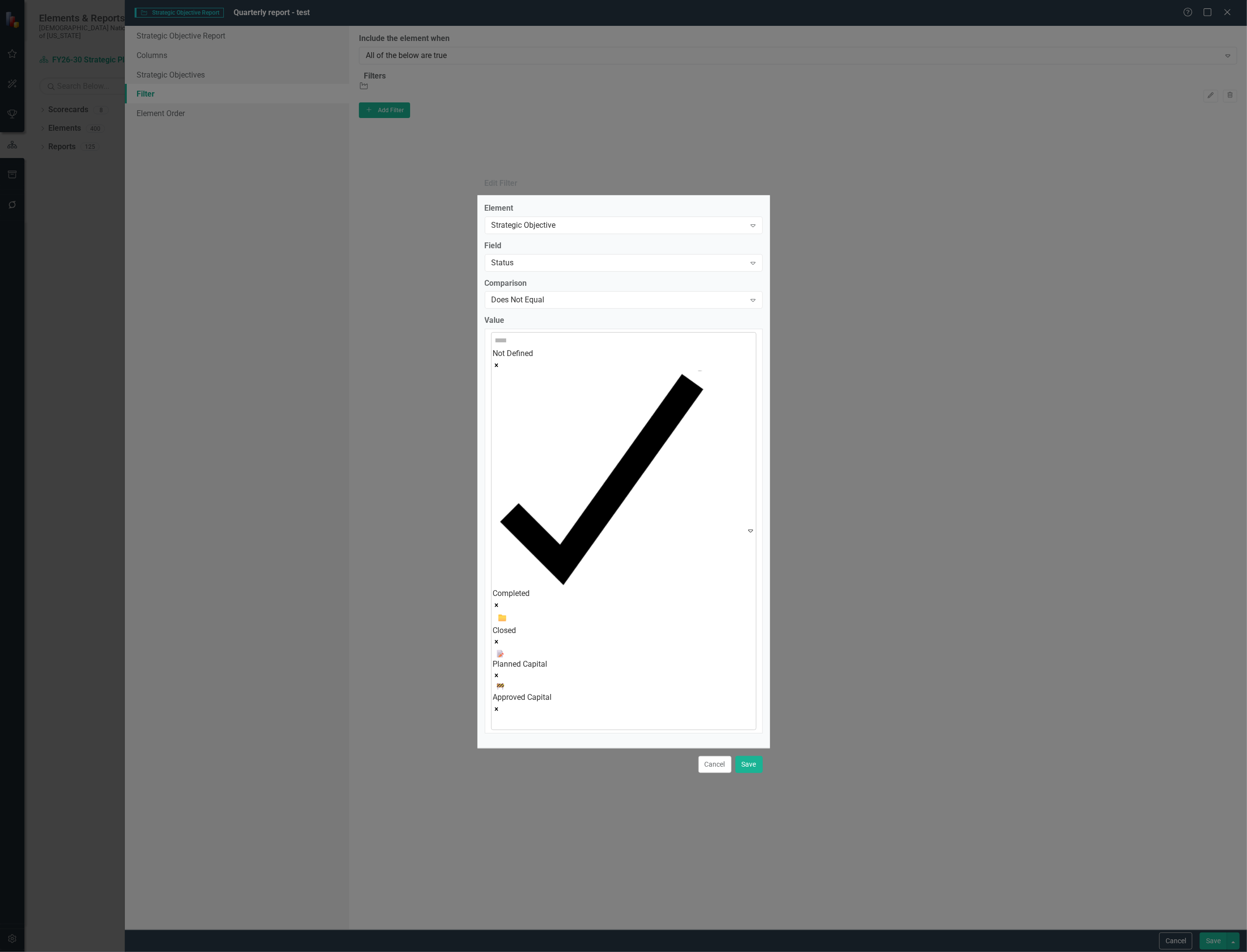
click at [509, 611] on img at bounding box center [501, 618] width 16 height 15
click at [681, 625] on div "Closed" at bounding box center [599, 631] width 212 height 12
click at [498, 641] on icon "Remove [object Object]" at bounding box center [496, 643] width 4 height 4
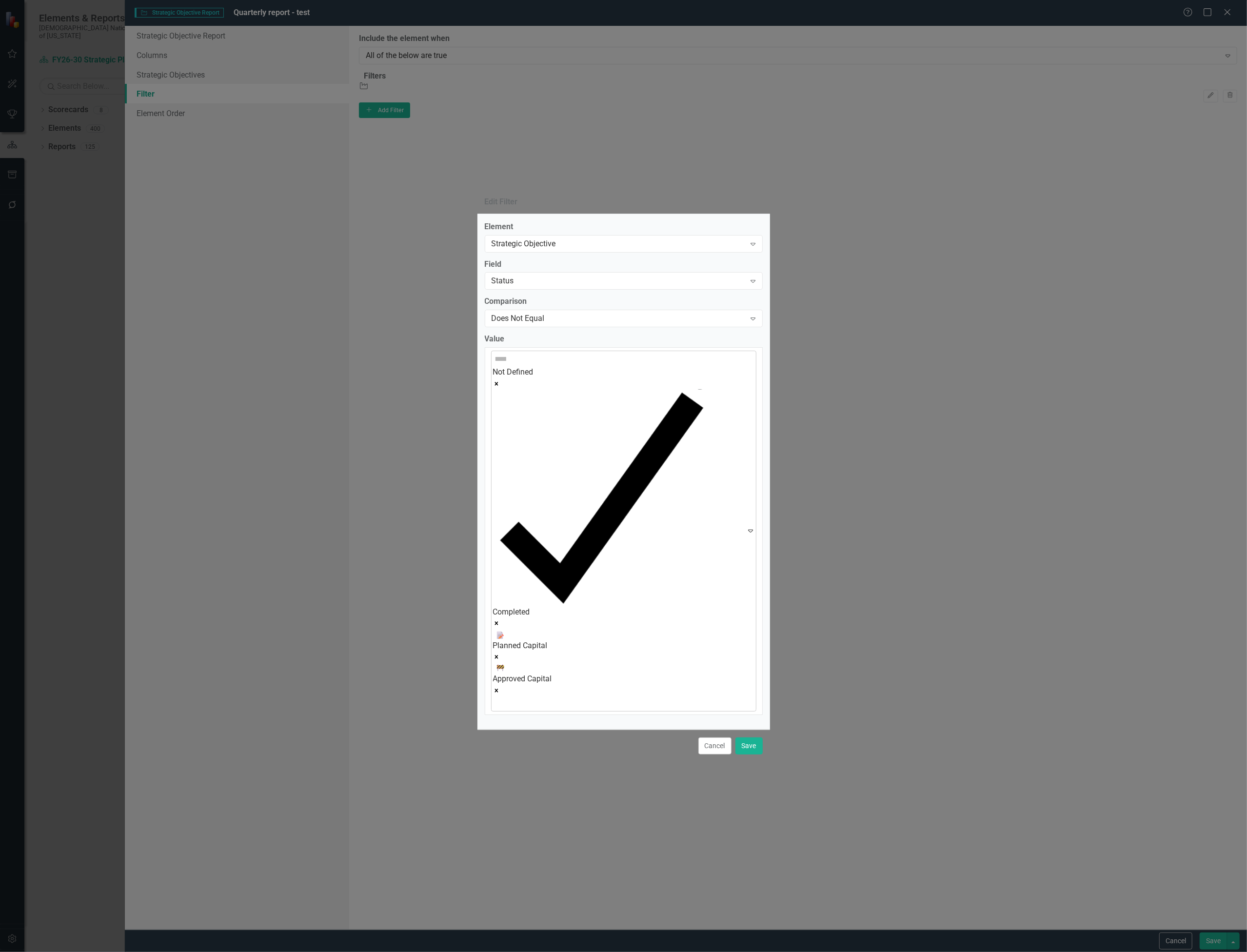
click at [500, 619] on icon "Remove [object Object]" at bounding box center [496, 622] width 7 height 7
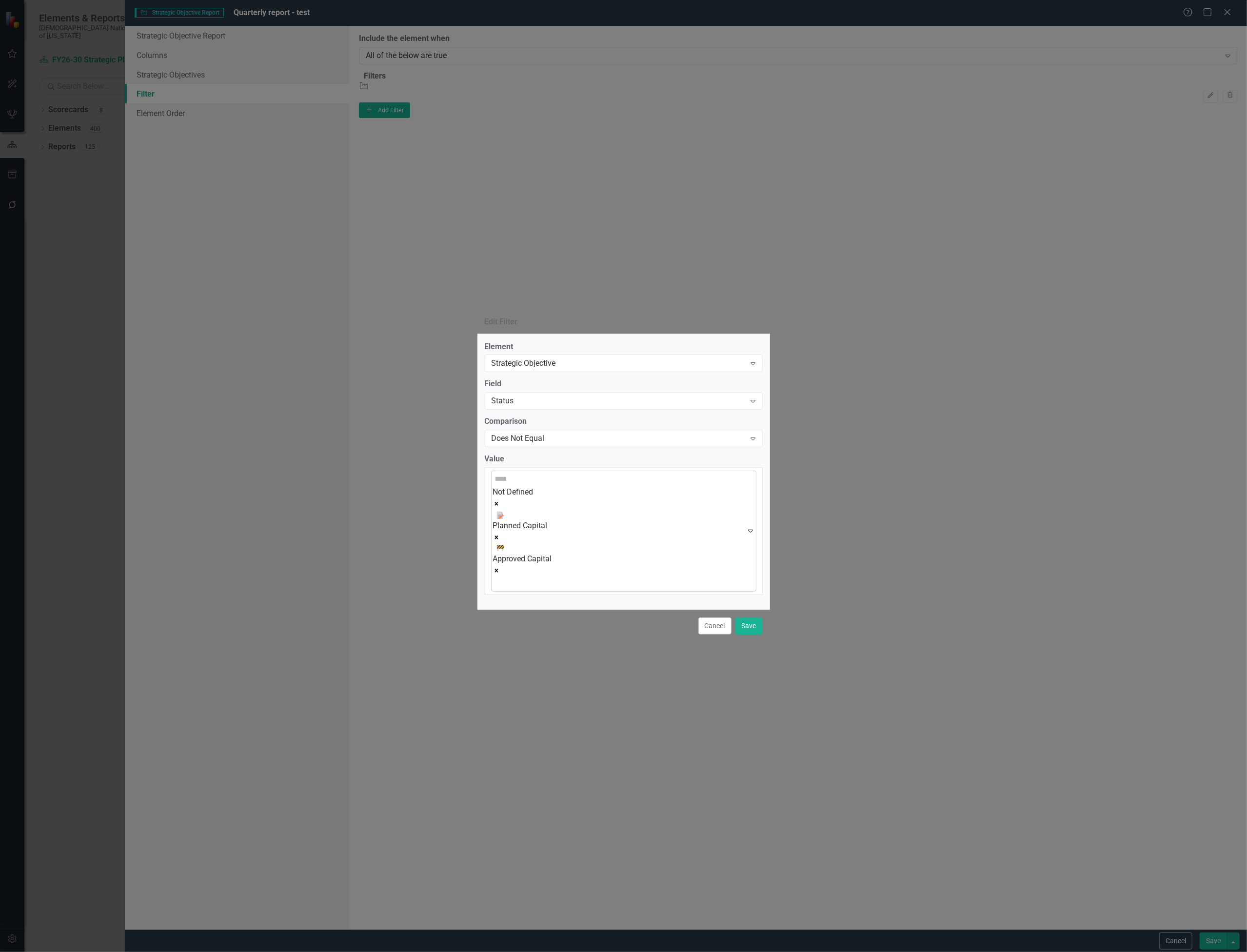
click at [500, 507] on icon "Remove [object Object]" at bounding box center [496, 503] width 7 height 7
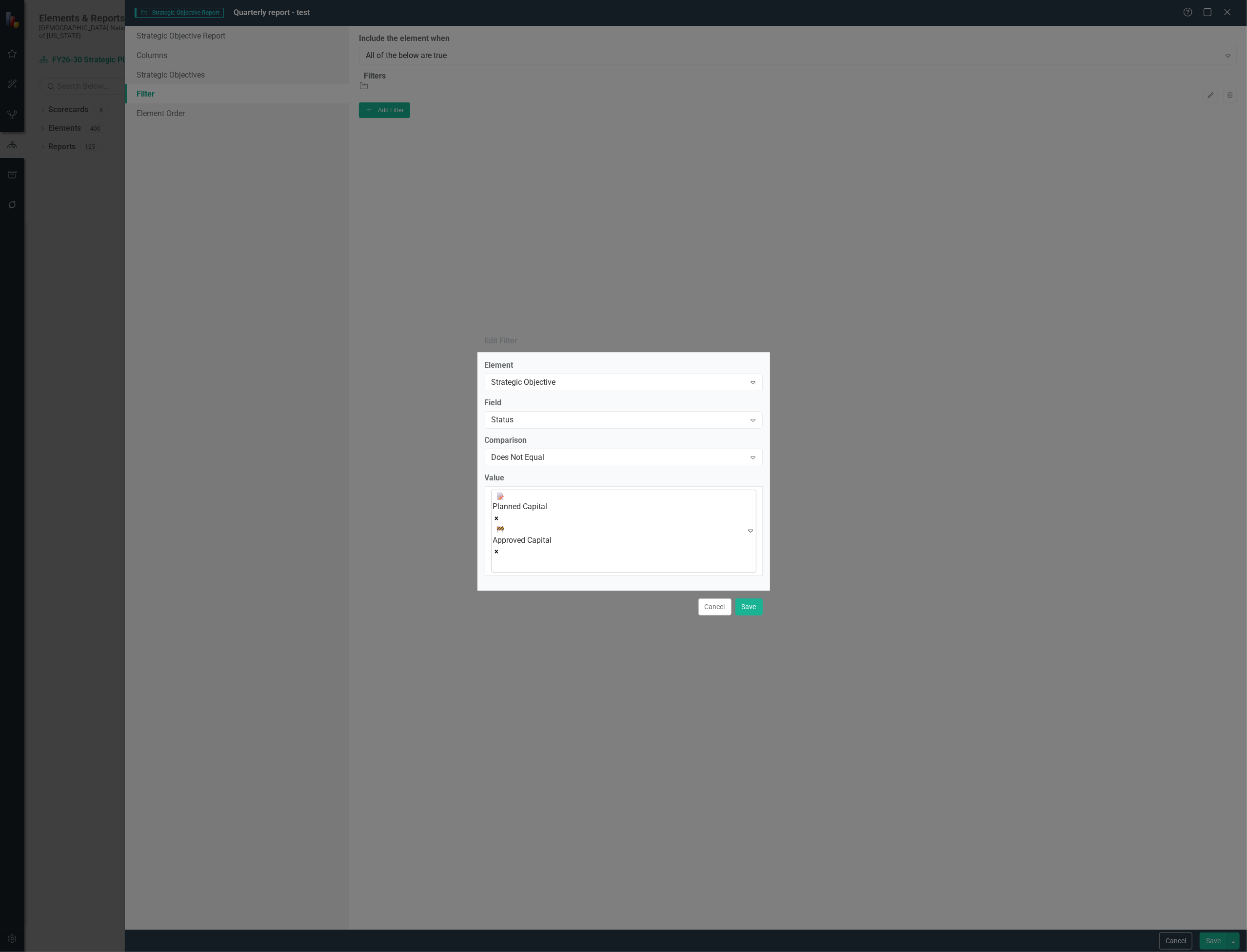
click at [500, 522] on icon "Remove [object Object]" at bounding box center [496, 518] width 7 height 7
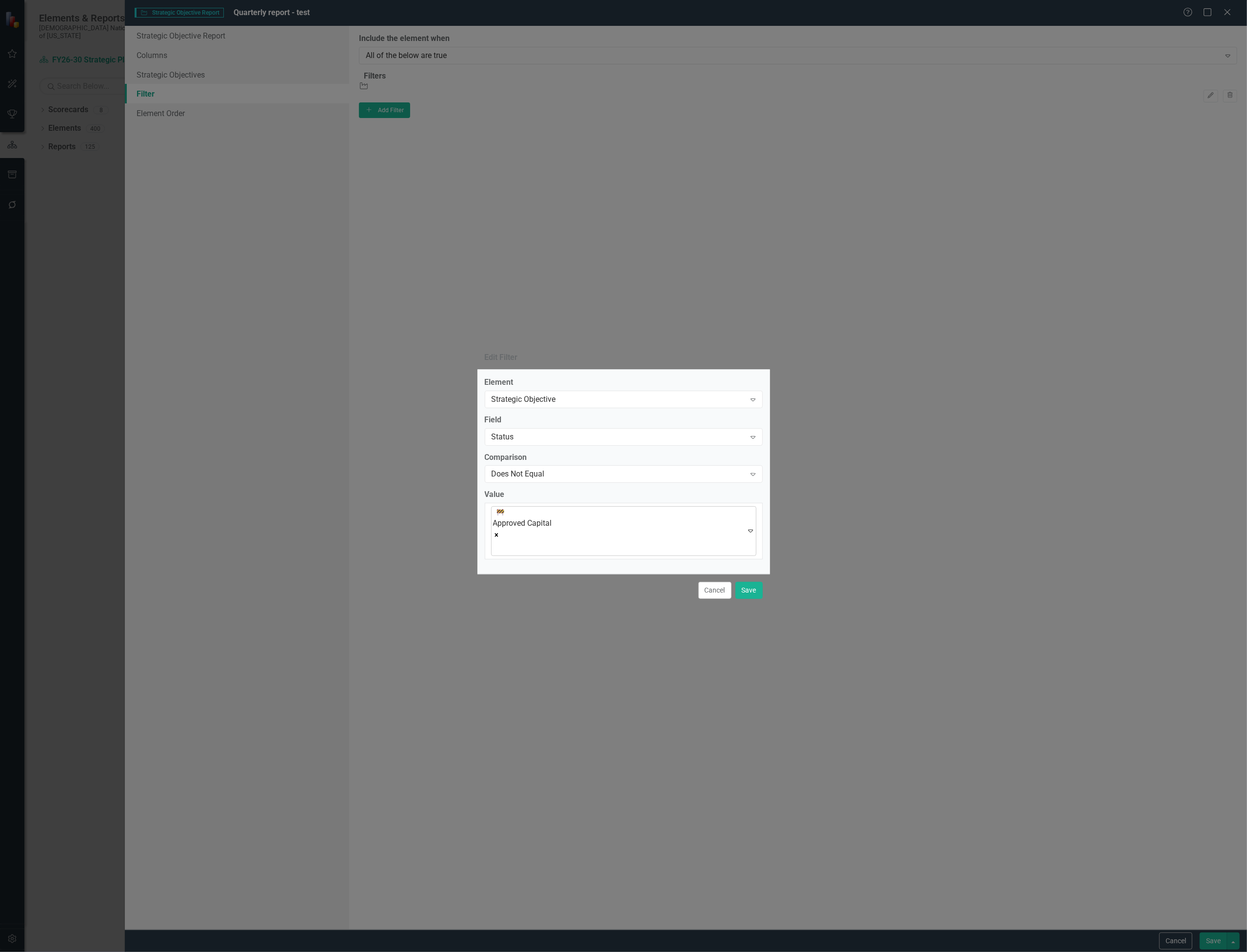
click at [500, 531] on icon "Remove [object Object]" at bounding box center [496, 534] width 7 height 7
click at [750, 524] on icon at bounding box center [747, 525] width 5 height 3
click at [750, 488] on div "Expand" at bounding box center [753, 480] width 17 height 16
click at [730, 952] on div "Equals" at bounding box center [625, 961] width 1231 height 12
click at [496, 524] on div at bounding box center [496, 531] width 2 height 14
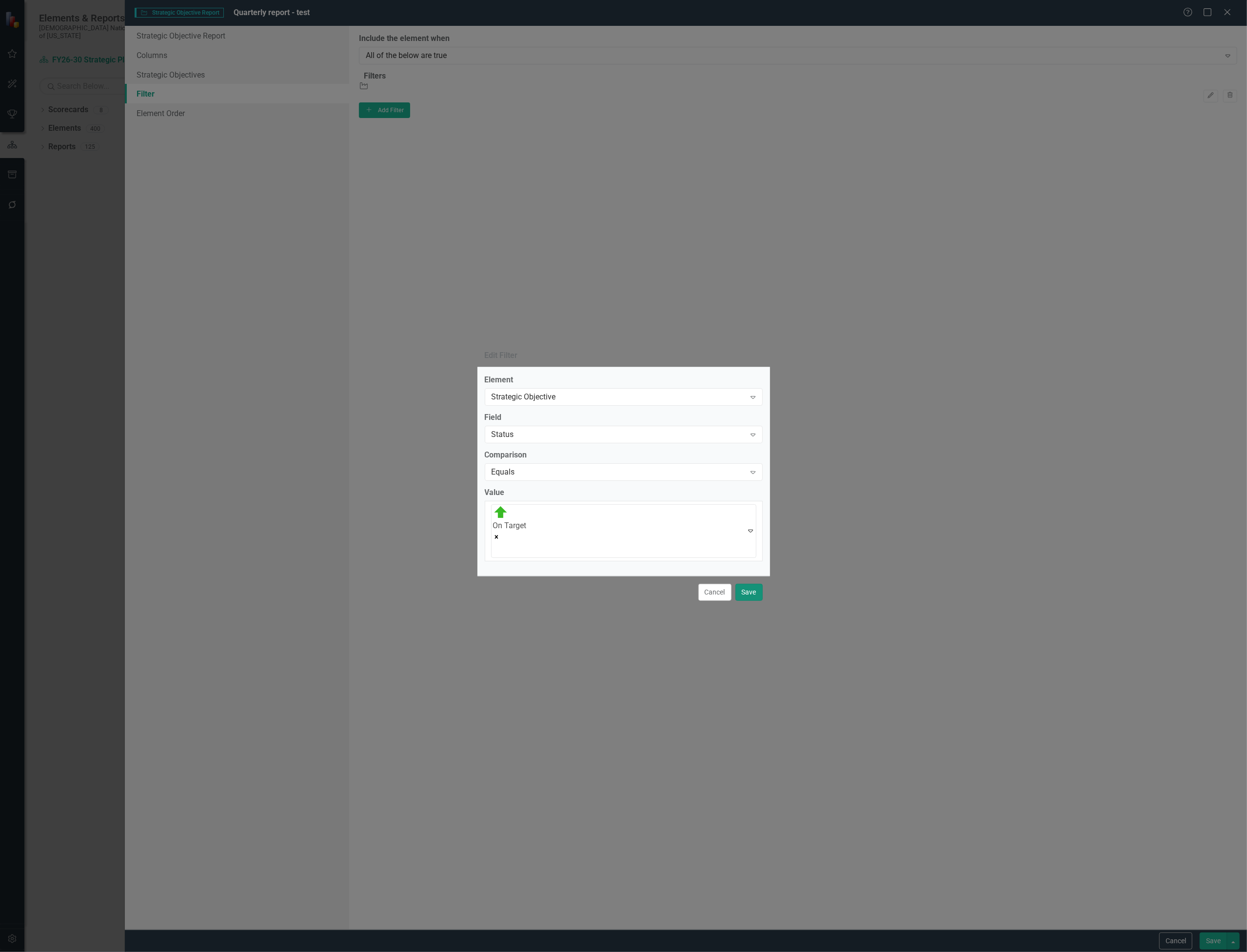
click at [742, 584] on button "Save" at bounding box center [750, 592] width 27 height 17
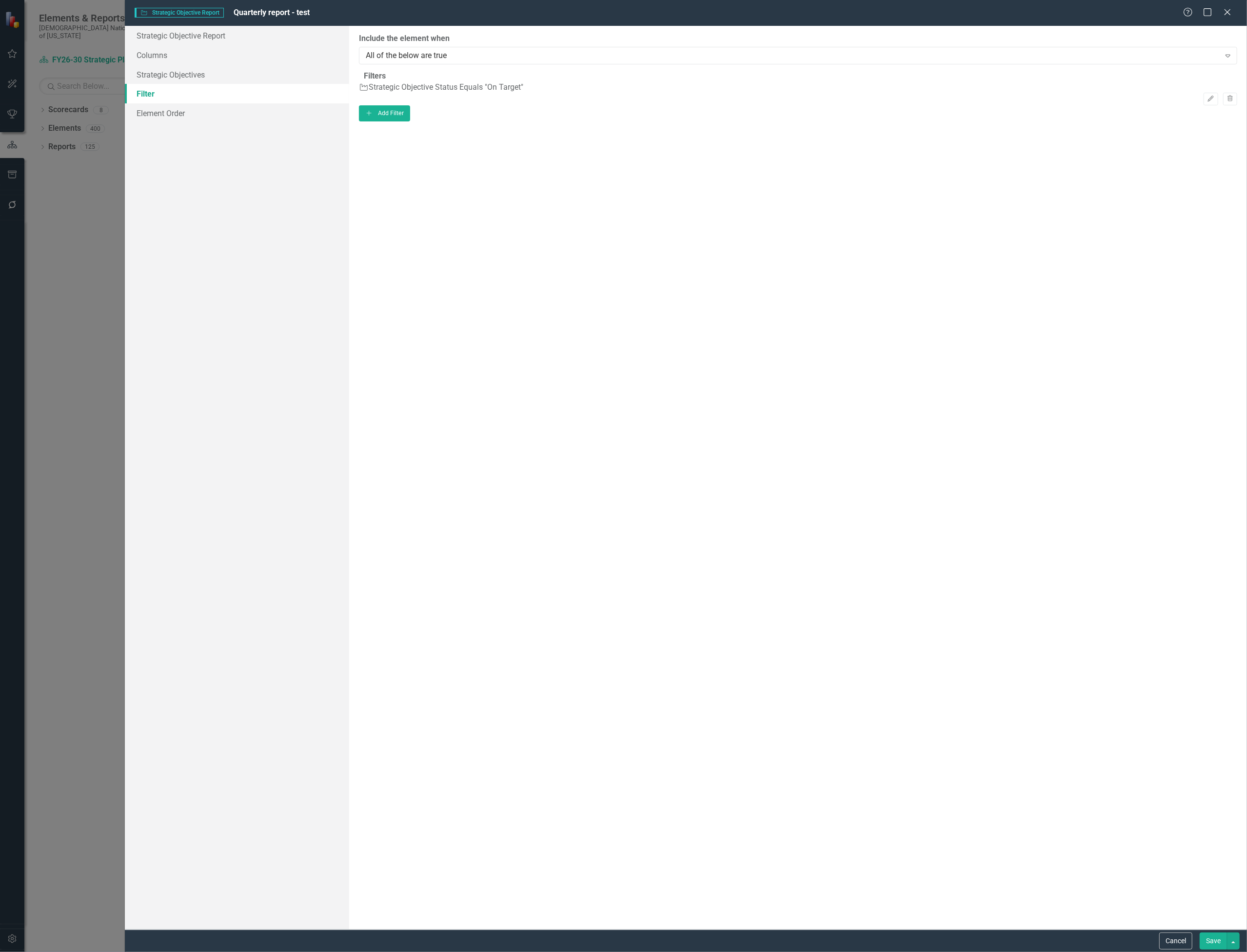
click at [1212, 940] on button "Save" at bounding box center [1214, 941] width 27 height 17
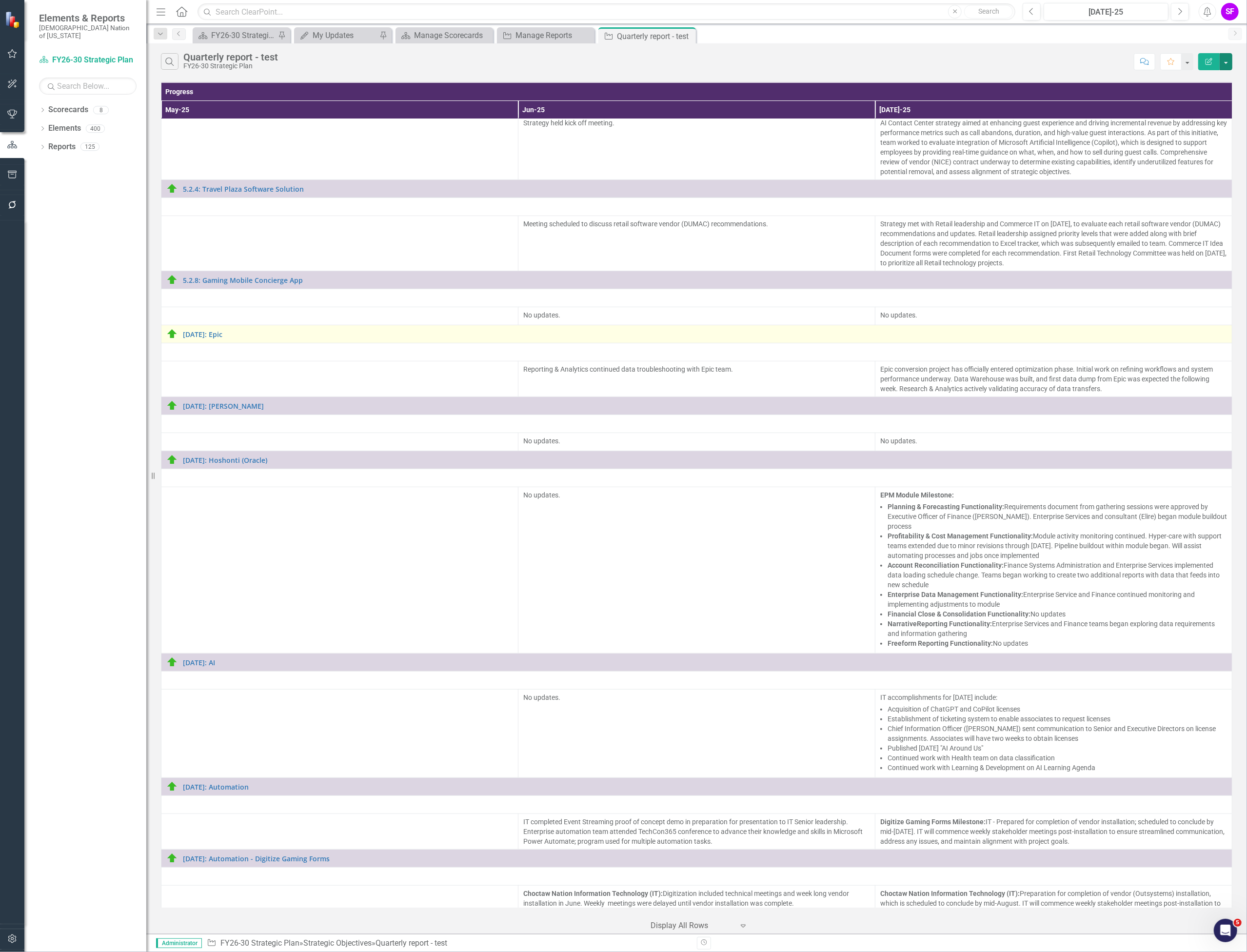
scroll to position [4293, 0]
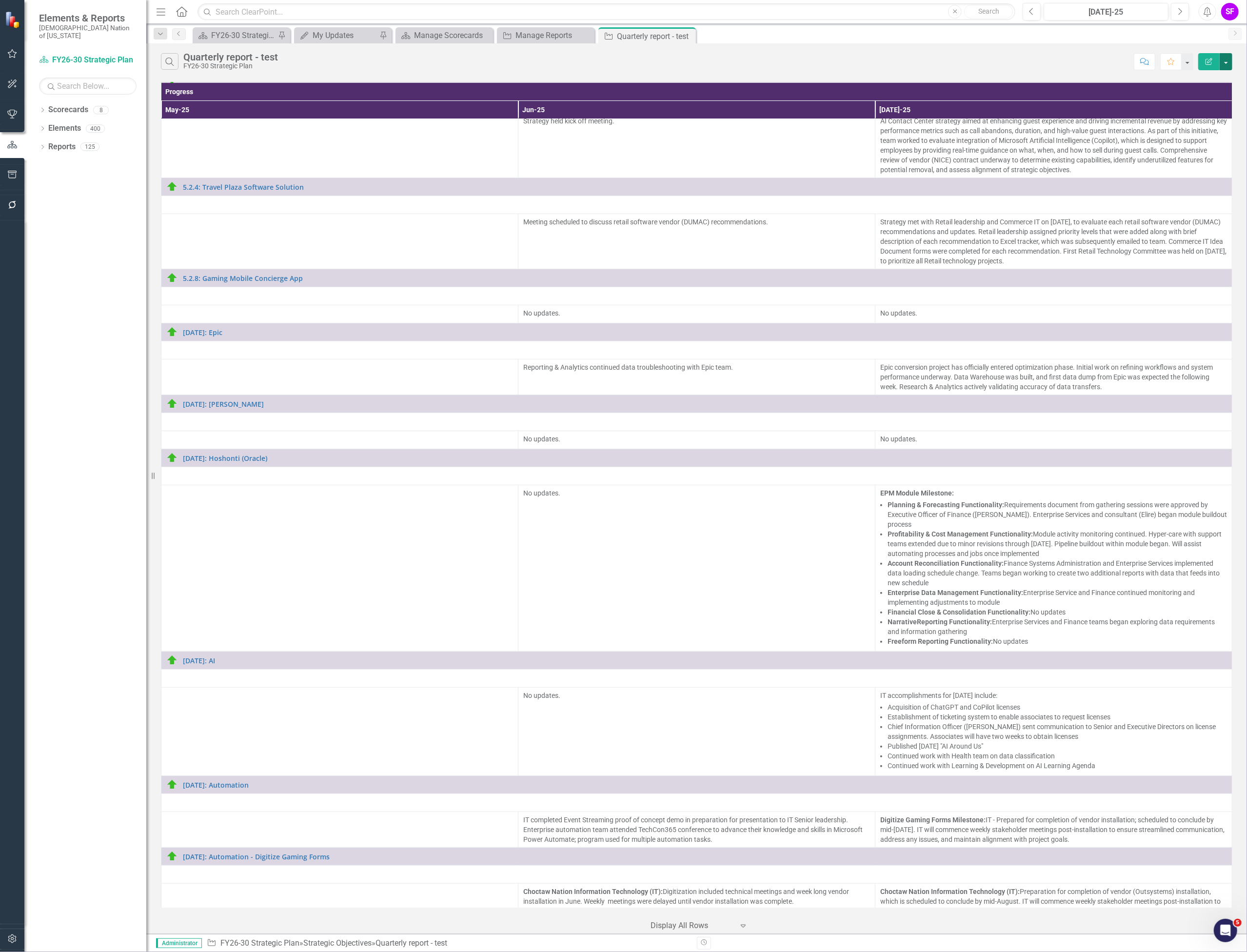
click at [1228, 64] on button "button" at bounding box center [1226, 62] width 13 height 17
click at [1204, 83] on link "Edit Report Edit Report" at bounding box center [1194, 79] width 77 height 18
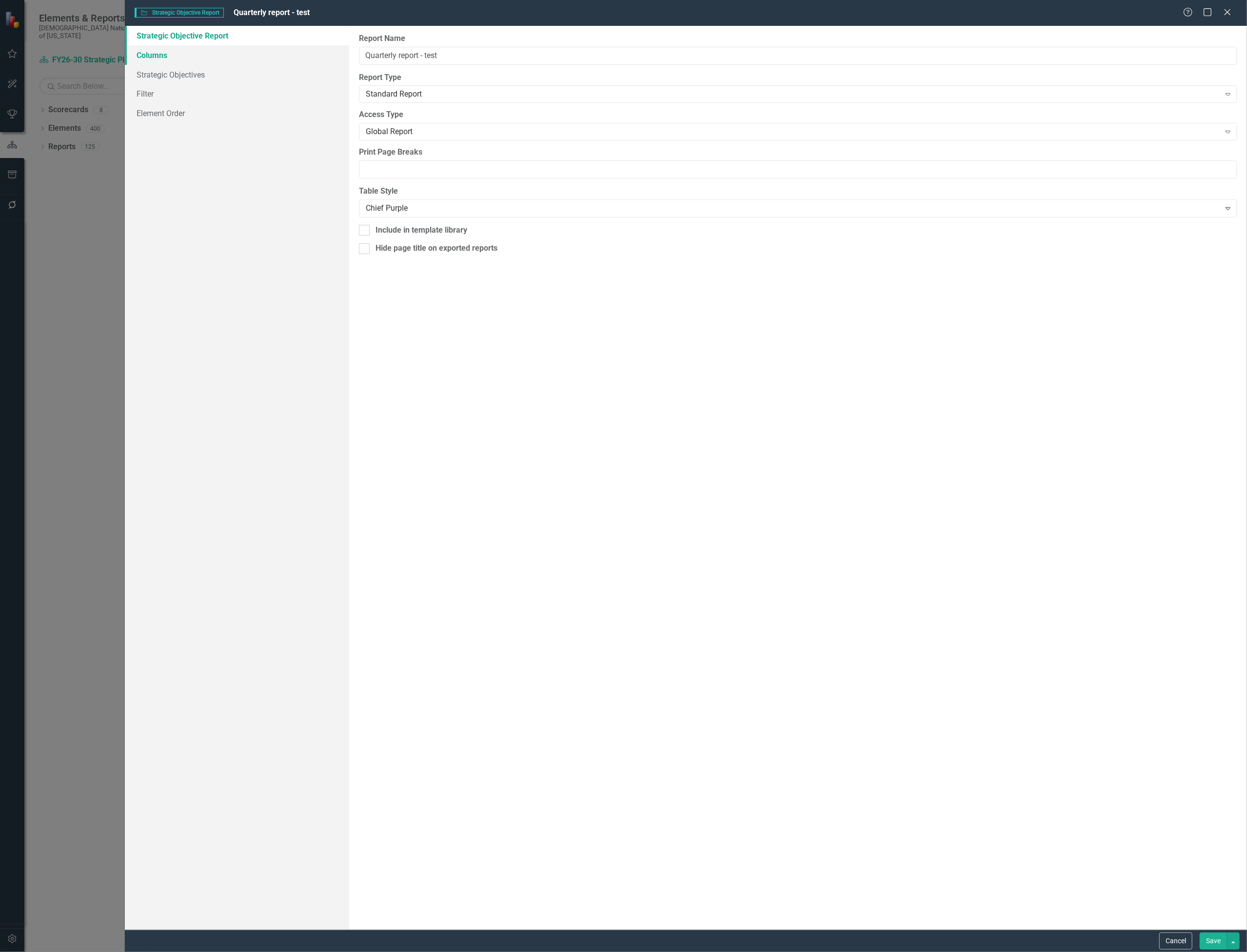
click at [163, 53] on link "Columns" at bounding box center [237, 55] width 224 height 19
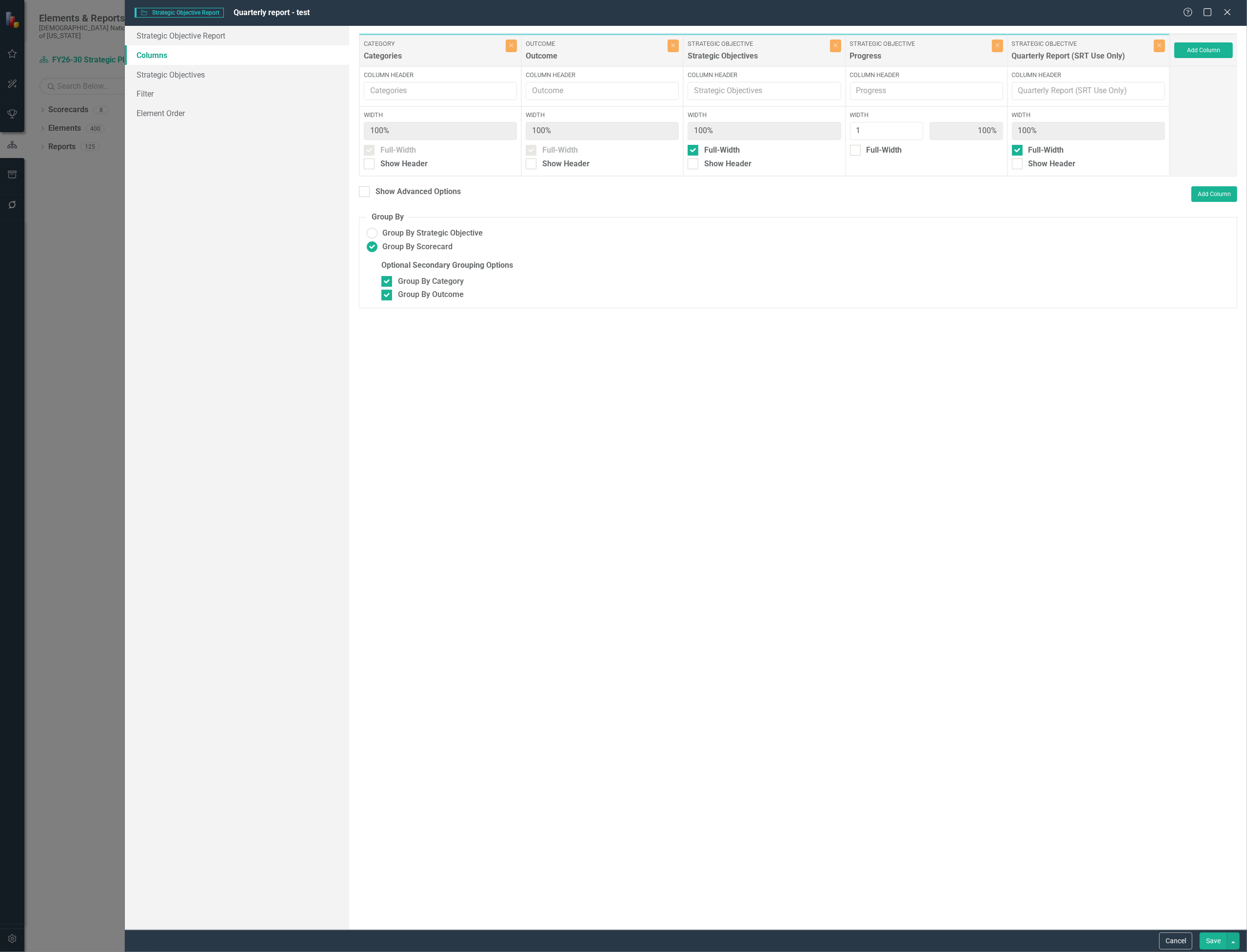
click at [1220, 937] on button "Save" at bounding box center [1214, 941] width 27 height 17
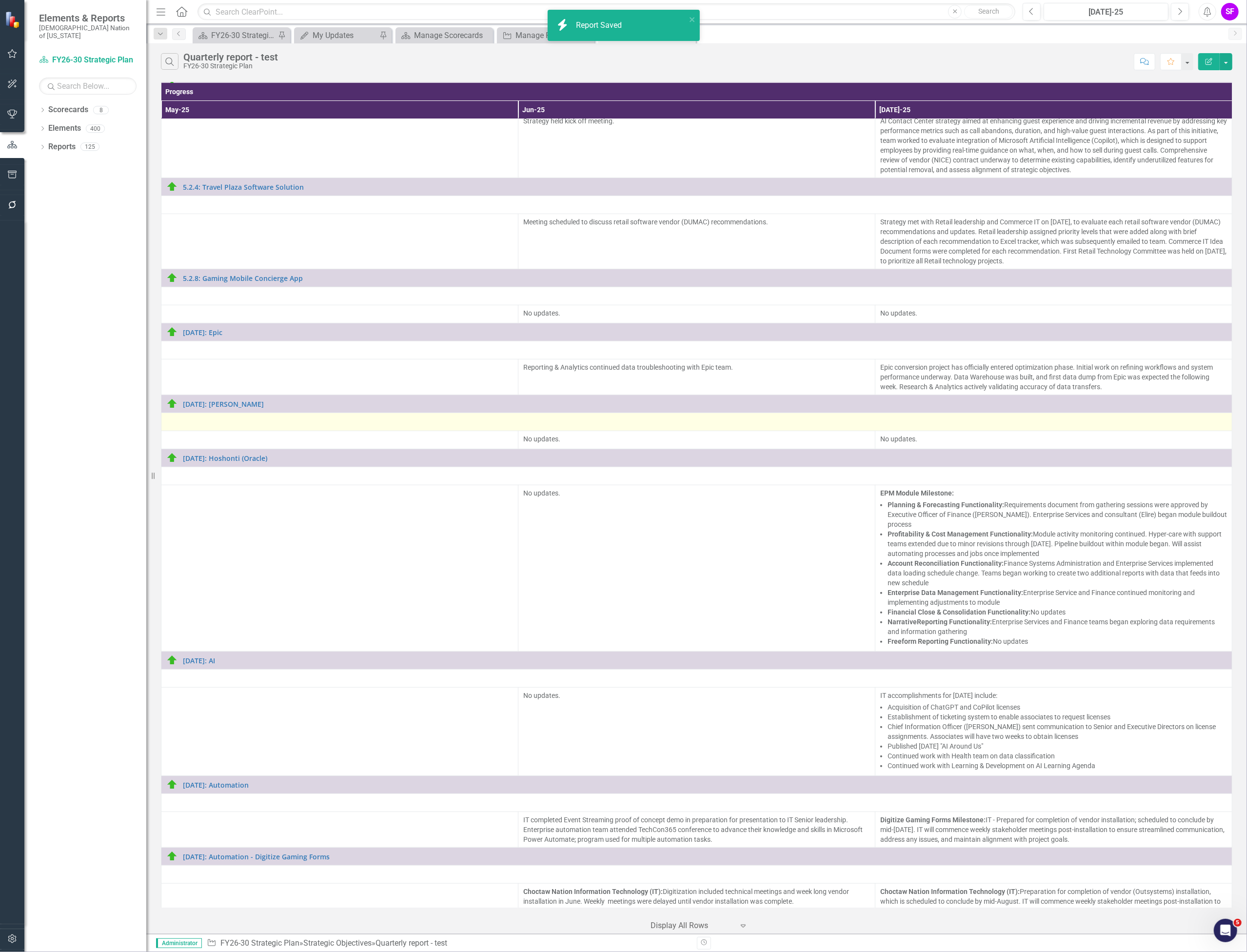
click at [358, 416] on div at bounding box center [697, 422] width 1061 height 12
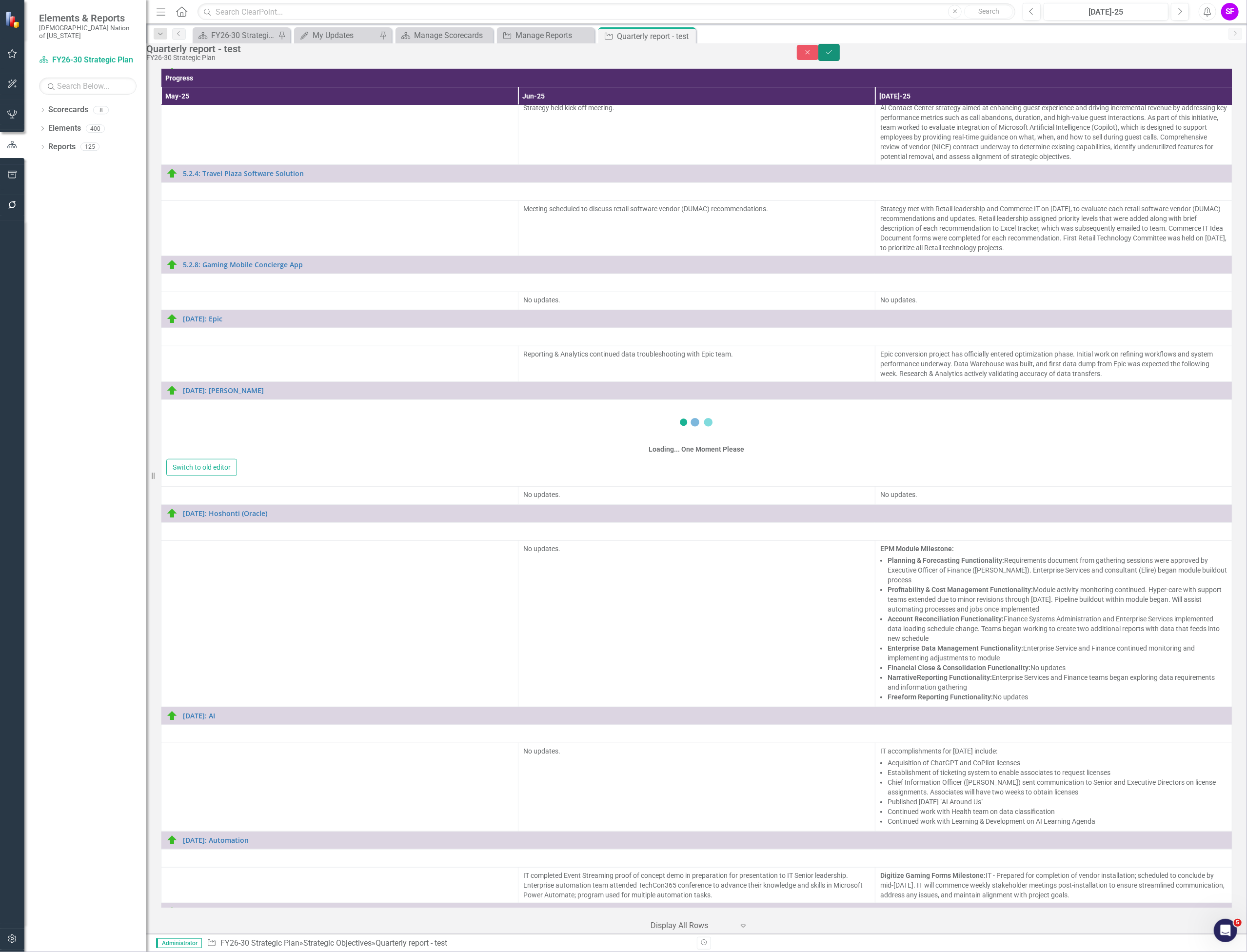
click at [834, 55] on icon "Save" at bounding box center [829, 51] width 9 height 7
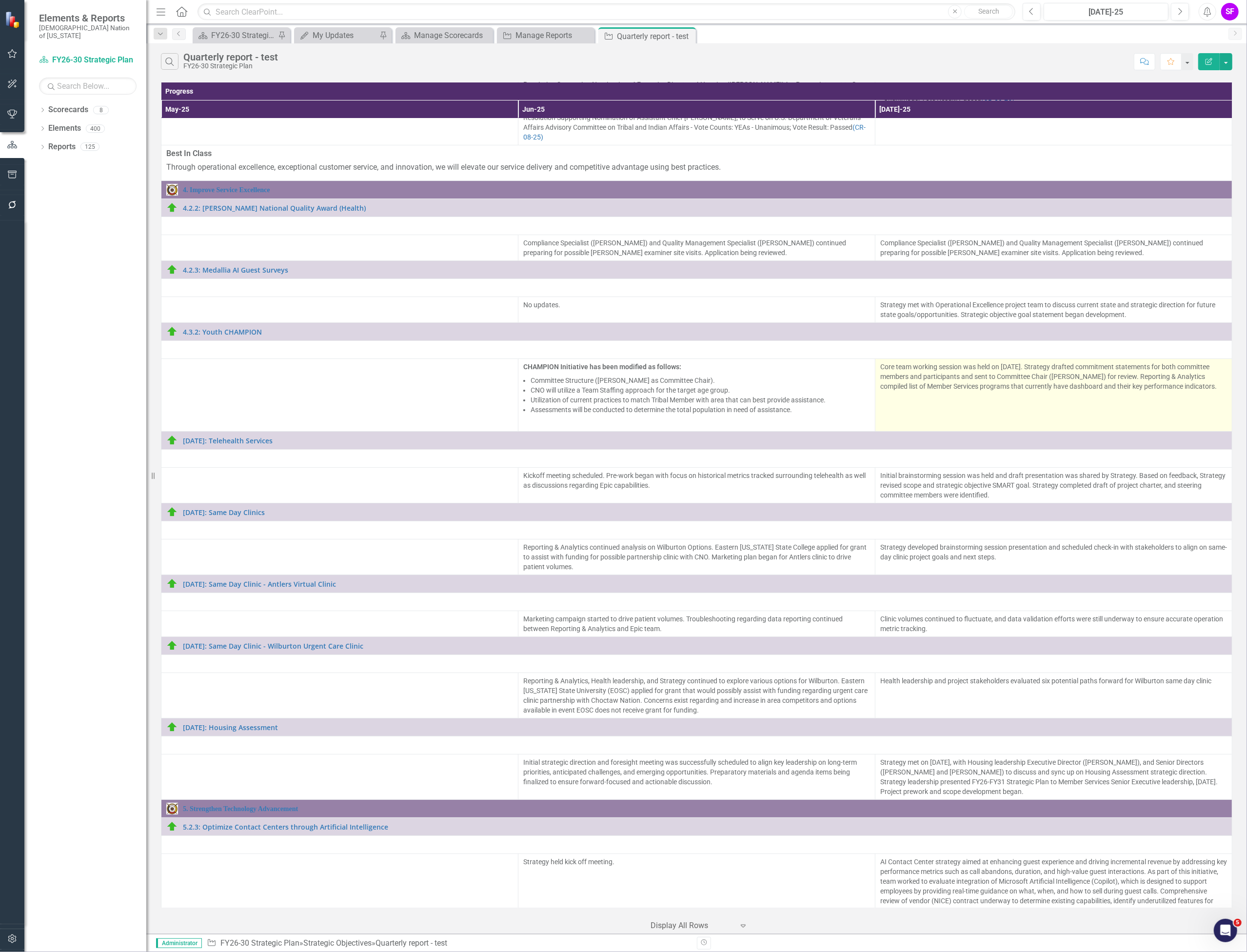
scroll to position [3551, 0]
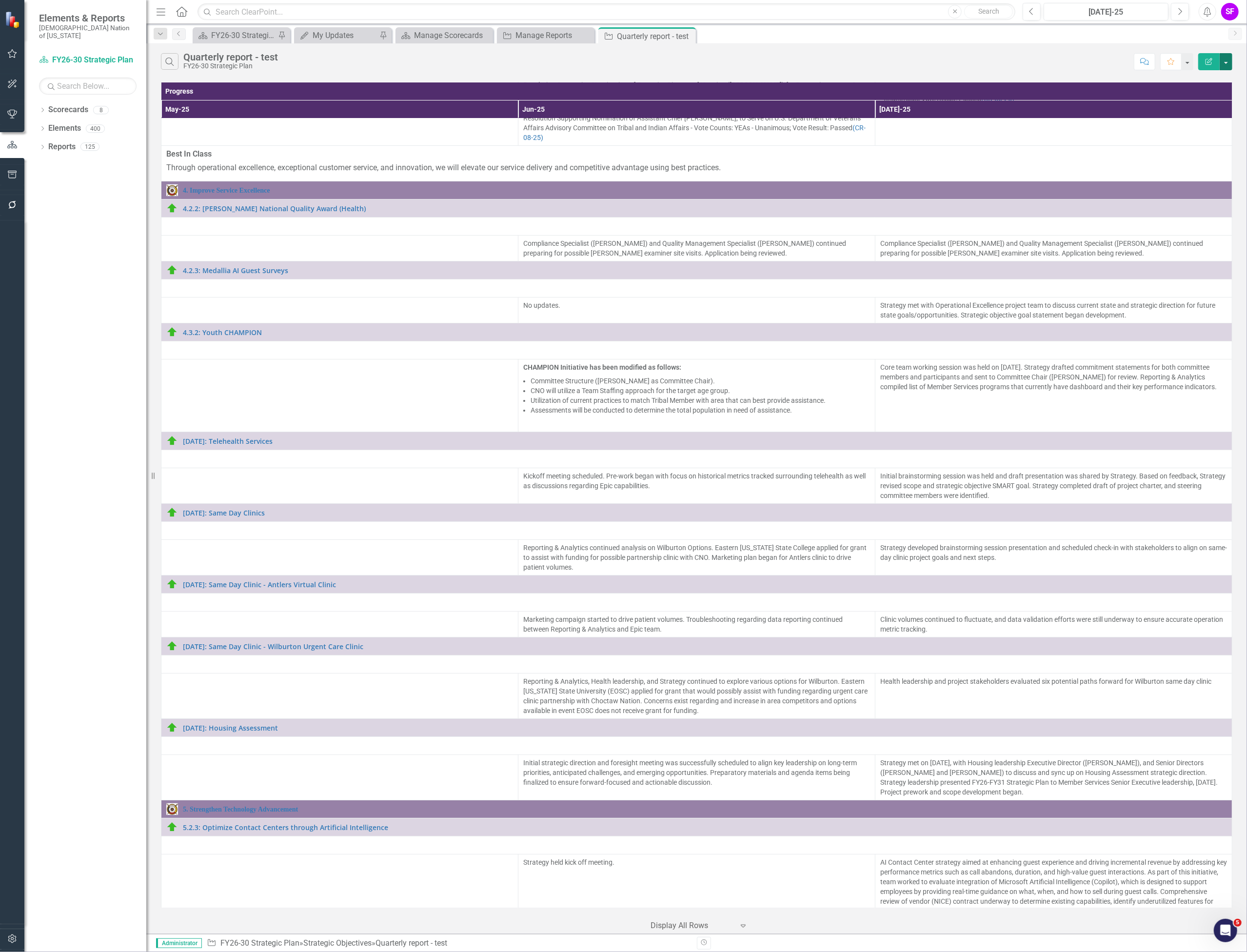
click at [1230, 56] on button "button" at bounding box center [1226, 62] width 13 height 17
click at [1199, 95] on link "PDF Export to PDF" at bounding box center [1194, 100] width 77 height 18
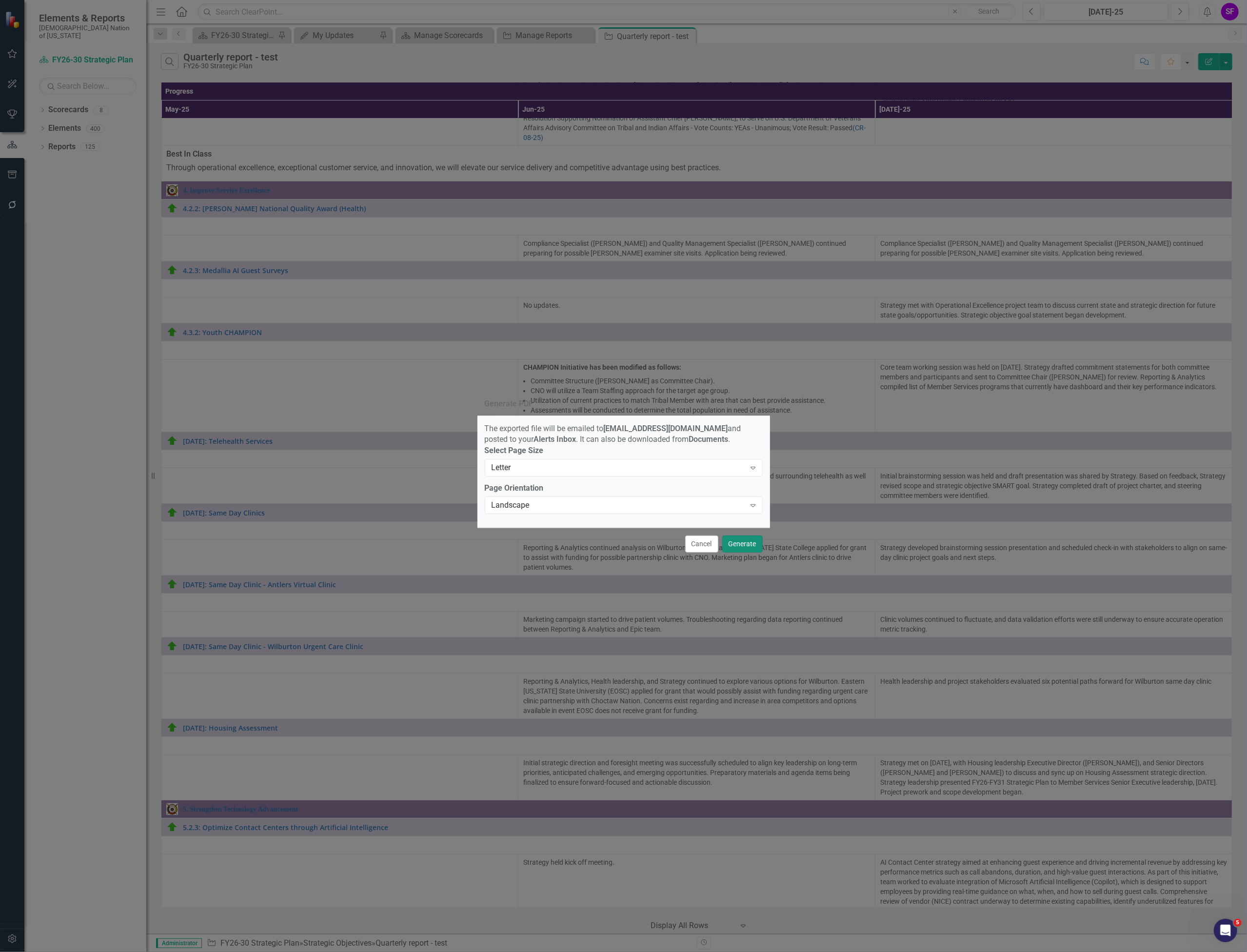
drag, startPoint x: 751, startPoint y: 544, endPoint x: 696, endPoint y: 493, distance: 75.0
click at [696, 493] on form "Generate PDF The exported file will be emailed to [EMAIL_ADDRESS][DOMAIN_NAME] …" at bounding box center [624, 476] width 293 height 168
click at [693, 496] on div "Page Orientation Landscape Expand" at bounding box center [624, 497] width 278 height 30
click at [689, 503] on div "Landscape" at bounding box center [619, 506] width 254 height 12
click at [691, 469] on div "Letter" at bounding box center [619, 467] width 254 height 12
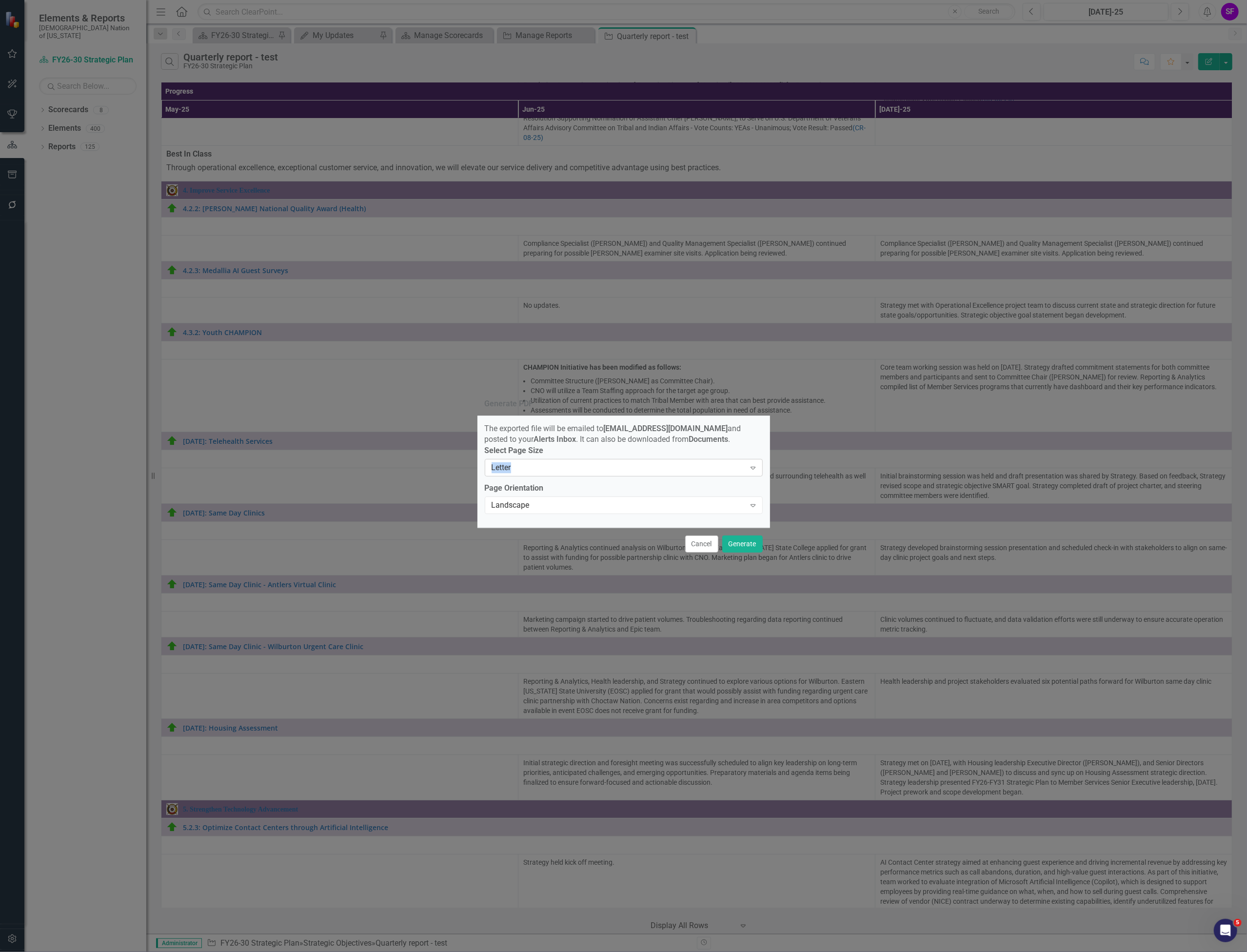
click at [691, 469] on div "Letter" at bounding box center [619, 468] width 254 height 12
click at [755, 549] on button "Generate" at bounding box center [743, 544] width 41 height 17
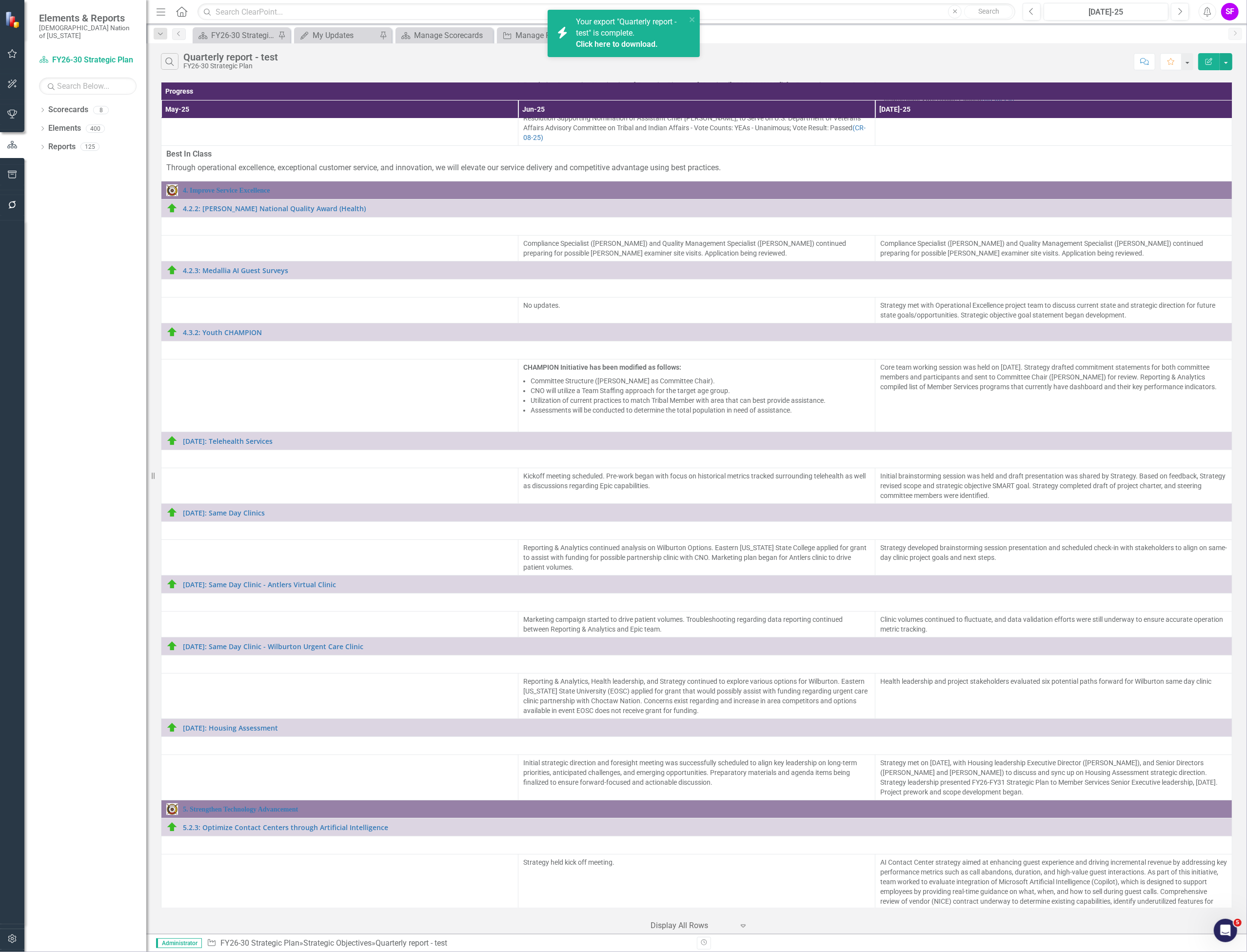
click at [588, 48] on link "Click here to download." at bounding box center [617, 45] width 82 height 10
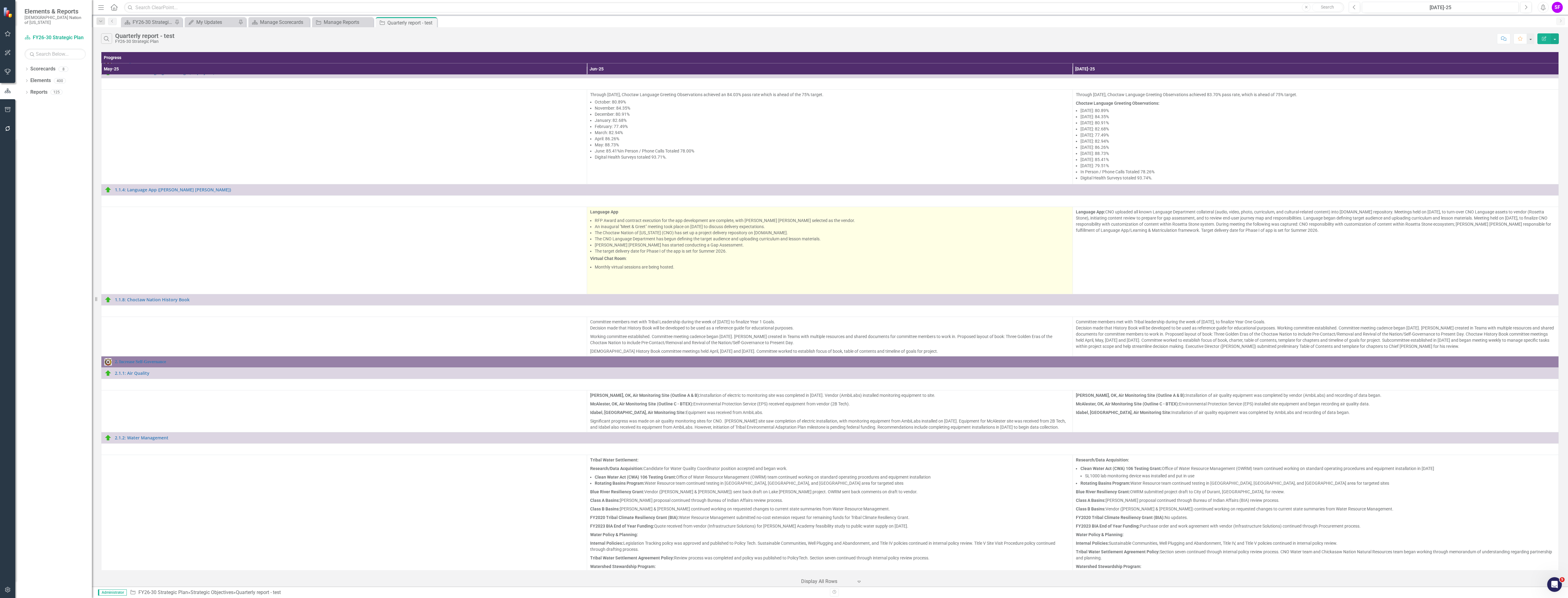
scroll to position [0, 0]
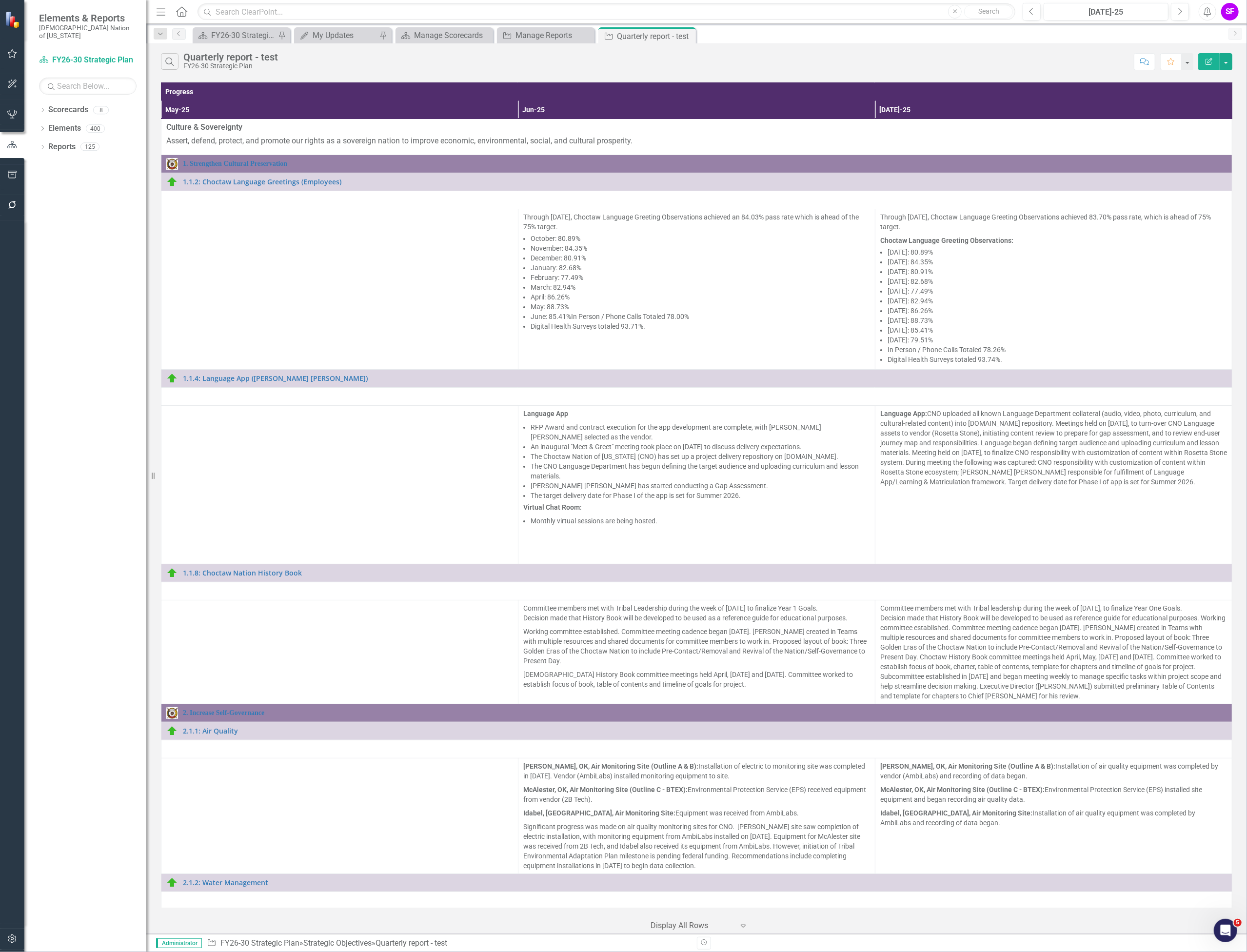
drag, startPoint x: 625, startPoint y: 4, endPoint x: 791, endPoint y: 56, distance: 174.0
click at [772, 37] on div "Scorecard FY26-30 Strategic Plan Pin My Updates My Updates Pin Scorecard Manage…" at bounding box center [708, 35] width 1034 height 16
